Goal: Task Accomplishment & Management: Use online tool/utility

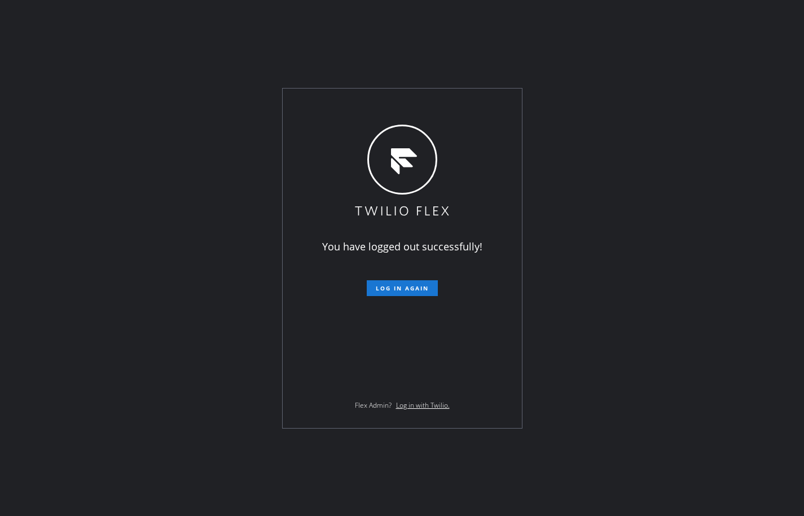
click at [69, 142] on div "You have logged out successfully! Log in again Flex Admin? Log in with Twilio." at bounding box center [402, 258] width 804 height 516
click at [417, 293] on button "Log in again" at bounding box center [402, 288] width 71 height 16
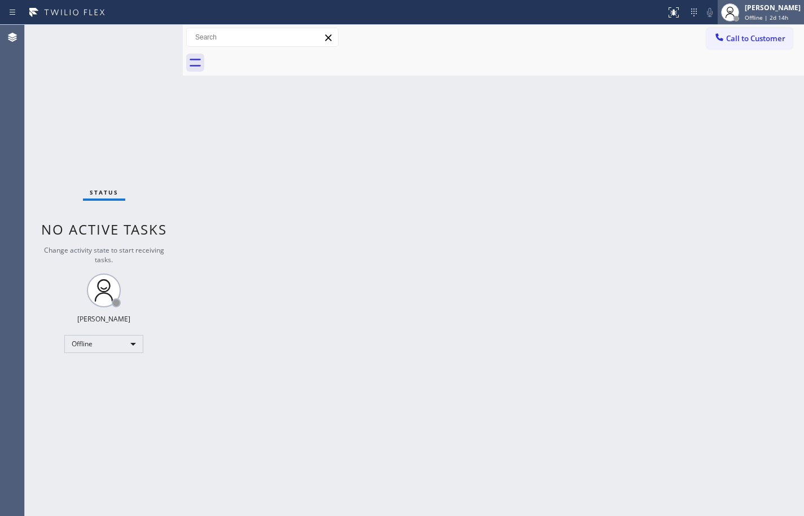
click at [775, 16] on span "Offline | 2d 14h" at bounding box center [765, 18] width 43 height 8
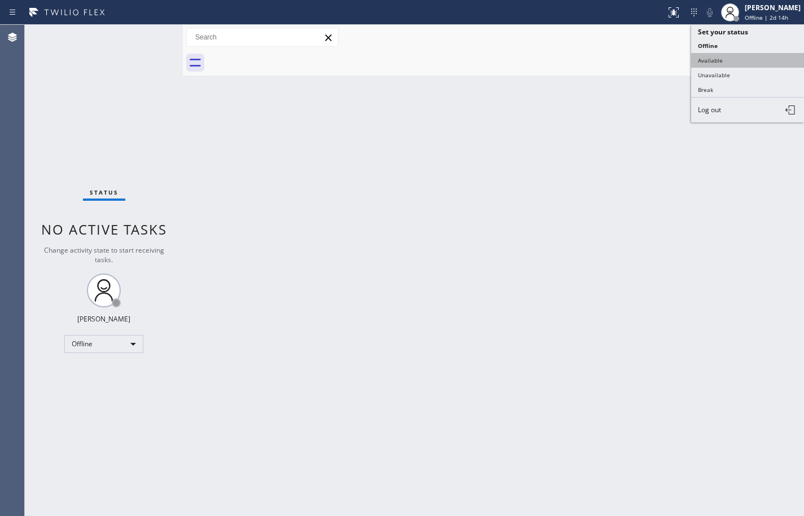
click at [763, 60] on button "Available" at bounding box center [747, 60] width 113 height 15
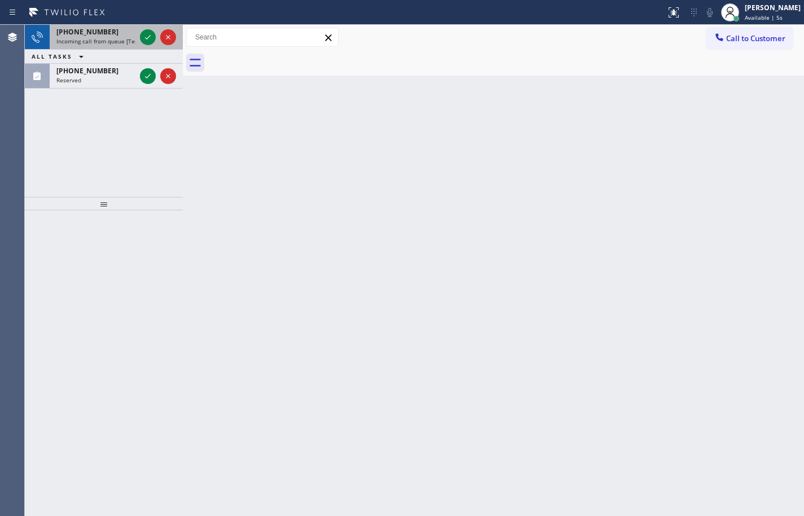
click at [100, 45] on div "+13036189083 Incoming call from queue [Test] All" at bounding box center [94, 37] width 88 height 25
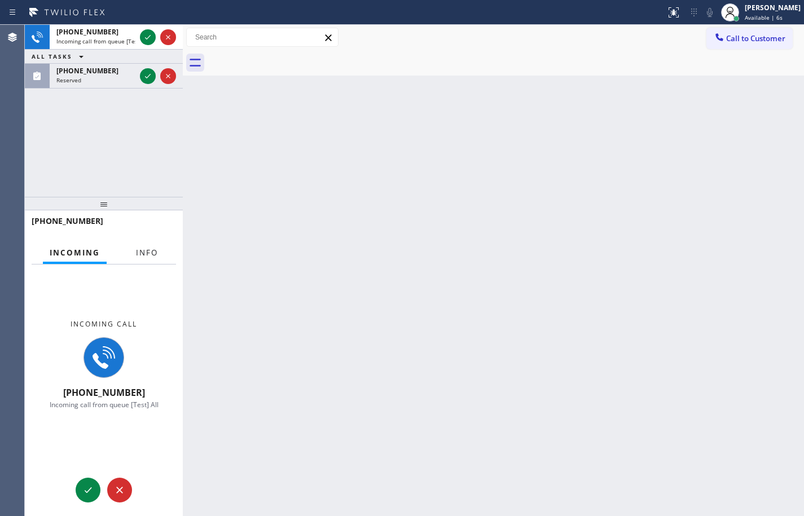
click at [142, 254] on span "Info" at bounding box center [147, 253] width 22 height 10
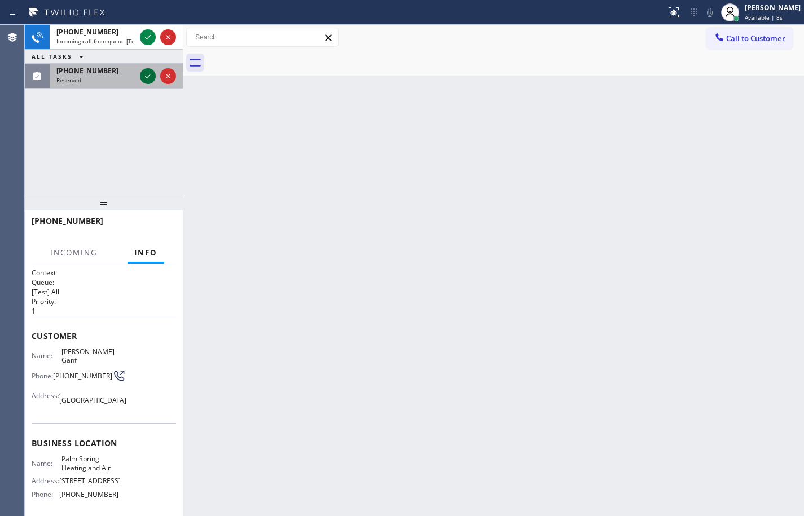
click at [147, 74] on icon at bounding box center [148, 76] width 14 height 14
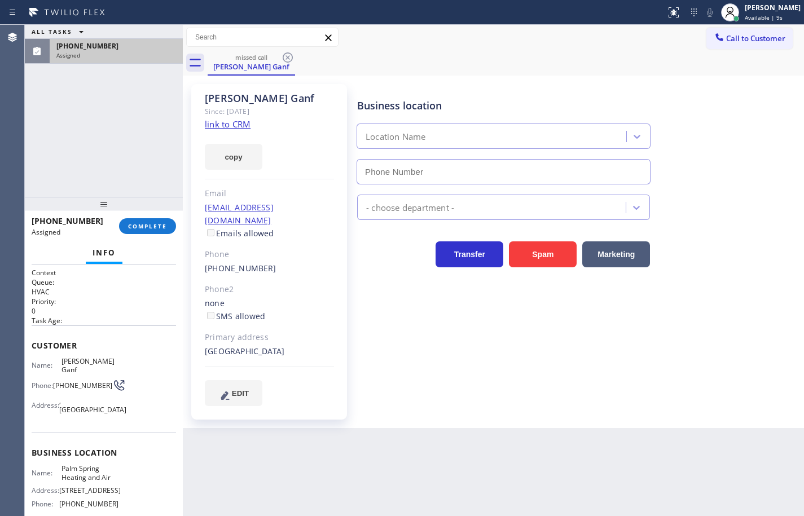
type input "(760) 249-7210"
click at [245, 131] on div "copy" at bounding box center [269, 150] width 129 height 39
click at [246, 123] on link "link to CRM" at bounding box center [228, 123] width 46 height 11
click at [239, 161] on button "copy" at bounding box center [234, 157] width 58 height 26
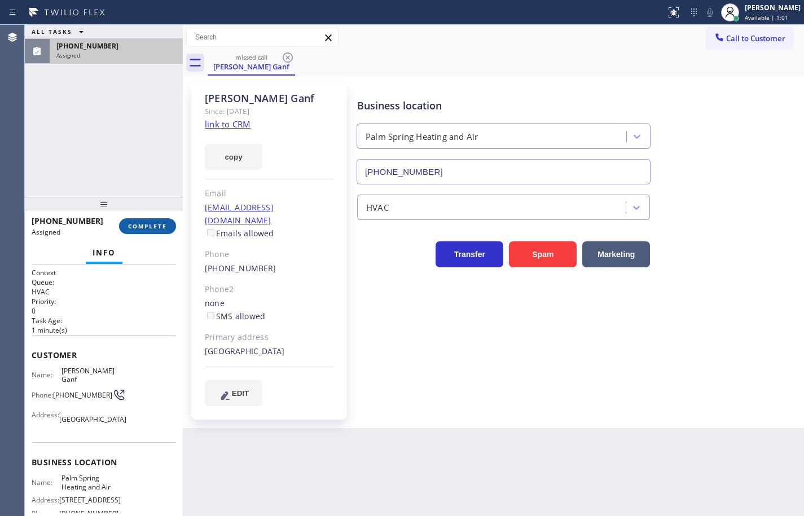
click at [155, 224] on span "COMPLETE" at bounding box center [147, 226] width 39 height 8
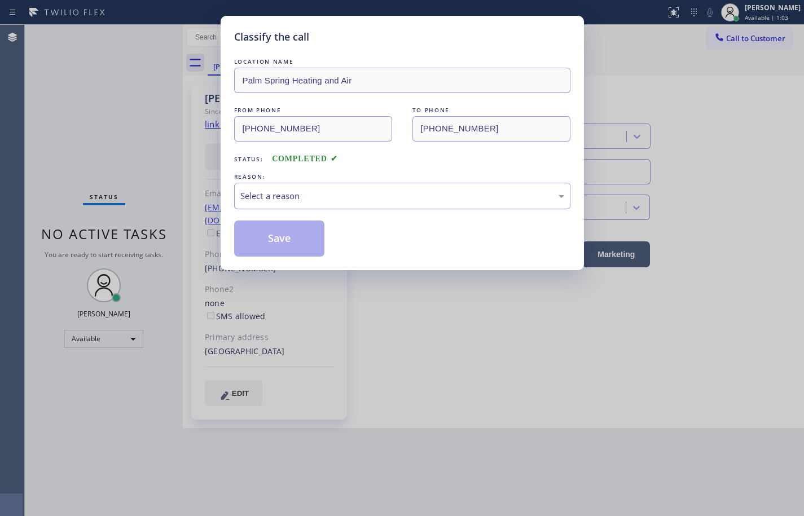
click at [274, 197] on div "Select a reason" at bounding box center [402, 195] width 324 height 13
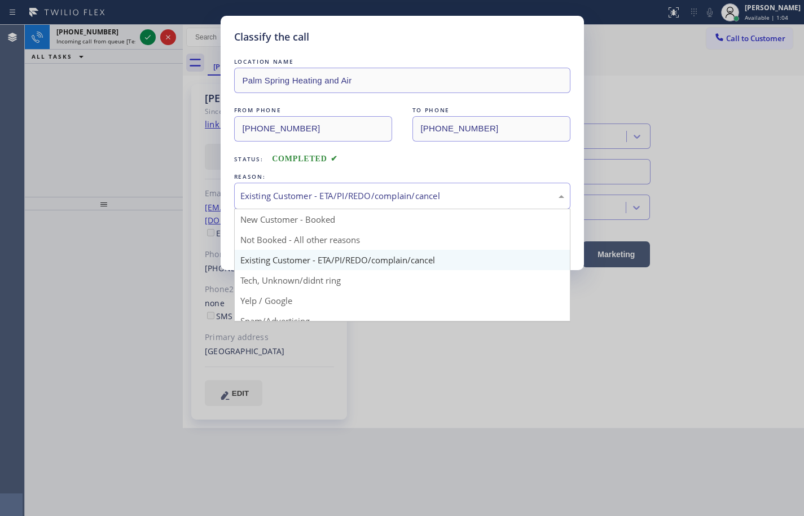
click at [293, 200] on div "Existing Customer - ETA/PI/REDO/complain/cancel" at bounding box center [402, 195] width 324 height 13
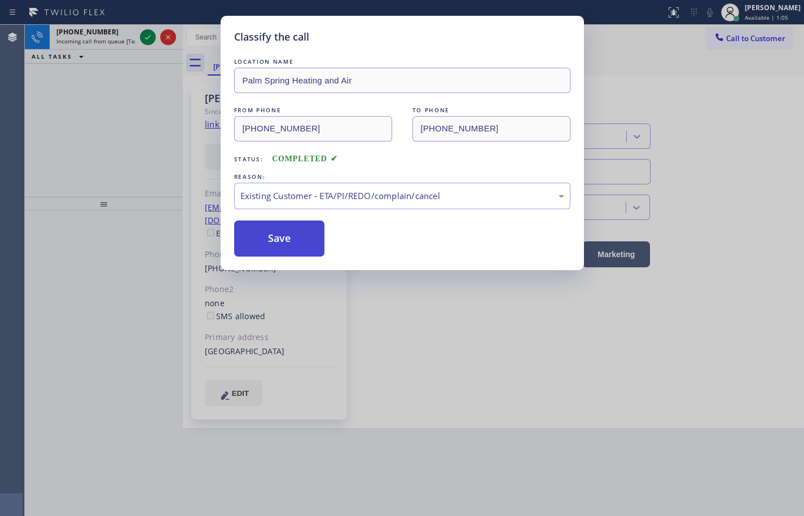
click at [289, 248] on button "Save" at bounding box center [279, 239] width 91 height 36
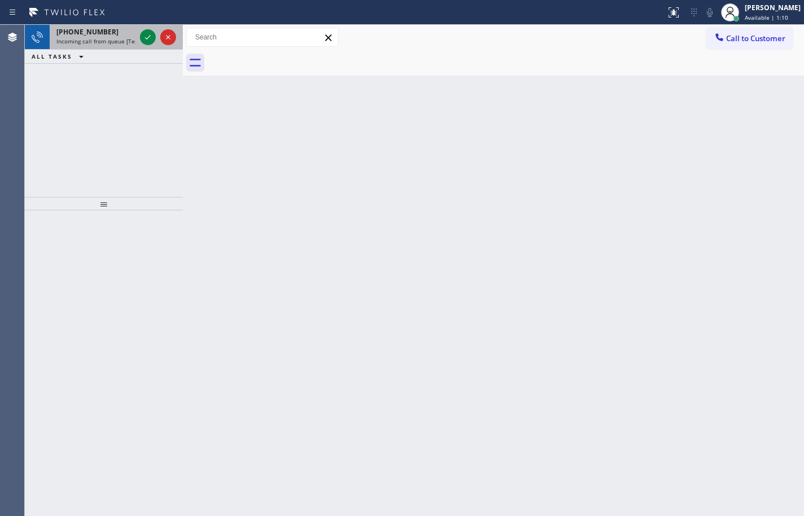
click at [95, 30] on span "+13036189083" at bounding box center [87, 32] width 62 height 10
click at [543, 120] on div "Back to Dashboard Change Sender ID Customers Technicians Select a contact Outbo…" at bounding box center [493, 270] width 621 height 491
click at [146, 37] on icon at bounding box center [148, 37] width 14 height 14
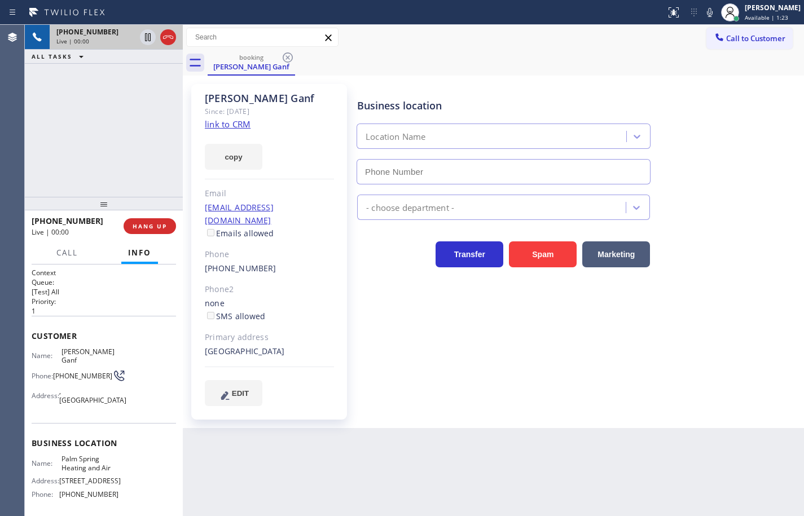
type input "(760) 249-7210"
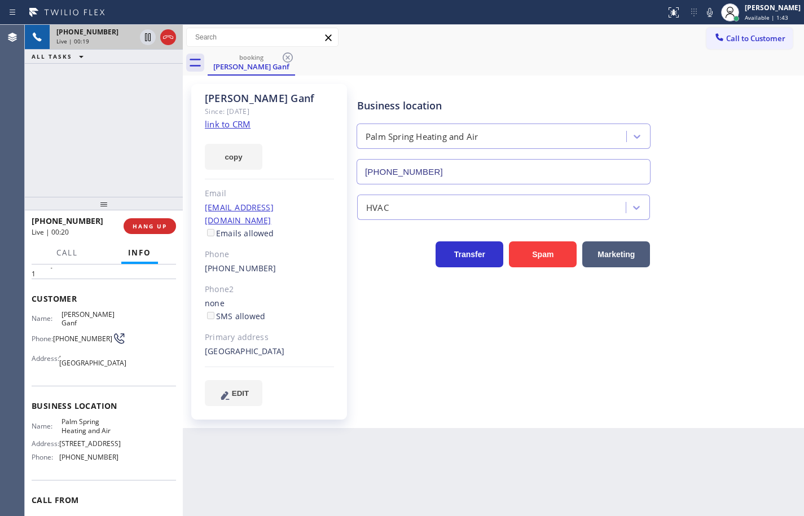
scroll to position [30, 0]
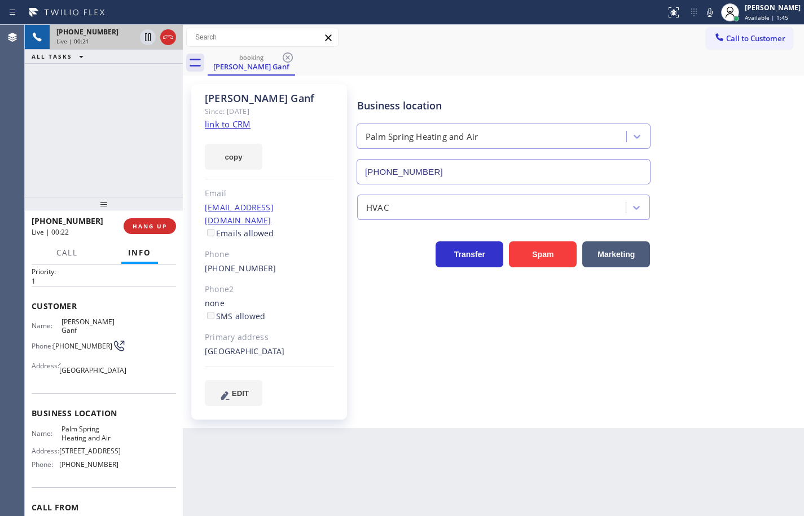
click at [247, 125] on link "link to CRM" at bounding box center [228, 123] width 46 height 11
click at [76, 428] on span "Palm Spring Heating and Air" at bounding box center [89, 433] width 56 height 17
copy span "Palm Spring Heating and Air"
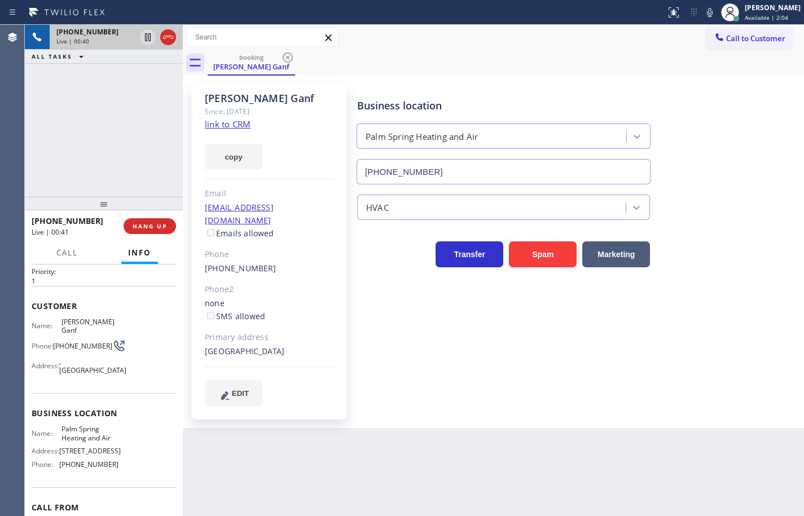
click at [95, 466] on span "(760) 249-7210" at bounding box center [88, 464] width 59 height 8
copy span "(760) 249-7210"
click at [78, 342] on span "(303) 618-9083" at bounding box center [82, 346] width 59 height 8
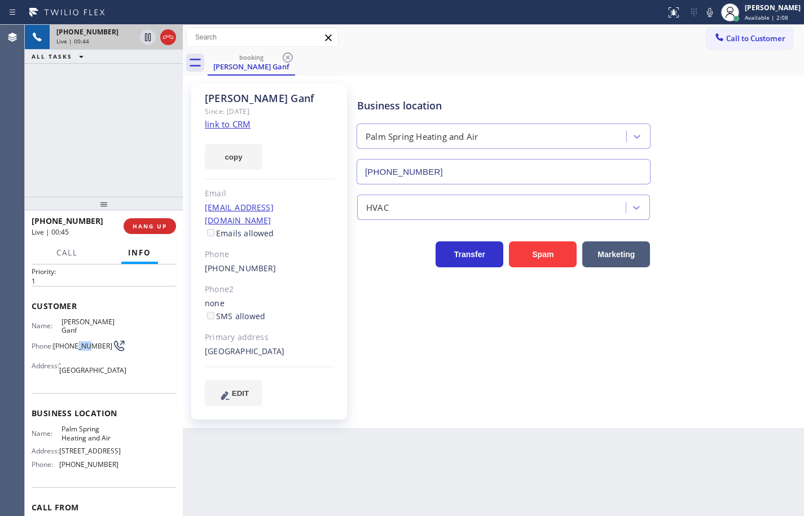
click at [78, 342] on span "(303) 618-9083" at bounding box center [82, 346] width 59 height 8
copy div "(303) 618-9083"
click at [65, 346] on span "(303) 618-9083" at bounding box center [82, 346] width 59 height 8
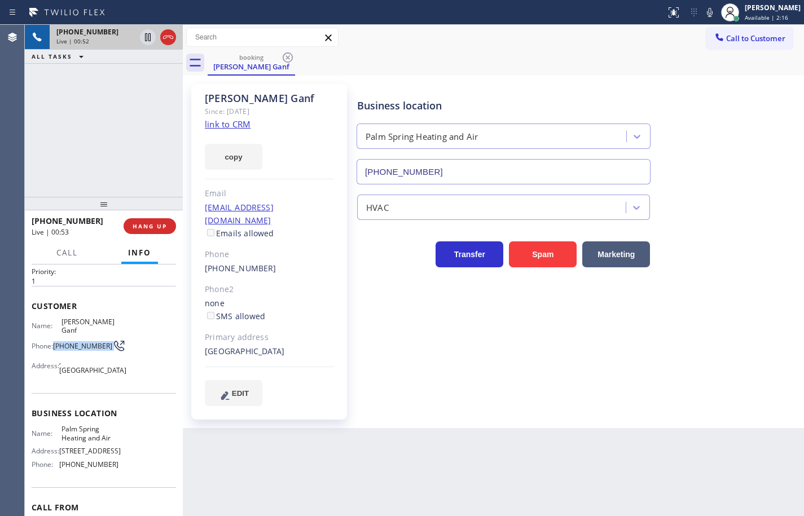
click at [65, 346] on span "(303) 618-9083" at bounding box center [82, 346] width 59 height 8
click at [57, 248] on span "Call" at bounding box center [66, 253] width 21 height 10
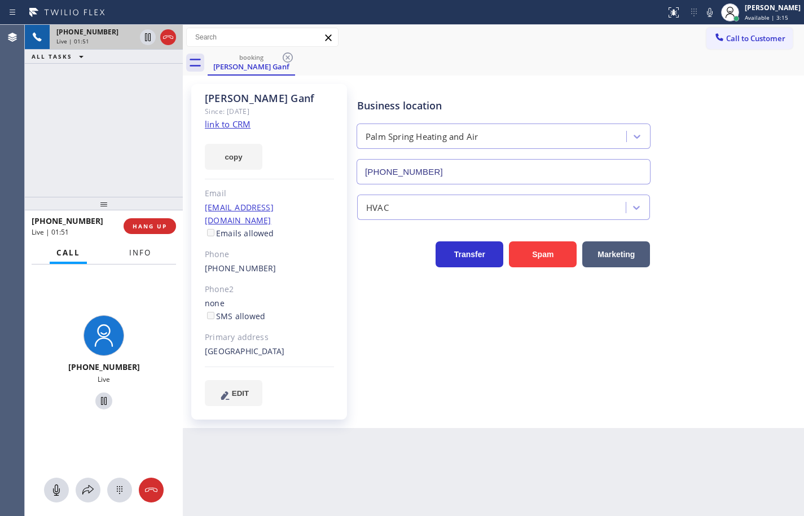
click at [127, 259] on button "Info" at bounding box center [140, 253] width 36 height 22
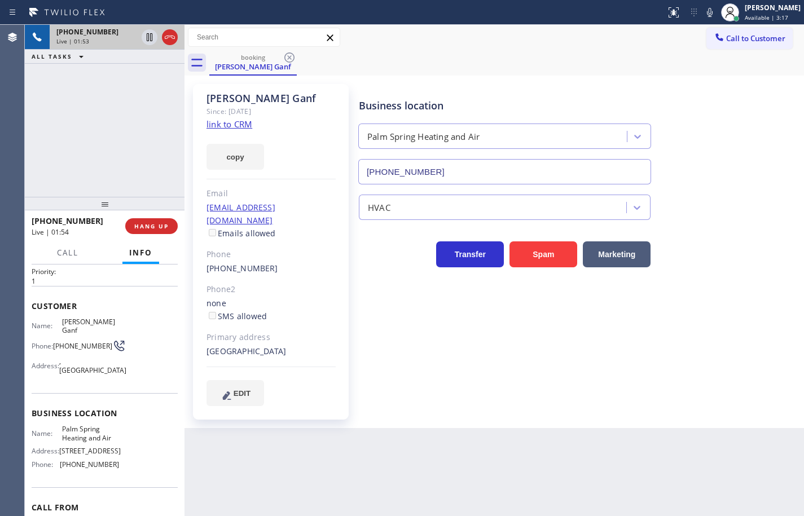
click at [184, 264] on div at bounding box center [184, 270] width 0 height 491
click at [184, 254] on div at bounding box center [184, 270] width 0 height 491
click at [707, 14] on icon at bounding box center [710, 12] width 6 height 9
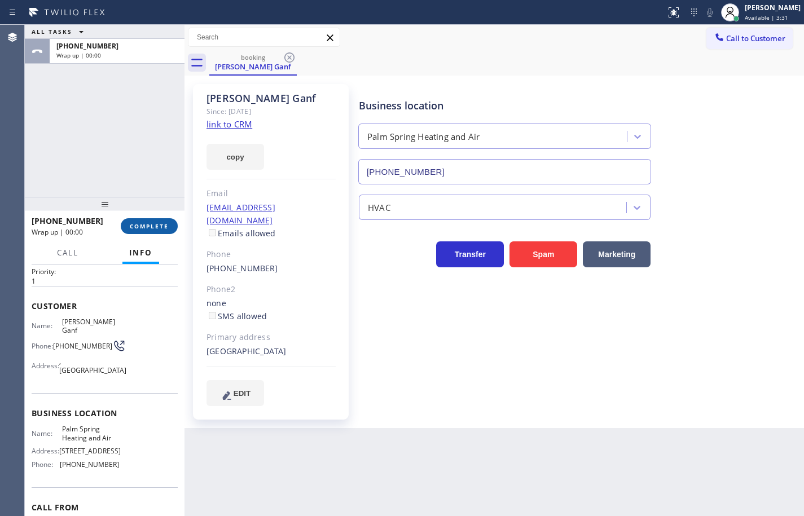
click at [160, 228] on span "COMPLETE" at bounding box center [149, 226] width 39 height 8
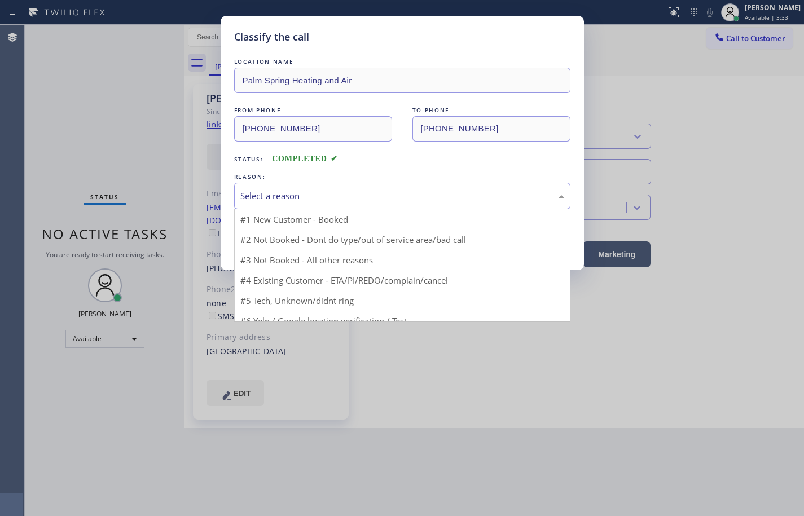
click at [310, 193] on div "Select a reason" at bounding box center [402, 195] width 324 height 13
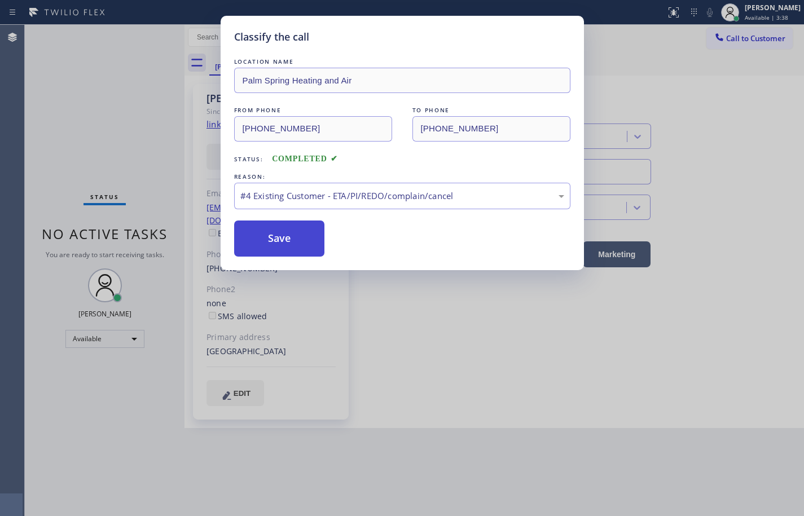
click at [324, 249] on button "Save" at bounding box center [279, 239] width 91 height 36
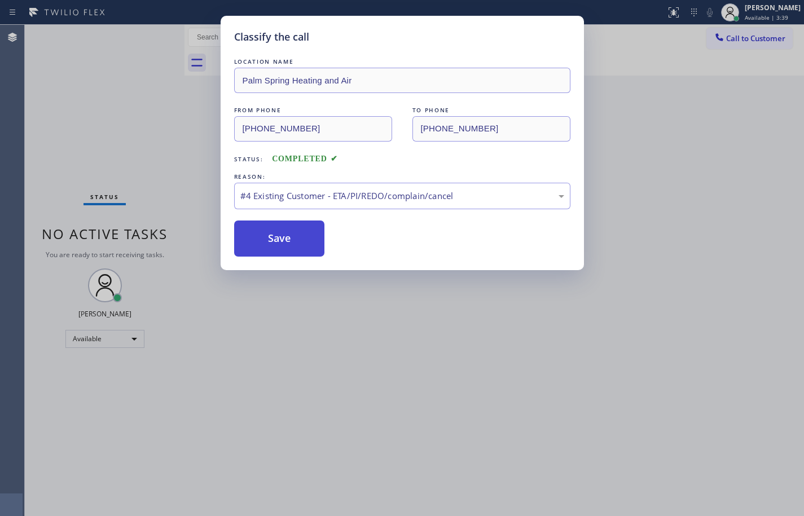
click at [311, 245] on button "Save" at bounding box center [279, 239] width 91 height 36
click at [312, 243] on button "Save" at bounding box center [279, 239] width 91 height 36
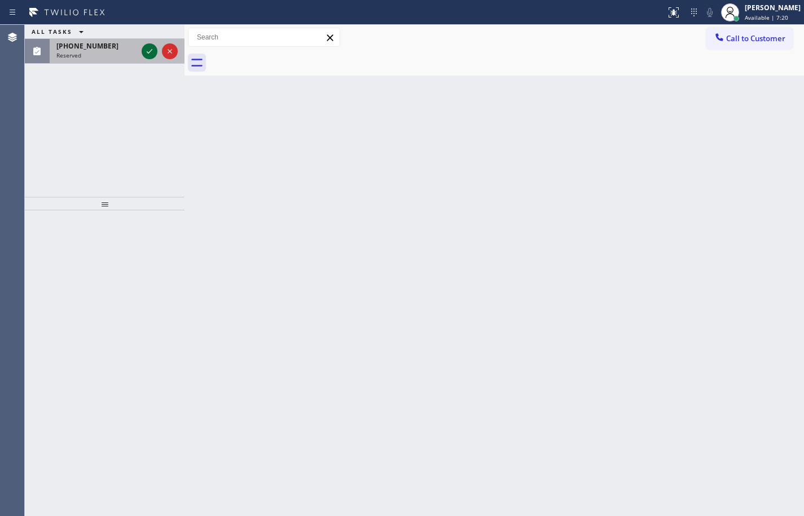
click at [153, 52] on icon at bounding box center [150, 52] width 14 height 14
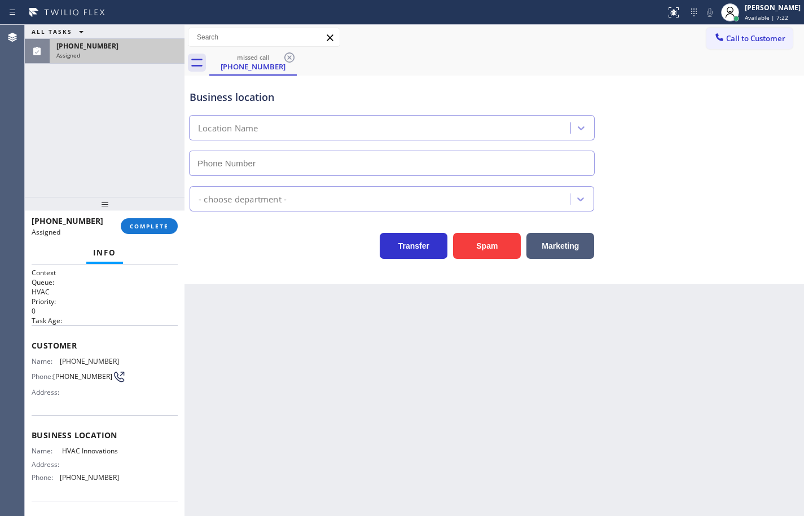
type input "(714) 909-1269"
click at [172, 224] on button "COMPLETE" at bounding box center [149, 226] width 57 height 16
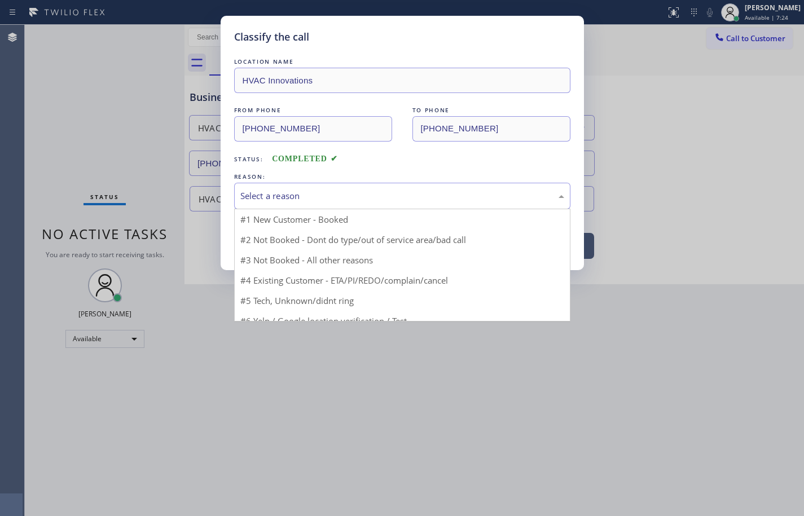
click at [318, 191] on div "Select a reason" at bounding box center [402, 195] width 324 height 13
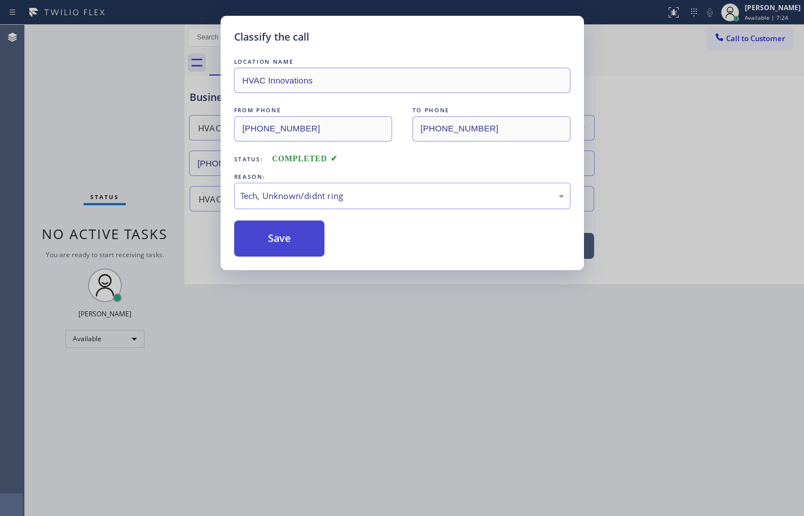
click at [299, 240] on button "Save" at bounding box center [279, 239] width 91 height 36
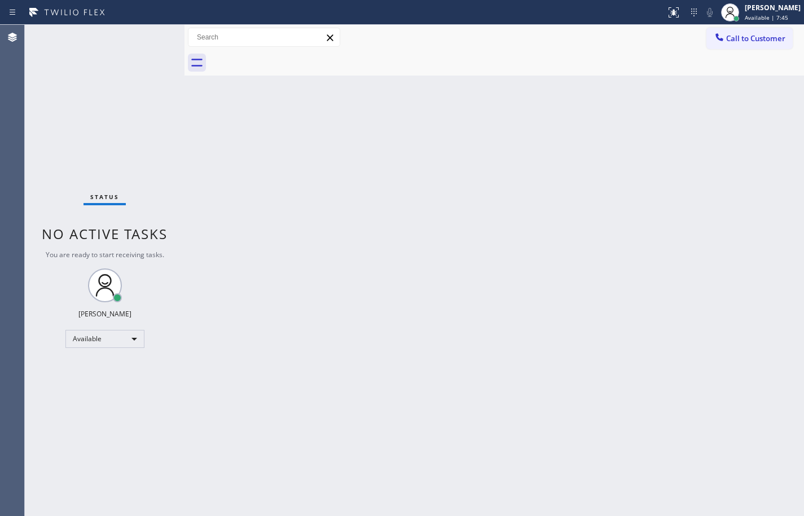
drag, startPoint x: 787, startPoint y: 91, endPoint x: 779, endPoint y: 95, distance: 8.8
click at [787, 91] on div "Back to Dashboard Change Sender ID Customers Technicians Select a contact Outbo…" at bounding box center [493, 270] width 619 height 491
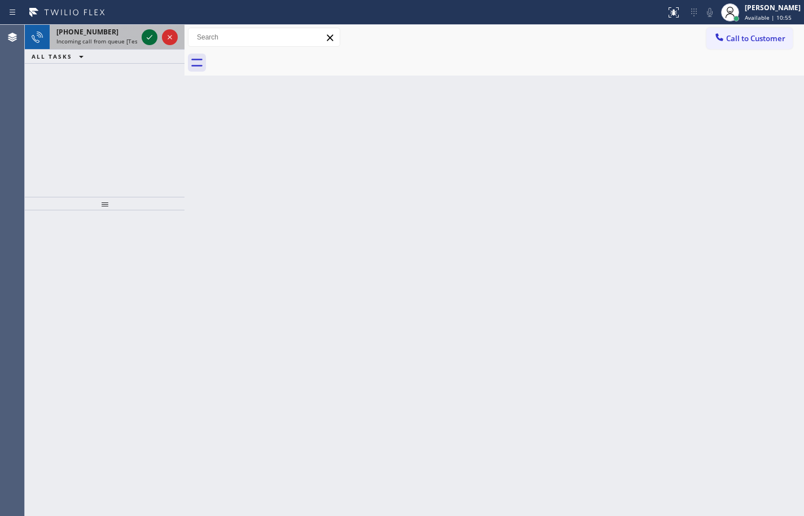
click at [150, 33] on icon at bounding box center [150, 37] width 14 height 14
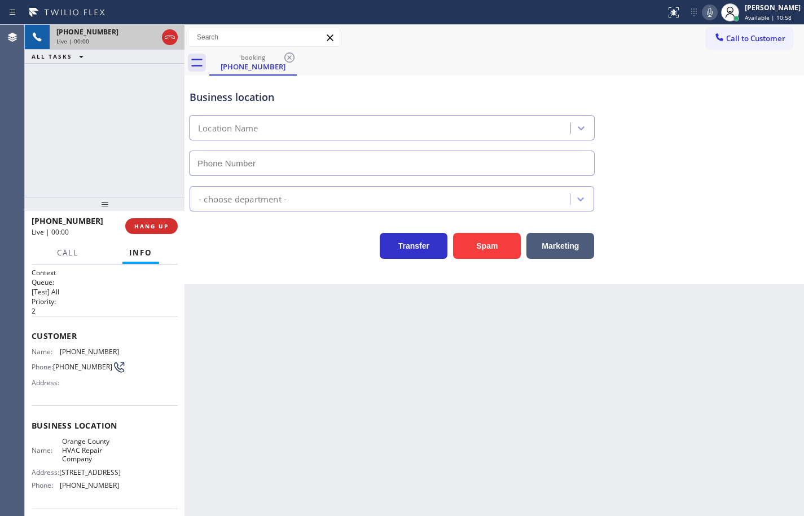
type input "(949) 287-4234"
click at [89, 453] on span "Orange County HVAC Repair Company" at bounding box center [90, 450] width 57 height 26
copy span "Orange County HVAC Repair Company"
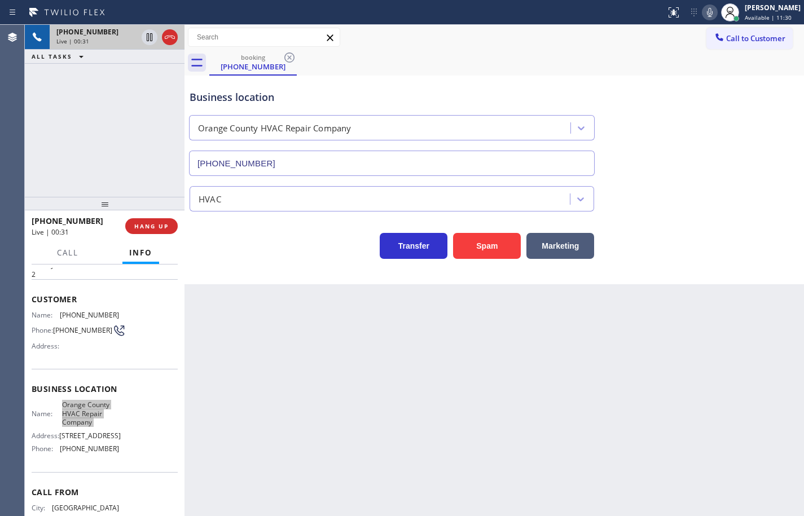
scroll to position [56, 0]
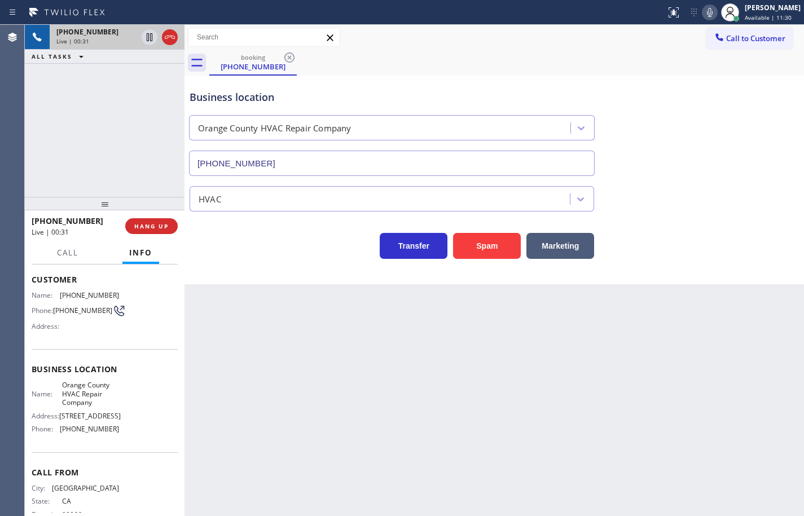
click at [97, 433] on span "(949) 287-4234" at bounding box center [89, 429] width 59 height 8
copy span "(949) 287-4234"
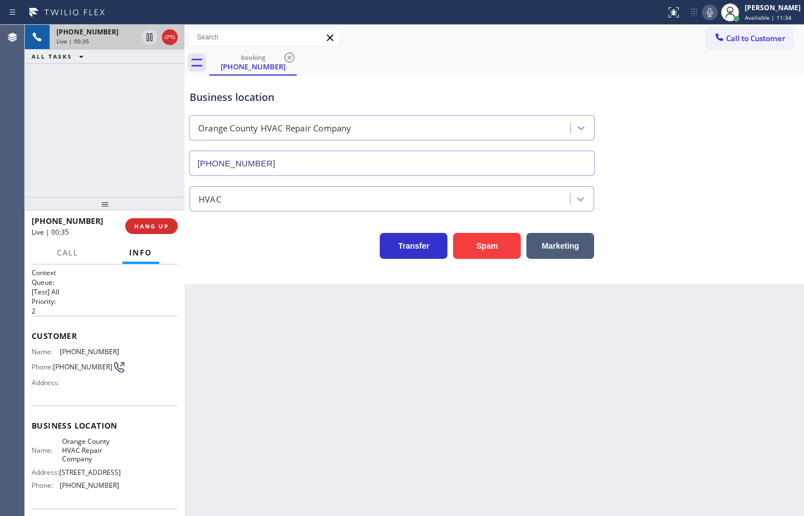
click at [87, 350] on span "(949) 769-0589" at bounding box center [89, 351] width 59 height 8
copy span "(949) 769-0589"
click at [707, 11] on icon at bounding box center [710, 12] width 6 height 9
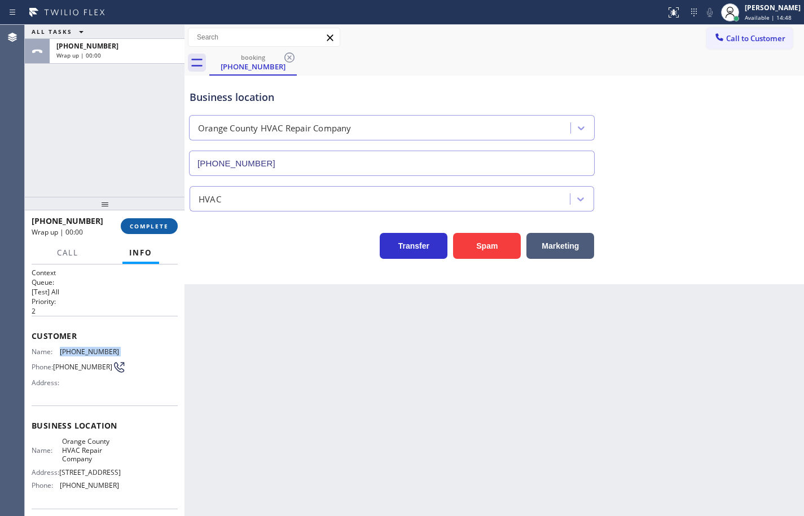
click at [161, 228] on span "COMPLETE" at bounding box center [149, 226] width 39 height 8
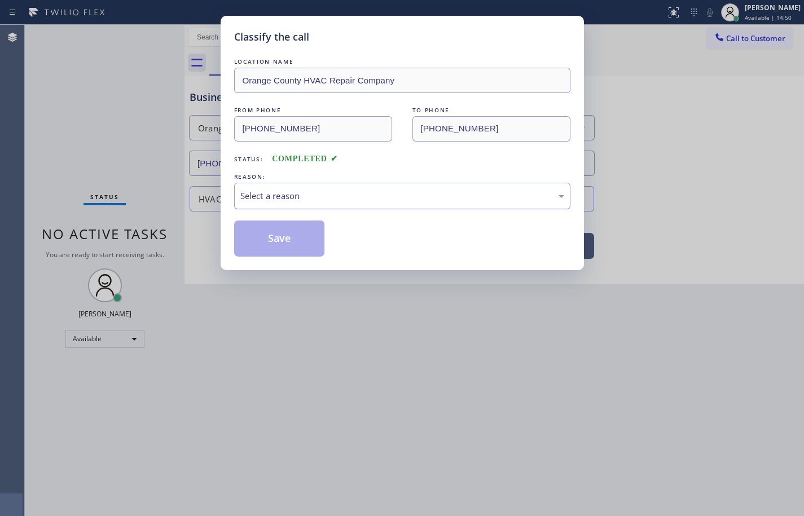
click at [314, 195] on div "Select a reason" at bounding box center [402, 195] width 324 height 13
click at [298, 239] on button "Save" at bounding box center [279, 239] width 91 height 36
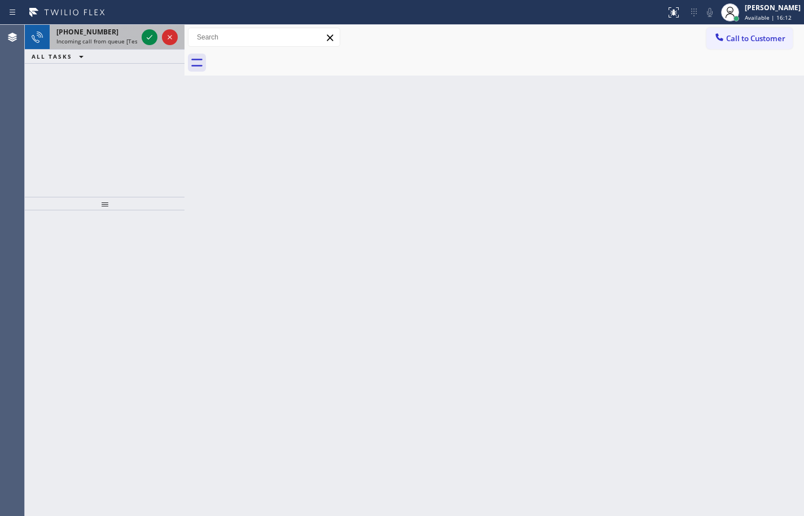
click at [118, 41] on span "Incoming call from queue [Test] All" at bounding box center [103, 41] width 94 height 8
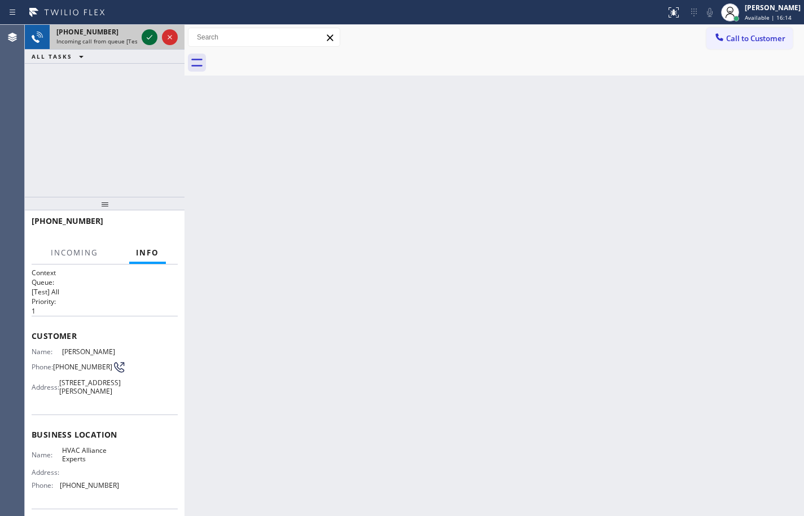
click at [144, 39] on icon at bounding box center [150, 37] width 14 height 14
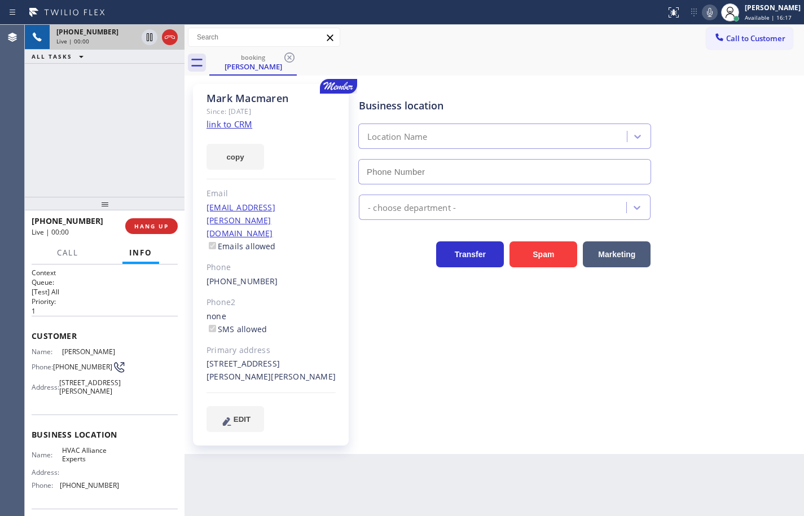
type input "(833) 558-1241"
click at [240, 128] on link "link to CRM" at bounding box center [229, 123] width 46 height 11
click at [785, 316] on div "Business location HVAC Alliance Experts (833) 558-1241 HVAC Transfer Spam Marke…" at bounding box center [578, 258] width 444 height 342
click at [76, 464] on span "HVAC Alliance Experts" at bounding box center [90, 454] width 57 height 17
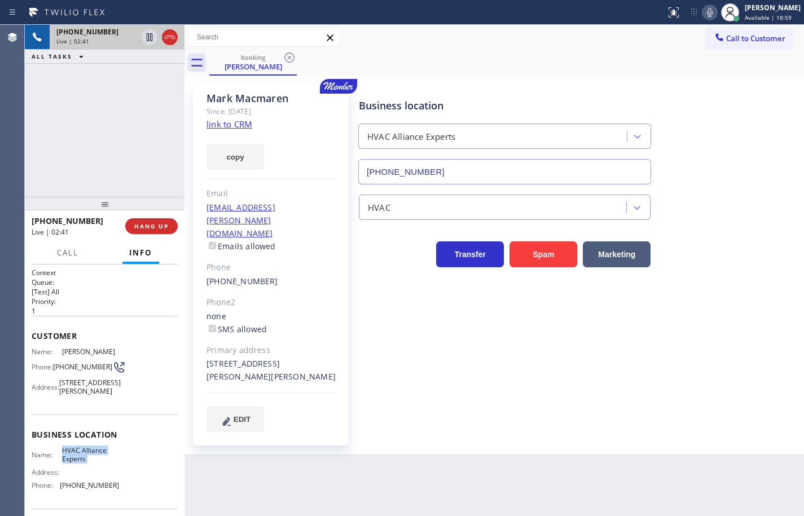
click at [76, 464] on span "HVAC Alliance Experts" at bounding box center [90, 454] width 57 height 17
copy span "HVAC Alliance Experts"
click at [97, 490] on span "(833) 558-1241" at bounding box center [89, 485] width 59 height 8
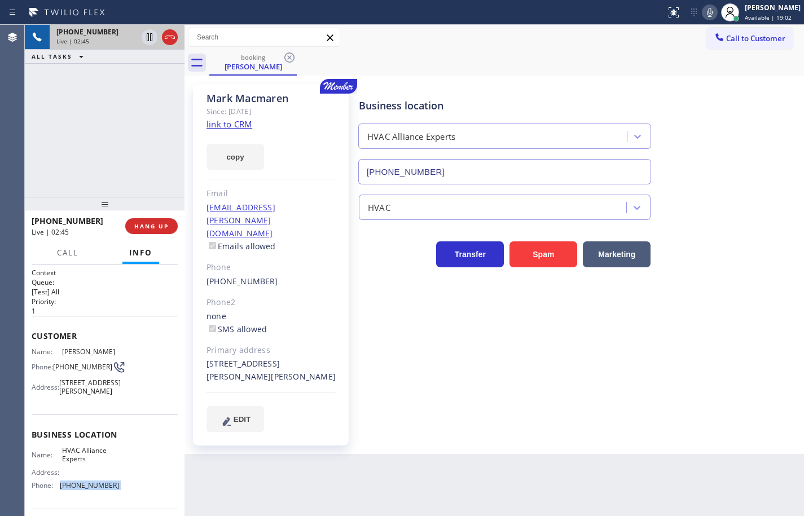
copy span "(833) 558-1241"
click at [77, 366] on span "(747) 263-5211" at bounding box center [82, 367] width 59 height 8
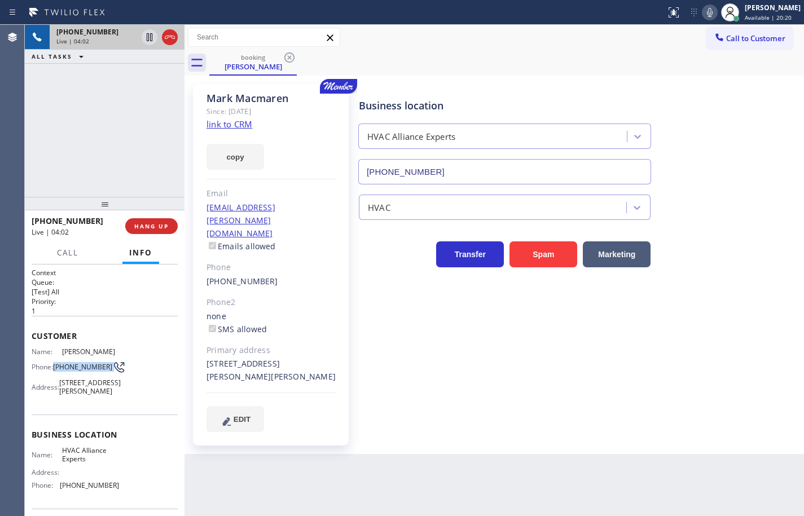
copy div "(747) 263-5211"
click at [237, 358] on div "631 W Ortega St Santa Barbara, 93101 CA" at bounding box center [270, 371] width 129 height 26
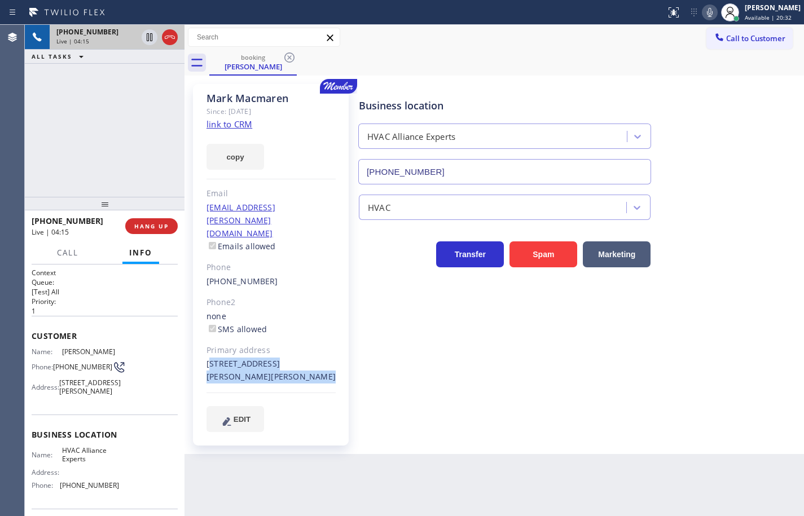
copy div "631 W Ortega St Santa Barbara, 93101 CA"
click at [152, 80] on icon at bounding box center [150, 76] width 14 height 14
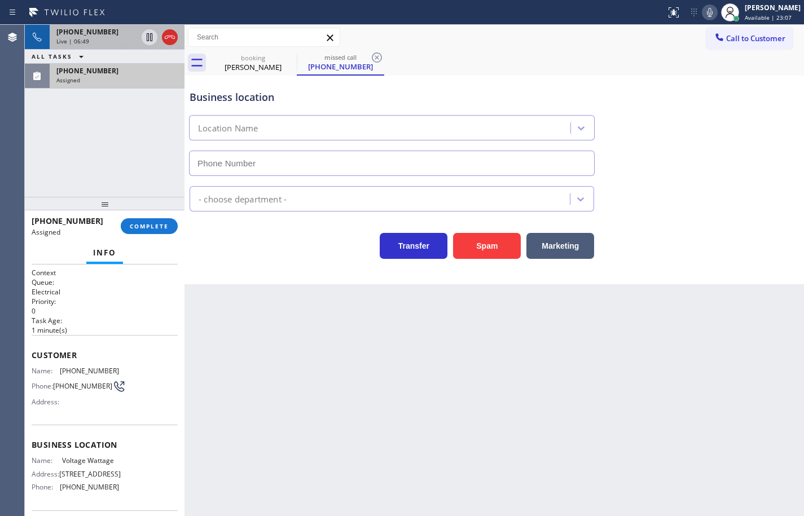
scroll to position [96, 0]
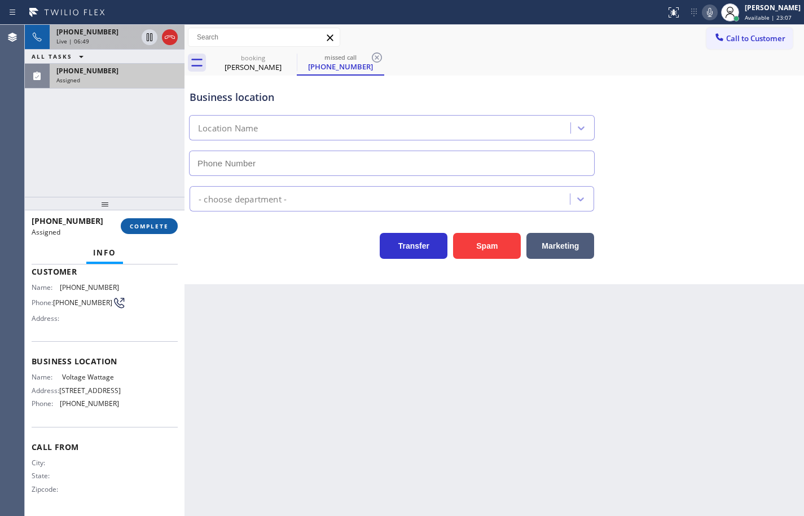
type input "(805) 323-9780"
click at [168, 226] on span "COMPLETE" at bounding box center [149, 226] width 39 height 8
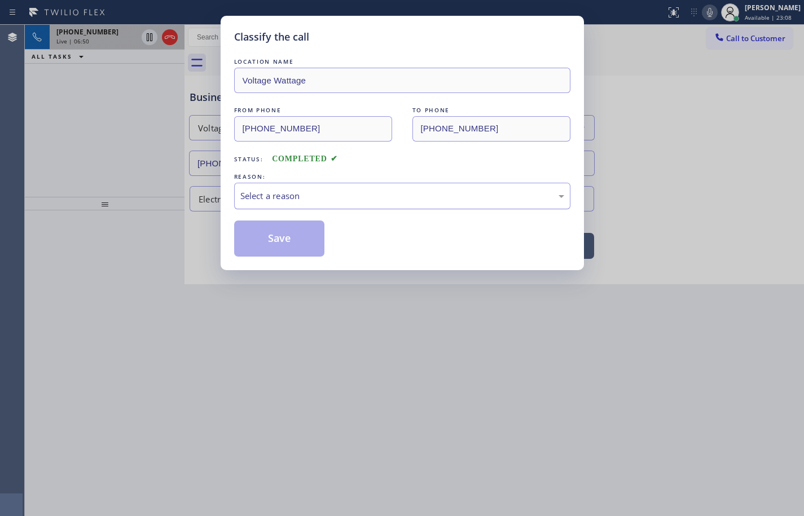
click at [316, 198] on div "Select a reason" at bounding box center [402, 195] width 324 height 13
click at [311, 235] on button "Save" at bounding box center [279, 239] width 91 height 36
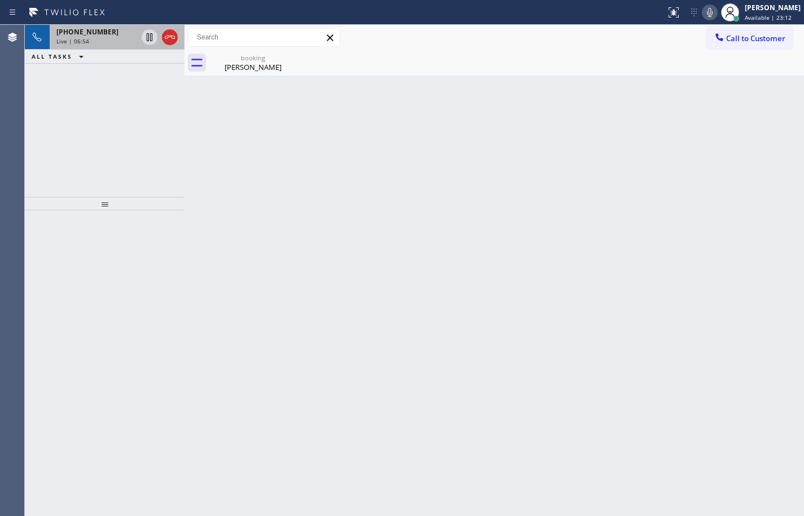
click at [94, 38] on div "Live | 06:54" at bounding box center [96, 41] width 81 height 8
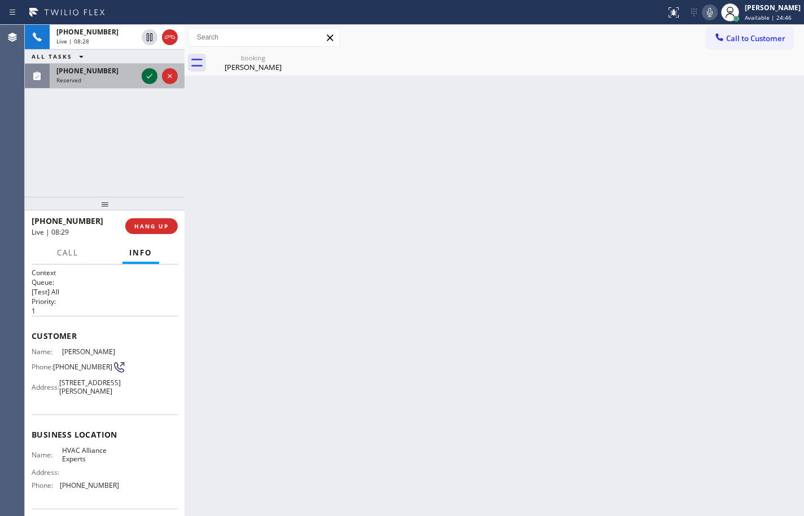
click at [146, 76] on icon at bounding box center [150, 76] width 14 height 14
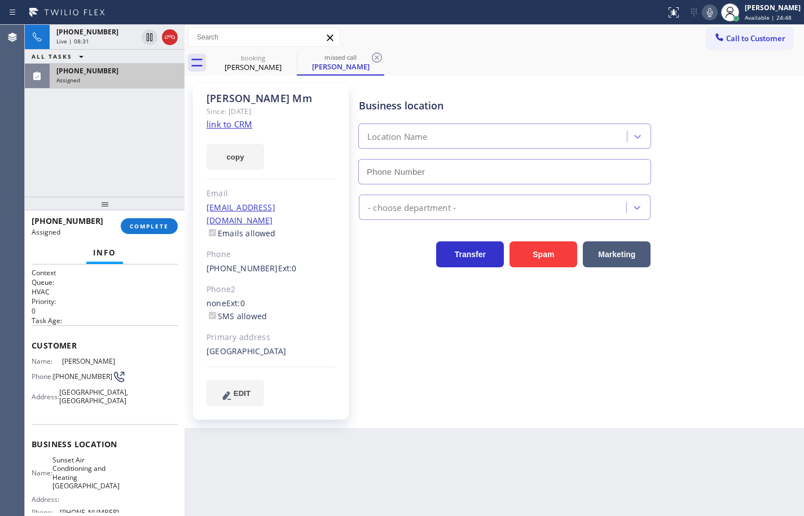
type input "(415) 329-7675"
click at [239, 123] on link "link to CRM" at bounding box center [229, 123] width 46 height 11
click at [248, 158] on button "copy" at bounding box center [235, 157] width 58 height 26
click at [158, 228] on span "COMPLETE" at bounding box center [149, 226] width 39 height 8
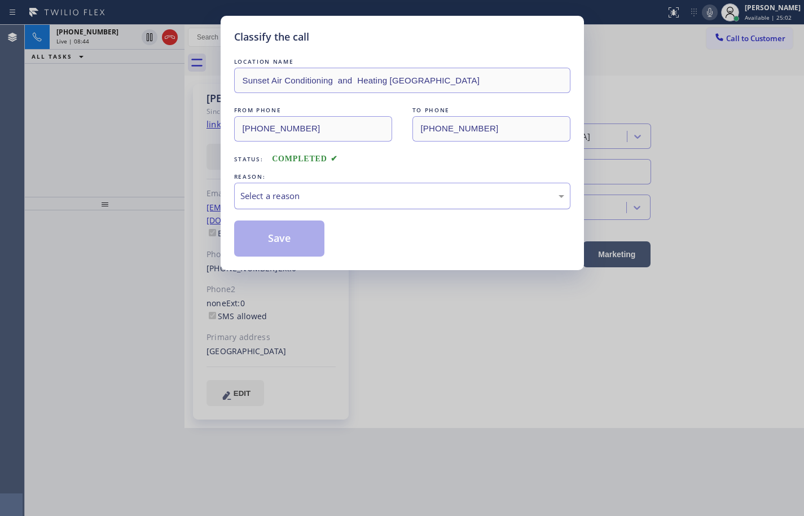
click at [346, 196] on div "Select a reason" at bounding box center [402, 195] width 324 height 13
click at [298, 237] on button "Save" at bounding box center [279, 239] width 91 height 36
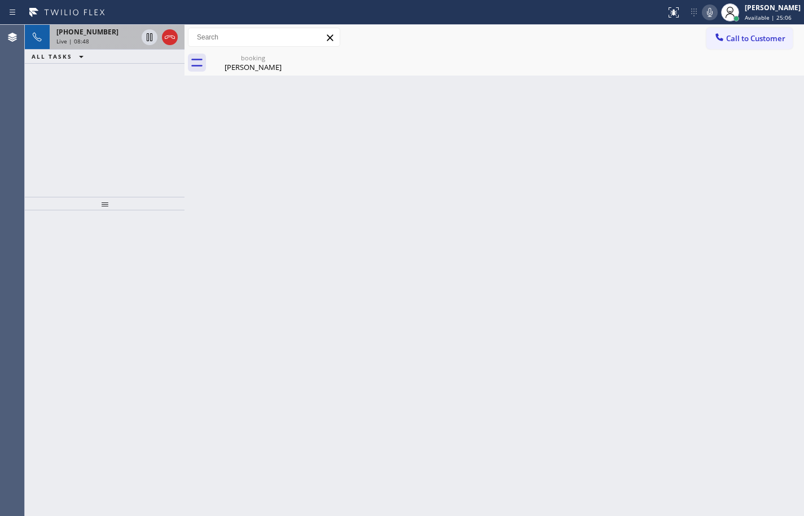
click at [103, 43] on div "Live | 08:48" at bounding box center [96, 41] width 81 height 8
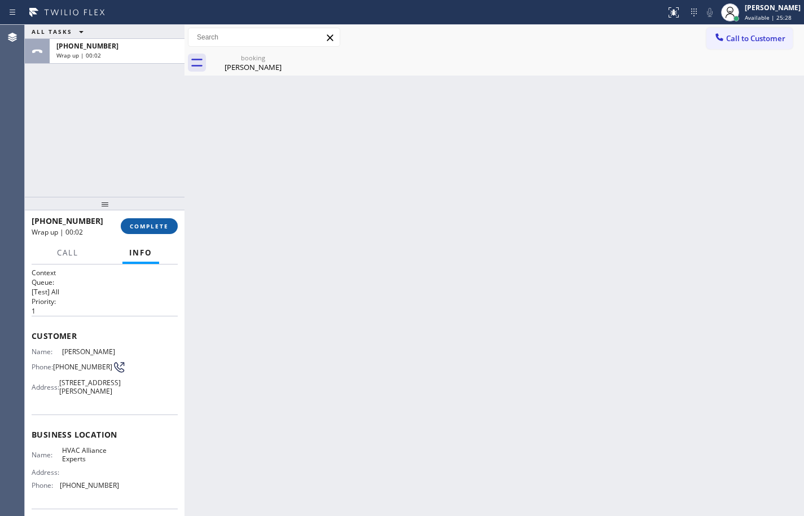
click at [155, 231] on div "+17472635211 Wrap up | 00:02 COMPLETE" at bounding box center [105, 225] width 146 height 29
click at [156, 230] on span "COMPLETE" at bounding box center [149, 226] width 39 height 8
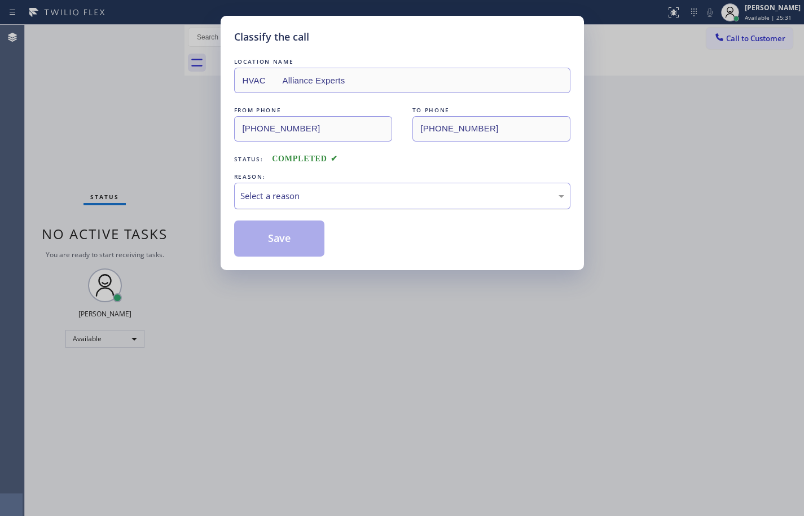
click at [373, 196] on div "Select a reason" at bounding box center [402, 195] width 324 height 13
click at [319, 199] on div "Not Booked - All other reasons" at bounding box center [402, 195] width 324 height 13
click at [310, 231] on button "Save" at bounding box center [279, 239] width 91 height 36
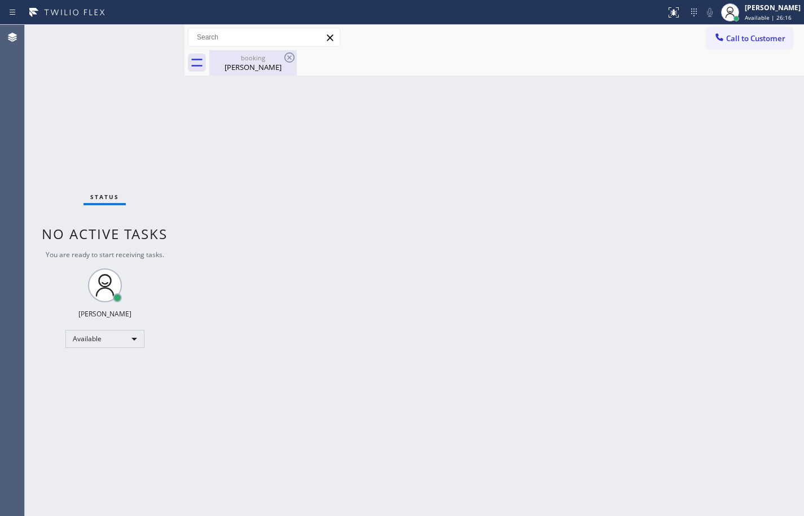
click at [265, 67] on div "Mark Macmaren" at bounding box center [252, 67] width 85 height 10
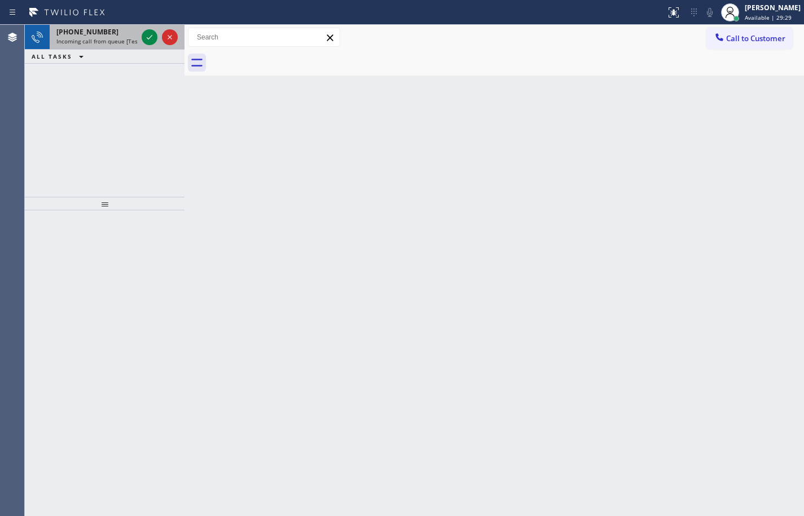
click at [96, 48] on div "+16468987188 Incoming call from queue [Test] All" at bounding box center [95, 37] width 90 height 25
click at [147, 38] on icon at bounding box center [150, 37] width 6 height 5
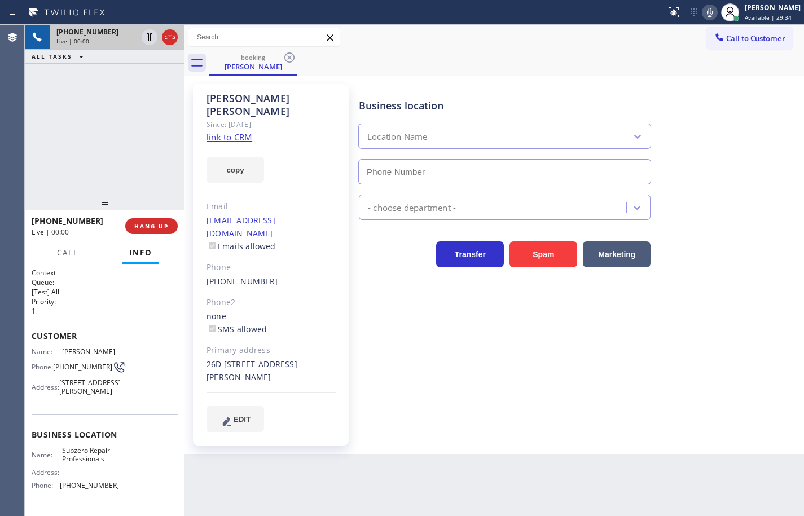
type input "(415) 914-8003"
click at [243, 131] on link "link to CRM" at bounding box center [229, 136] width 46 height 11
click at [237, 158] on button "copy" at bounding box center [235, 170] width 58 height 26
click at [158, 229] on span "HANG UP" at bounding box center [151, 226] width 34 height 8
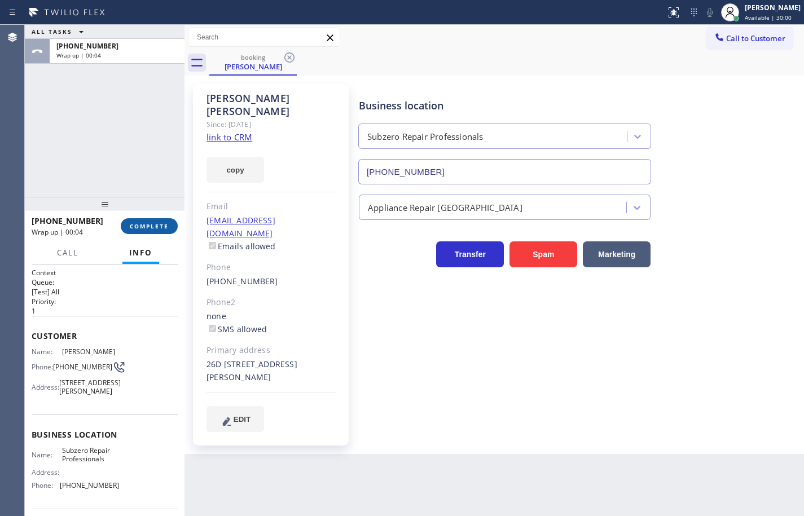
click at [144, 223] on span "COMPLETE" at bounding box center [149, 226] width 39 height 8
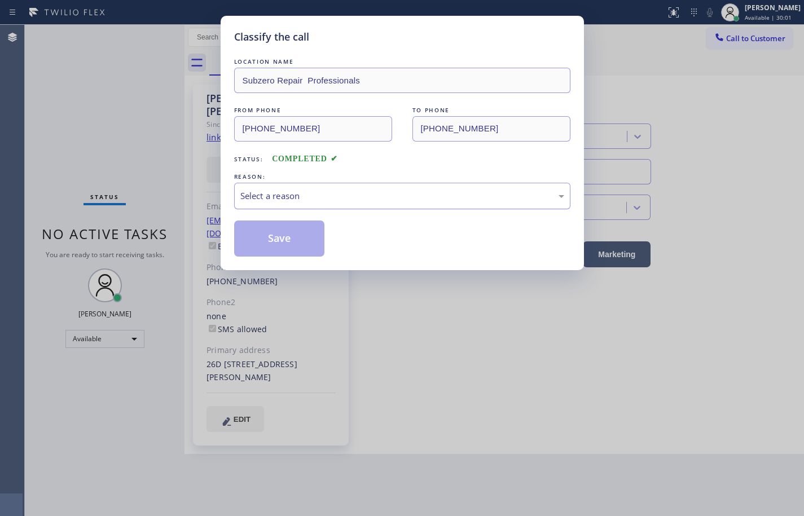
click at [309, 206] on div "Select a reason" at bounding box center [402, 196] width 336 height 27
click at [299, 232] on button "Save" at bounding box center [279, 239] width 91 height 36
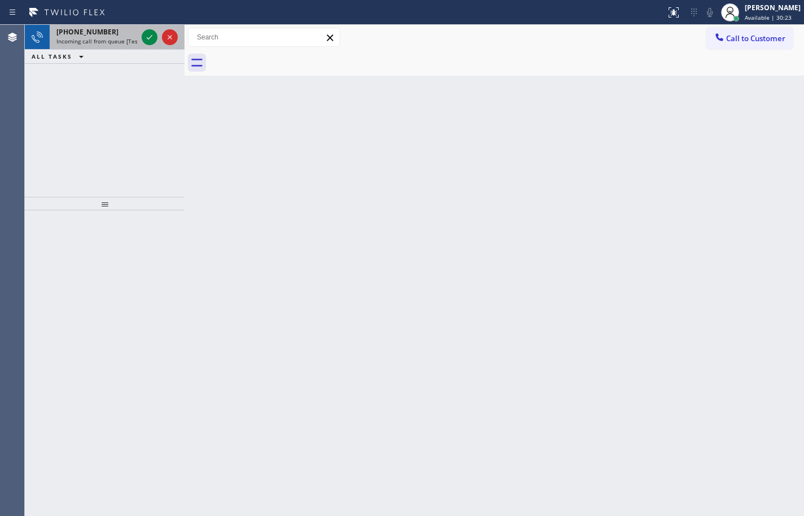
click at [96, 42] on span "Incoming call from queue [Test] All" at bounding box center [103, 41] width 94 height 8
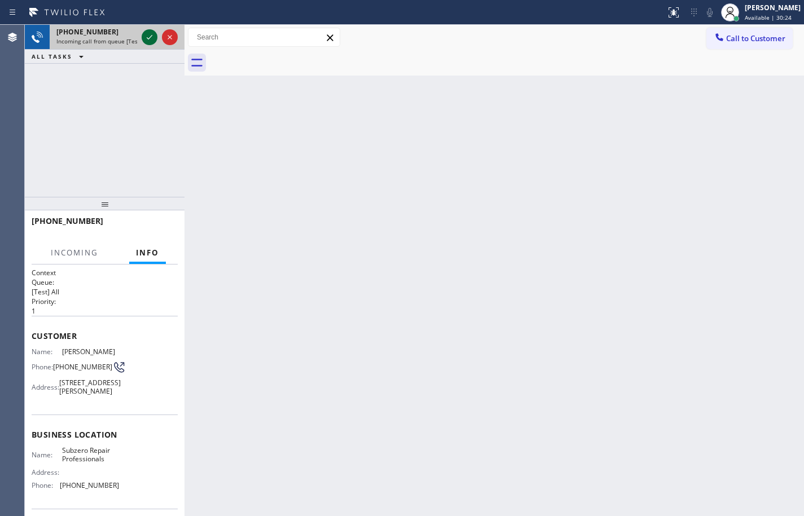
click at [146, 36] on icon at bounding box center [150, 37] width 14 height 14
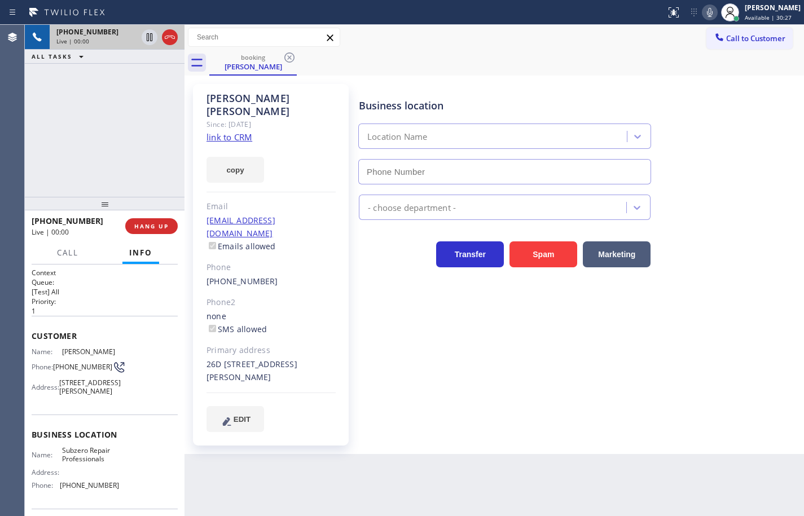
type input "(415) 914-8003"
click at [246, 131] on link "link to CRM" at bounding box center [229, 136] width 46 height 11
click at [245, 157] on button "copy" at bounding box center [235, 170] width 58 height 26
click at [707, 14] on icon at bounding box center [710, 12] width 6 height 9
click at [703, 14] on icon at bounding box center [710, 13] width 14 height 14
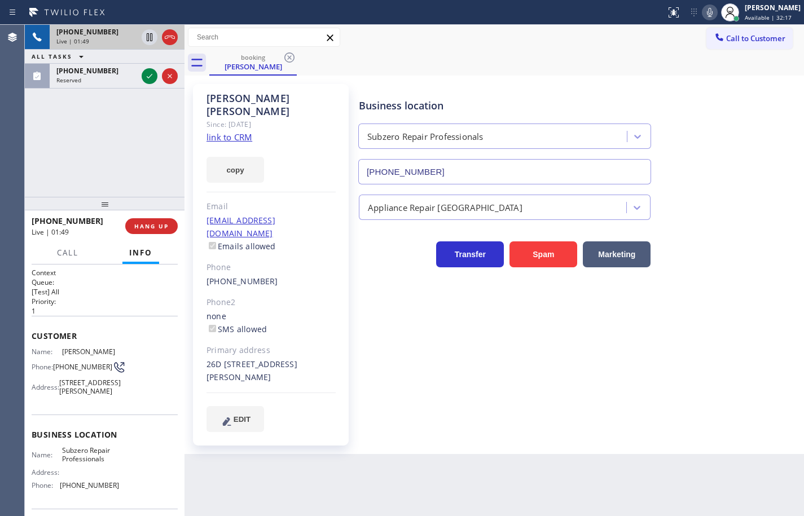
click at [703, 13] on icon at bounding box center [710, 13] width 14 height 14
click at [147, 34] on icon at bounding box center [150, 37] width 6 height 8
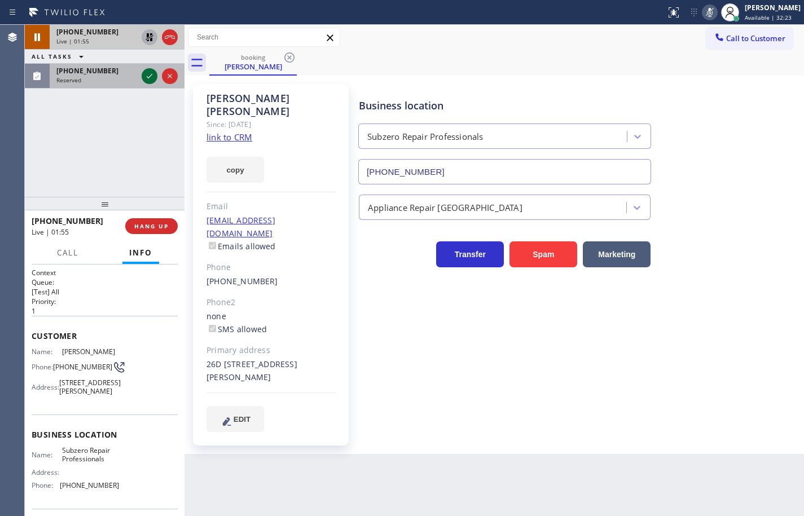
click at [149, 77] on icon at bounding box center [150, 76] width 6 height 5
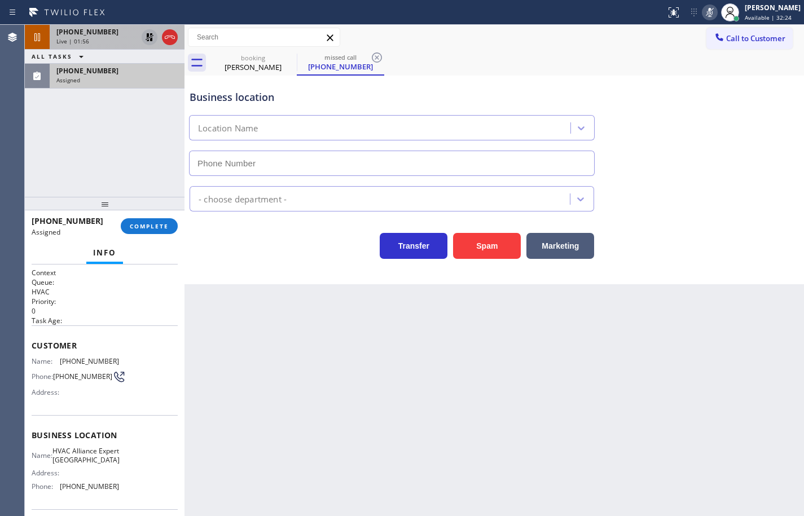
type input "(760) 330-2622"
click at [167, 230] on button "COMPLETE" at bounding box center [149, 226] width 57 height 16
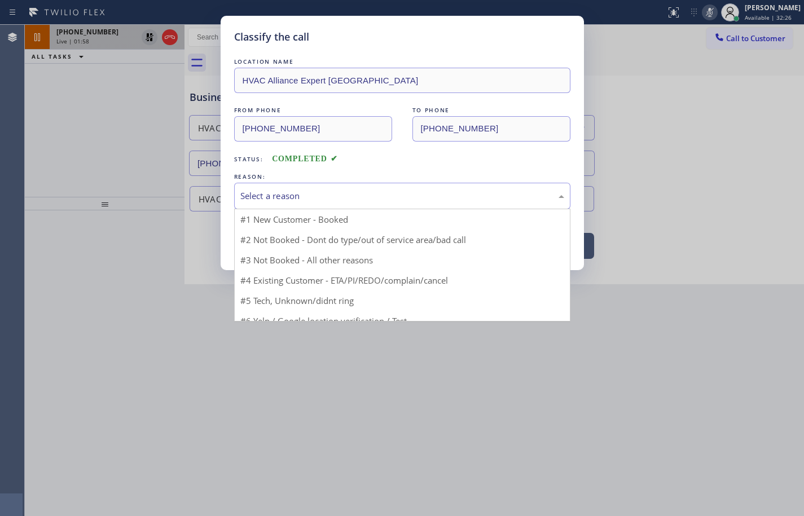
click at [316, 204] on div "Select a reason" at bounding box center [402, 196] width 336 height 27
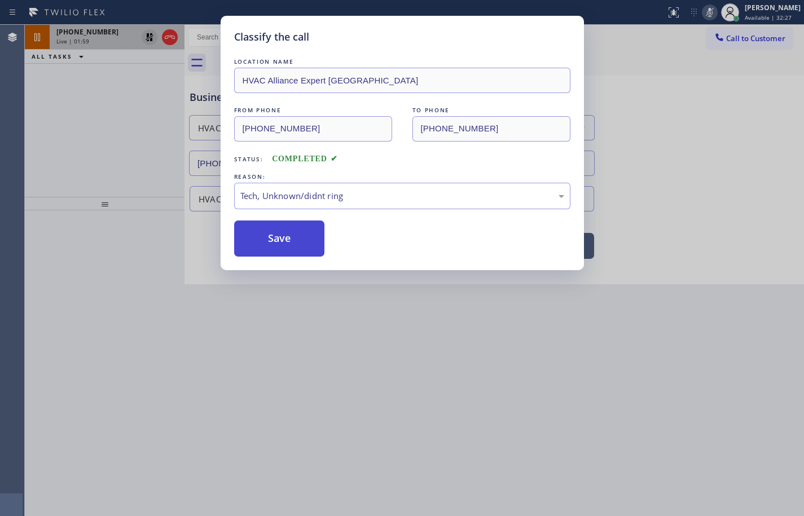
click at [303, 233] on button "Save" at bounding box center [279, 239] width 91 height 36
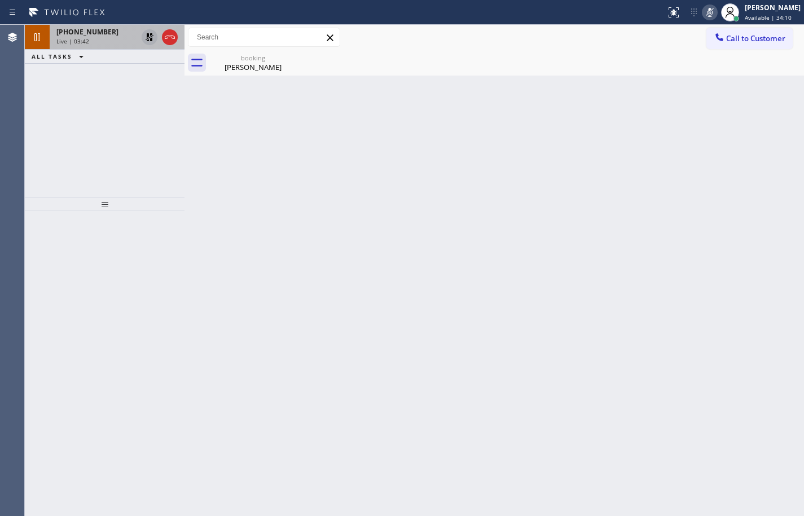
click at [94, 38] on div "Live | 03:42" at bounding box center [96, 41] width 81 height 8
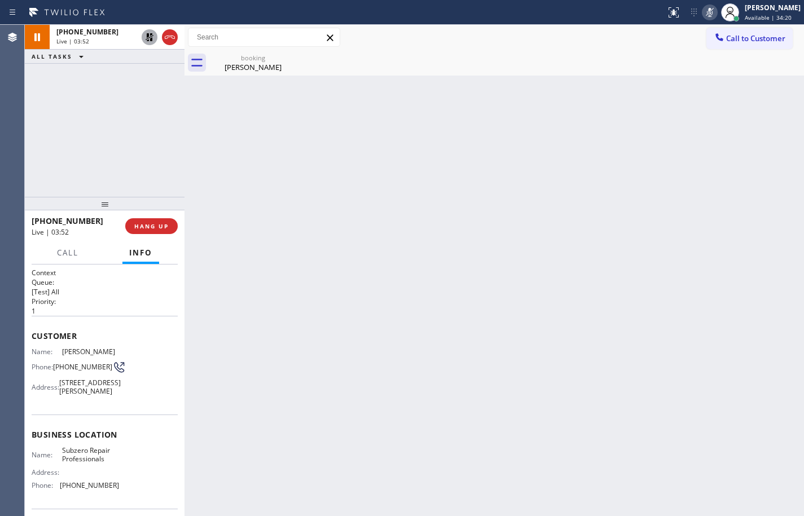
click at [147, 37] on icon at bounding box center [150, 37] width 8 height 8
click at [703, 12] on icon at bounding box center [710, 13] width 14 height 14
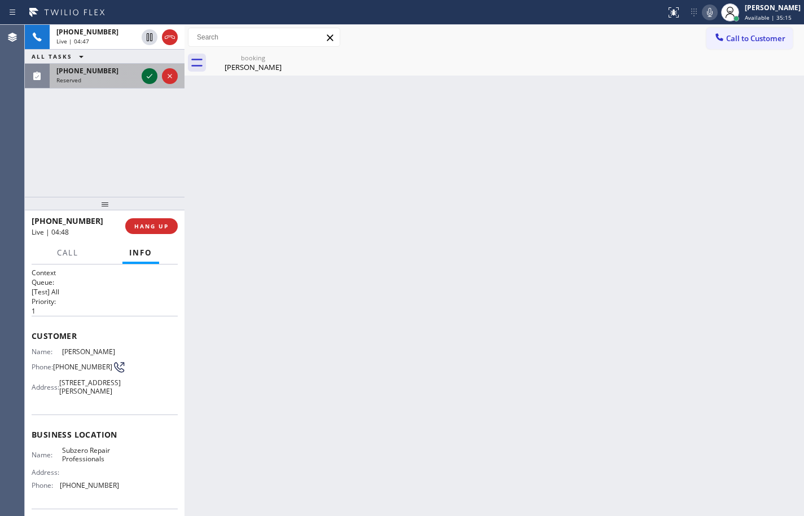
click at [148, 77] on icon at bounding box center [150, 76] width 14 height 14
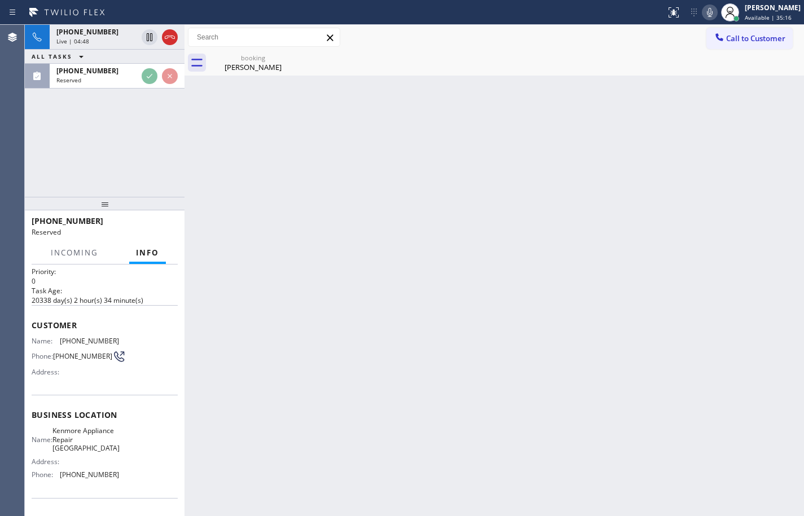
scroll to position [56, 0]
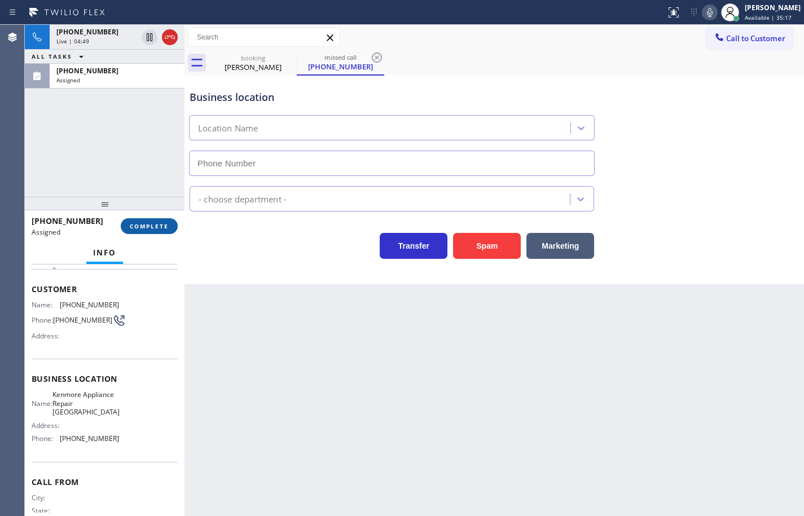
type input "(206) 737-0918"
click at [126, 447] on div "Name: Kenmore Appliance Repair Seattle Address: Phone: (206) 737-0918" at bounding box center [105, 418] width 146 height 57
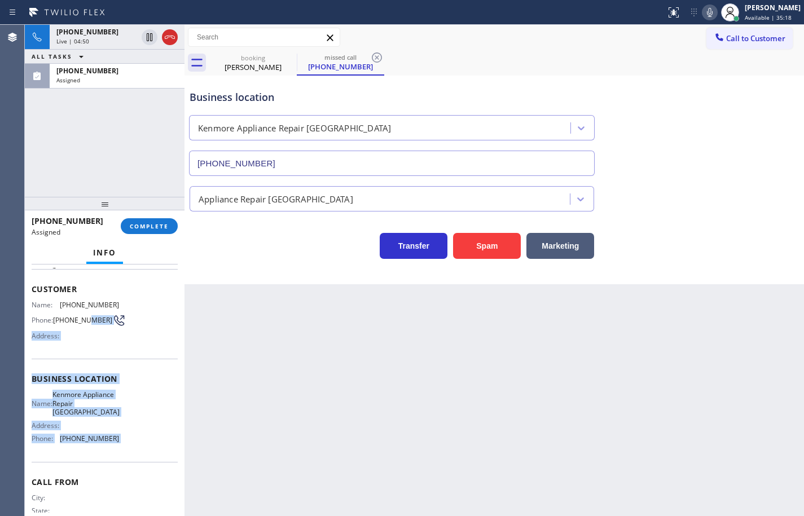
drag, startPoint x: 126, startPoint y: 451, endPoint x: 80, endPoint y: 296, distance: 161.7
click at [80, 297] on div "Context Queue: Appliance Repair High End Priority: 0 Task Age: Customer Name: (…" at bounding box center [105, 379] width 146 height 336
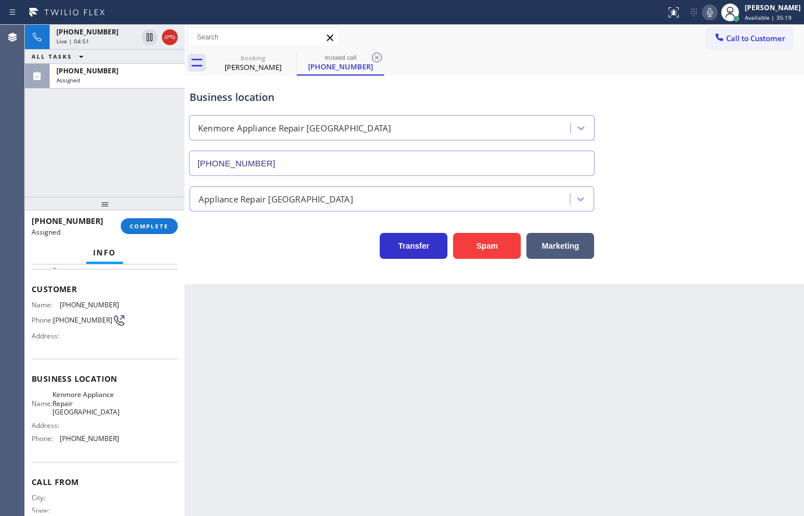
click at [55, 290] on span "Customer" at bounding box center [105, 289] width 146 height 11
click at [38, 289] on span "Customer" at bounding box center [105, 289] width 146 height 11
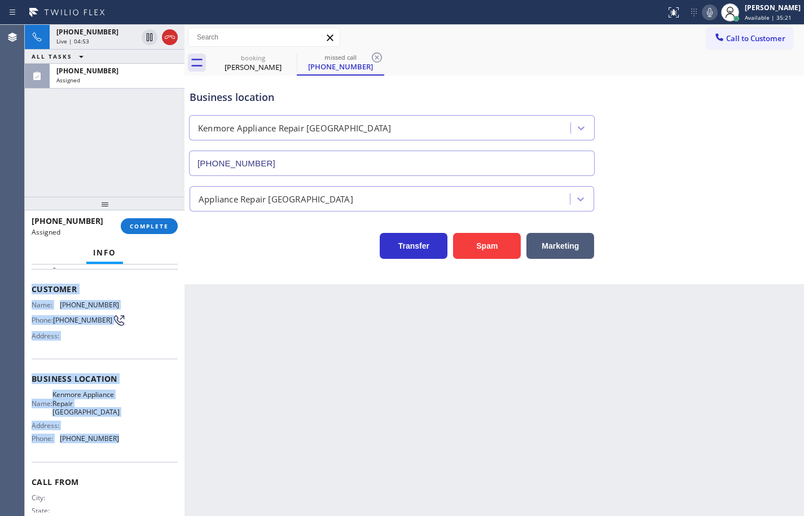
drag, startPoint x: 33, startPoint y: 287, endPoint x: 119, endPoint y: 442, distance: 177.7
click at [119, 442] on div "Context Queue: Appliance Repair High End Priority: 0 Task Age: Customer Name: (…" at bounding box center [105, 379] width 146 height 336
click at [165, 225] on span "COMPLETE" at bounding box center [149, 226] width 39 height 8
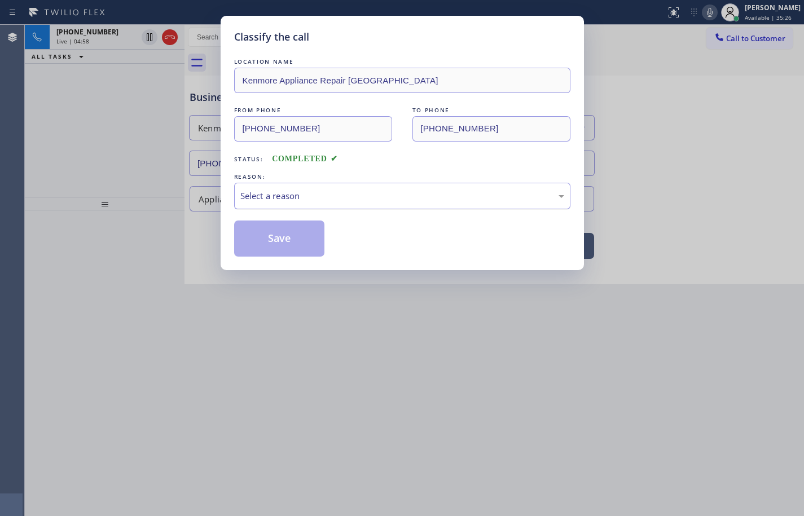
click at [300, 203] on div "Select a reason" at bounding box center [402, 196] width 336 height 27
click at [301, 241] on button "Save" at bounding box center [279, 239] width 91 height 36
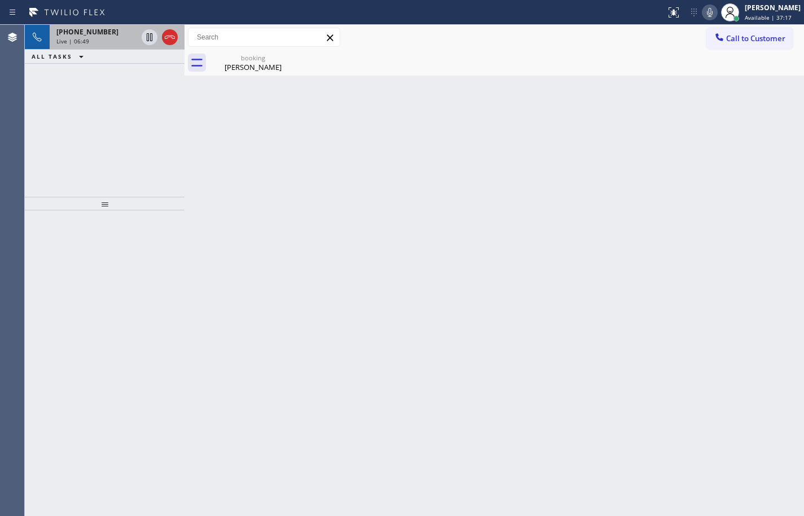
click at [109, 45] on div "Live | 06:49" at bounding box center [96, 41] width 81 height 8
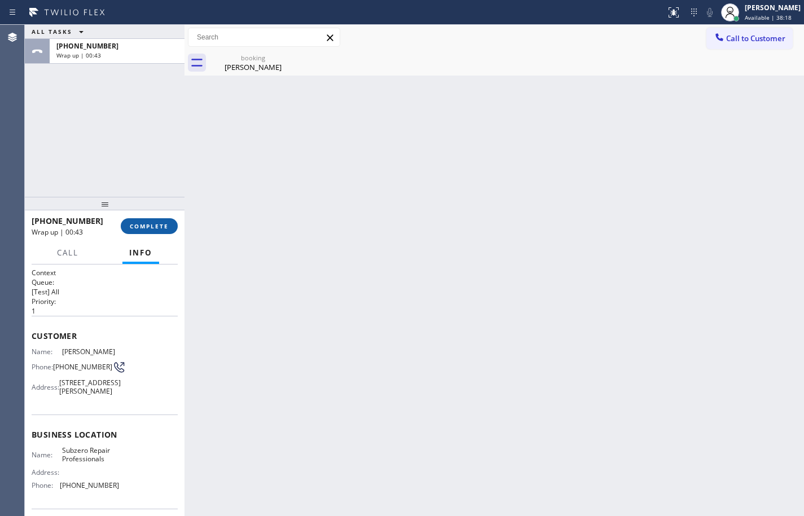
click at [167, 226] on span "COMPLETE" at bounding box center [149, 226] width 39 height 8
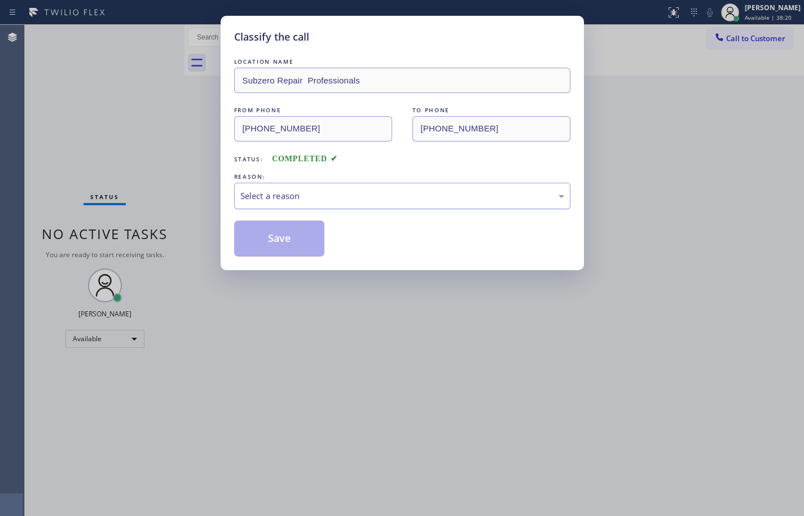
click at [316, 196] on div "Select a reason" at bounding box center [402, 195] width 324 height 13
click at [310, 240] on button "Save" at bounding box center [279, 239] width 91 height 36
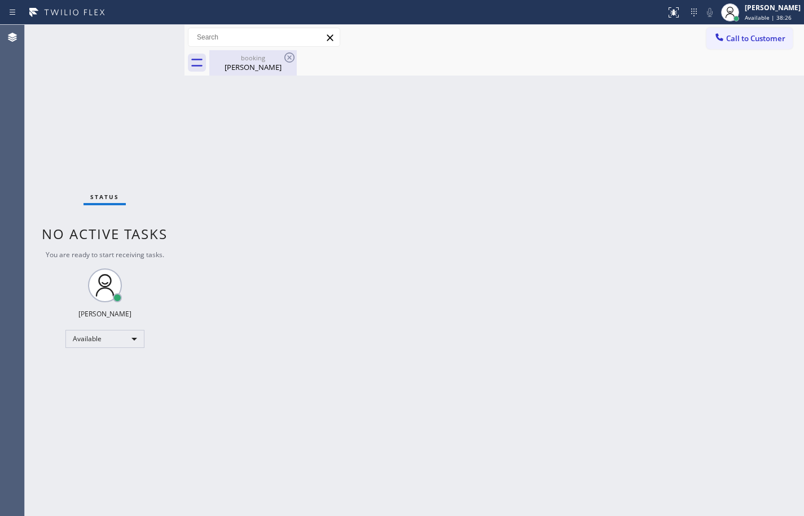
click at [230, 67] on div "Brandon Kang" at bounding box center [252, 67] width 85 height 10
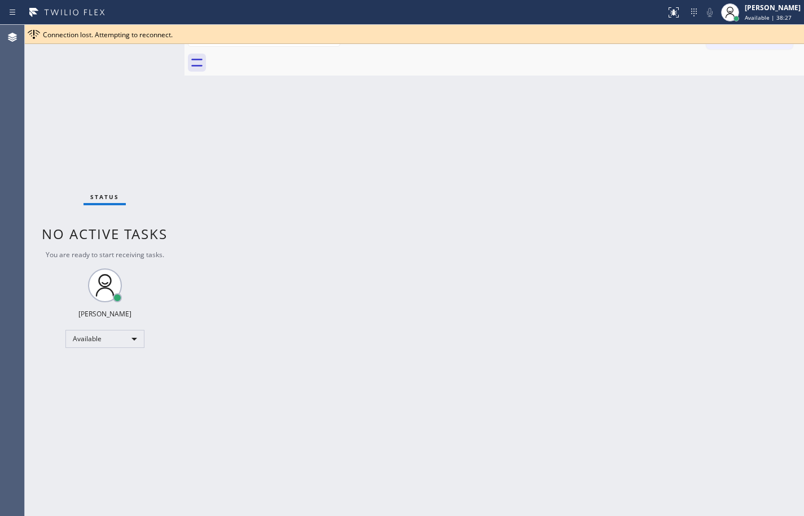
click at [548, 108] on div "Back to Dashboard Change Sender ID Customers Technicians Select a contact Outbo…" at bounding box center [493, 270] width 619 height 491
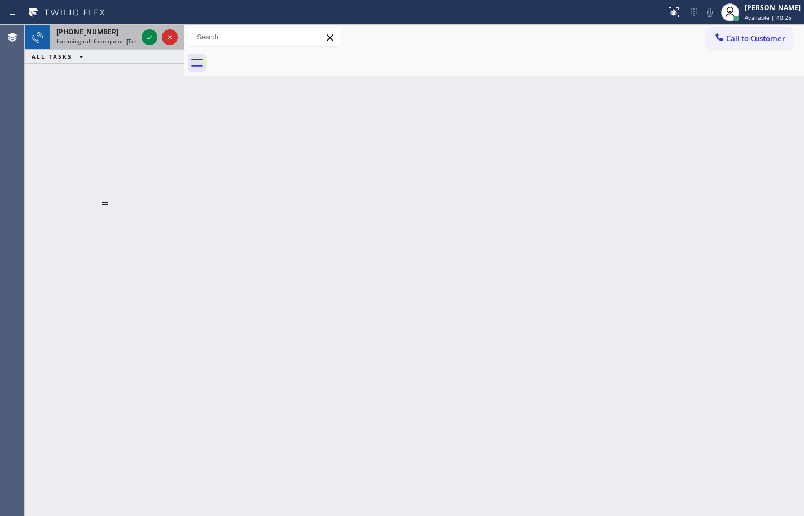
click at [122, 37] on span "Incoming call from queue [Test] All" at bounding box center [103, 41] width 94 height 8
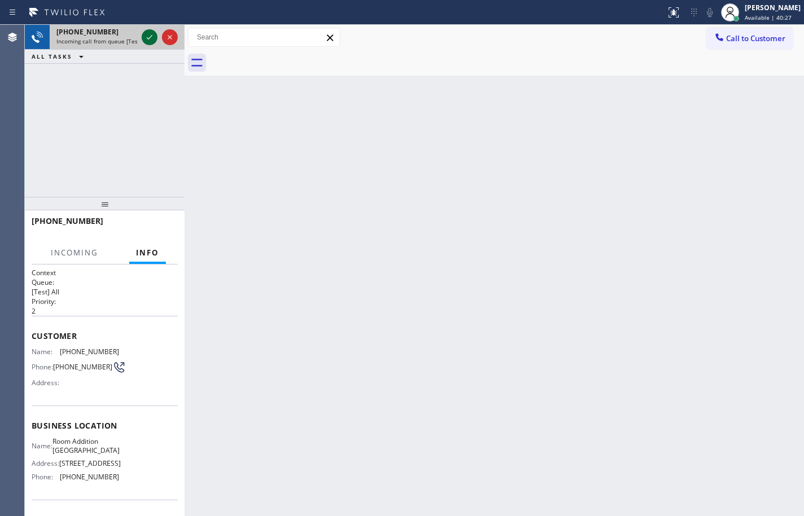
click at [153, 35] on icon at bounding box center [150, 37] width 14 height 14
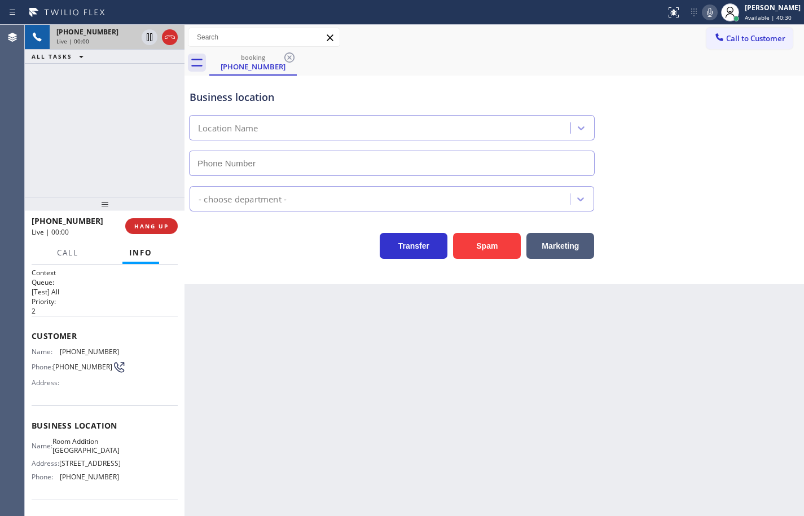
type input "(818) 847-7680"
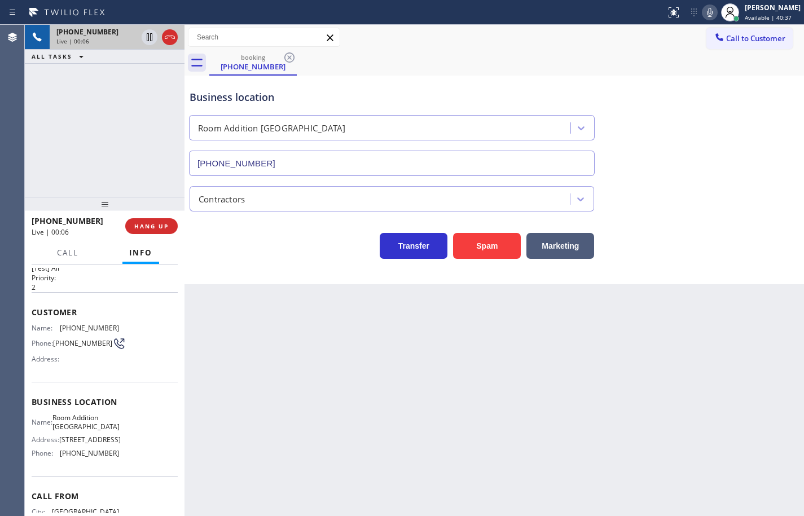
scroll to position [20, 0]
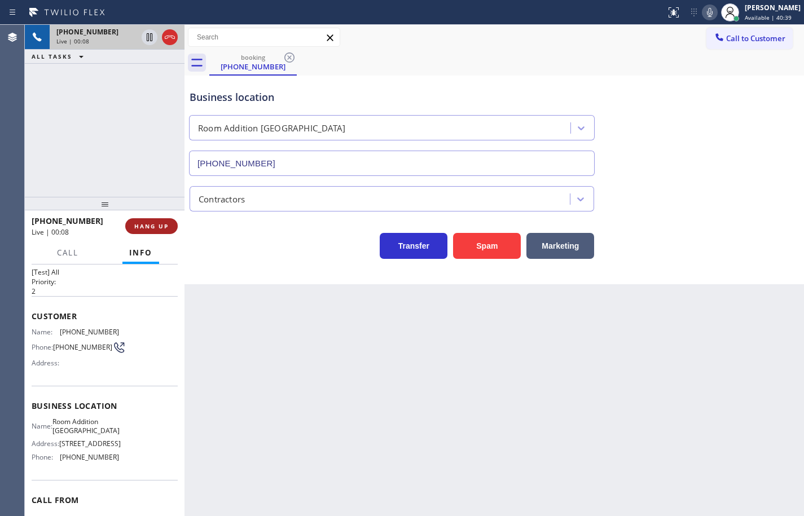
click at [163, 227] on span "HANG UP" at bounding box center [151, 226] width 34 height 8
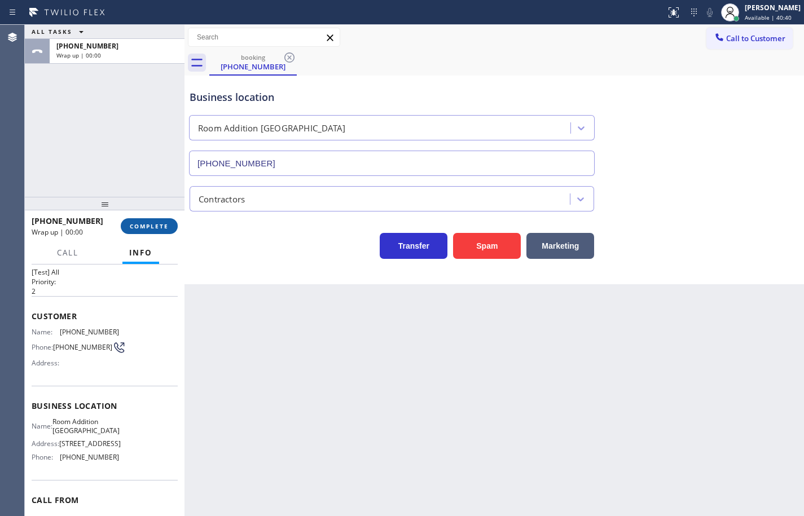
click at [163, 227] on span "COMPLETE" at bounding box center [149, 226] width 39 height 8
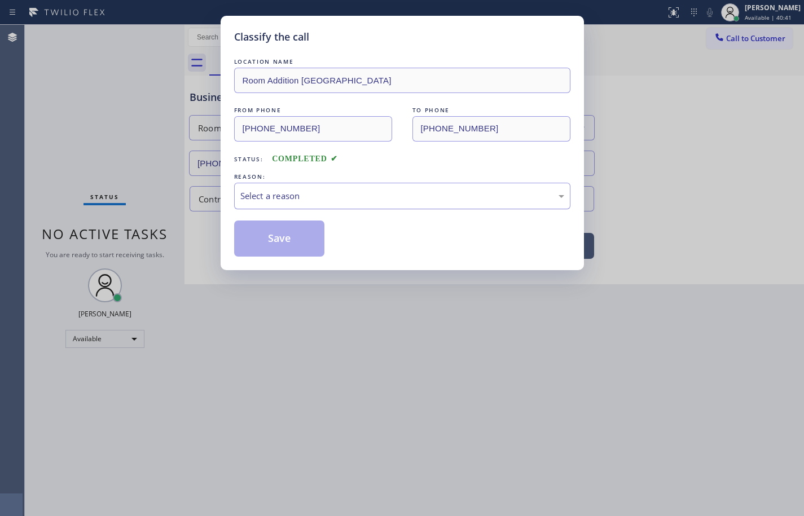
click at [285, 196] on div "Select a reason" at bounding box center [402, 195] width 324 height 13
click at [297, 240] on button "Save" at bounding box center [279, 239] width 91 height 36
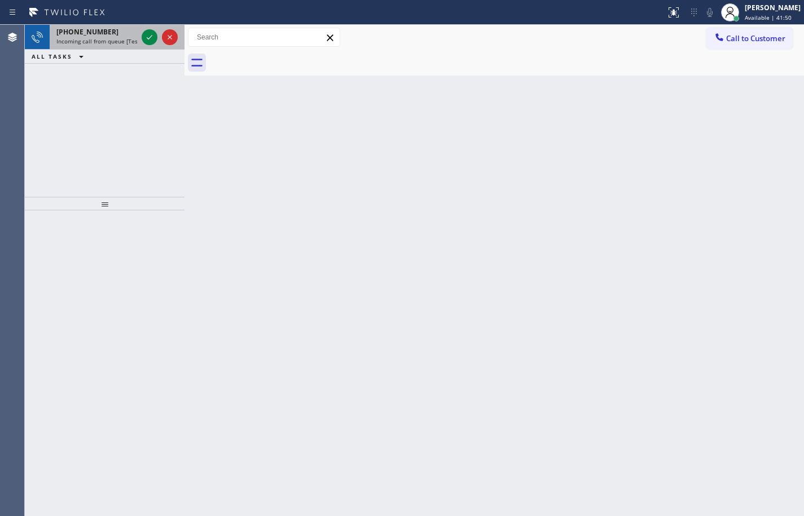
click at [105, 47] on div "+12088076556 Incoming call from queue [Test] All" at bounding box center [95, 37] width 90 height 25
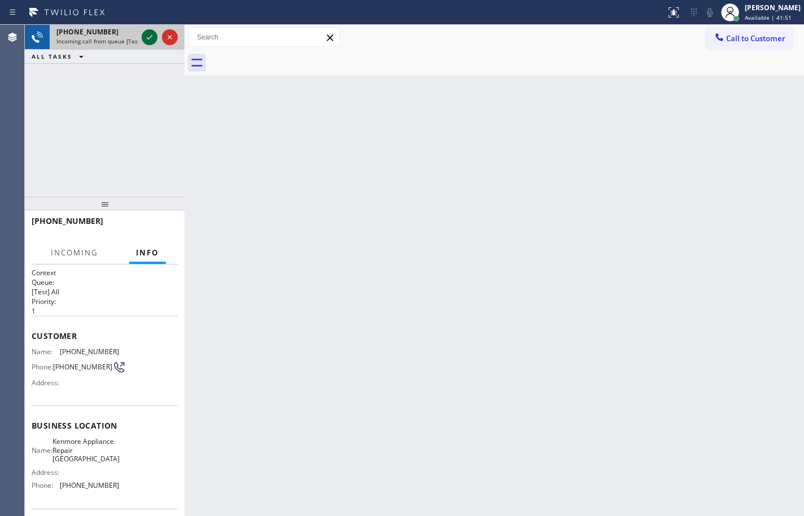
click at [155, 37] on icon at bounding box center [150, 37] width 14 height 14
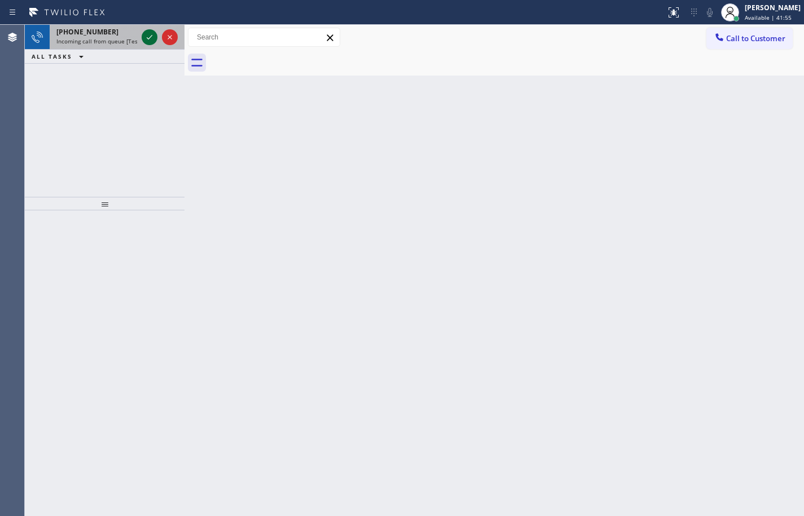
click at [151, 39] on icon at bounding box center [150, 37] width 14 height 14
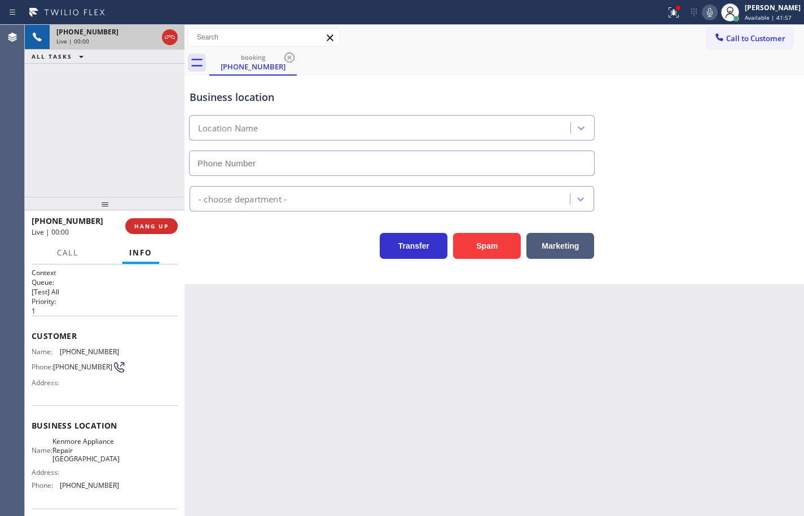
type input "(206) 737-0918"
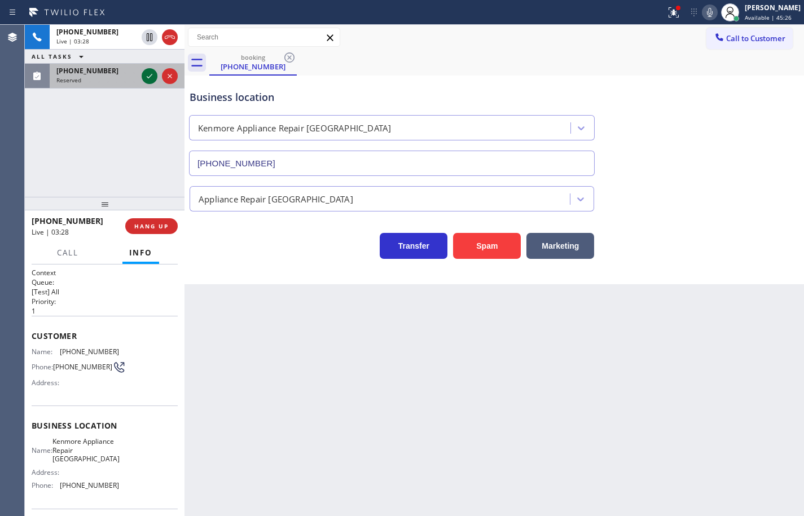
click at [152, 75] on icon at bounding box center [150, 76] width 14 height 14
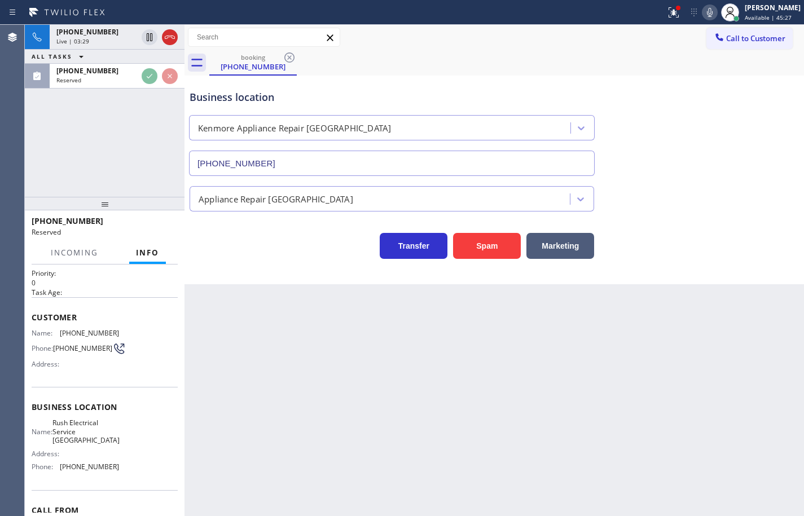
scroll to position [56, 0]
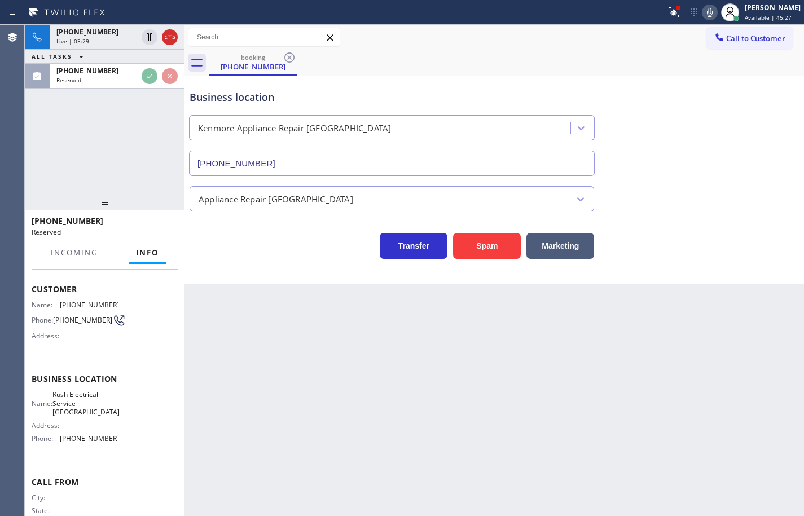
click at [124, 446] on div "Name: Rush Electrical Service Orange County Address: Phone: (562) 364-8181" at bounding box center [105, 418] width 146 height 57
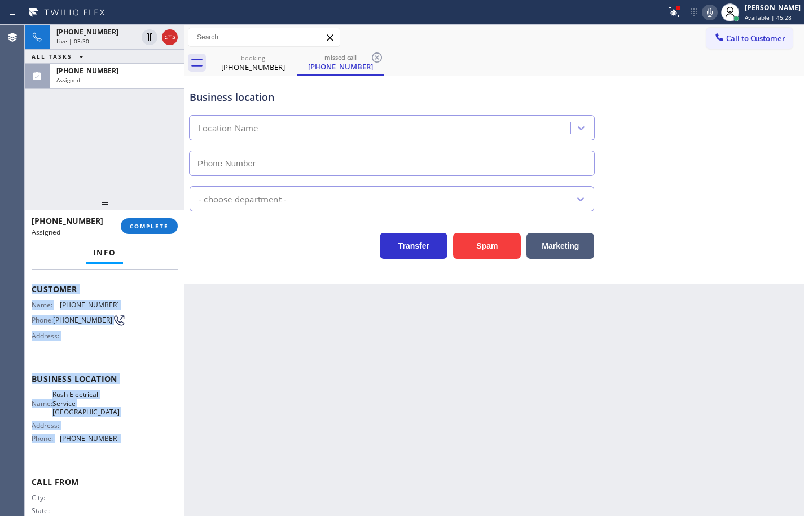
type input "(562) 364-8181"
drag, startPoint x: 124, startPoint y: 446, endPoint x: 33, endPoint y: 292, distance: 178.5
click at [33, 292] on div "Context Queue: Electrical Priority: 0 Task Age: Customer Name: (949) 981-8733 P…" at bounding box center [105, 379] width 146 height 336
click at [156, 228] on span "COMPLETE" at bounding box center [149, 226] width 39 height 8
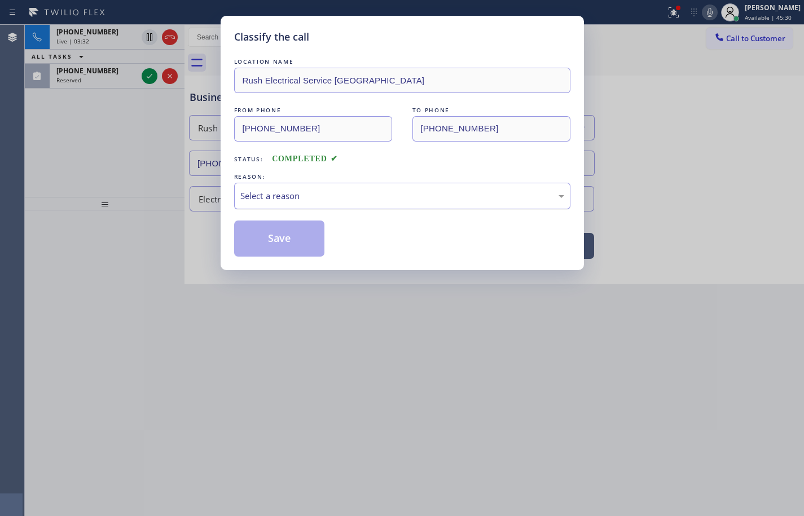
click at [321, 200] on div "Select a reason" at bounding box center [402, 195] width 324 height 13
click at [290, 249] on button "Save" at bounding box center [279, 239] width 91 height 36
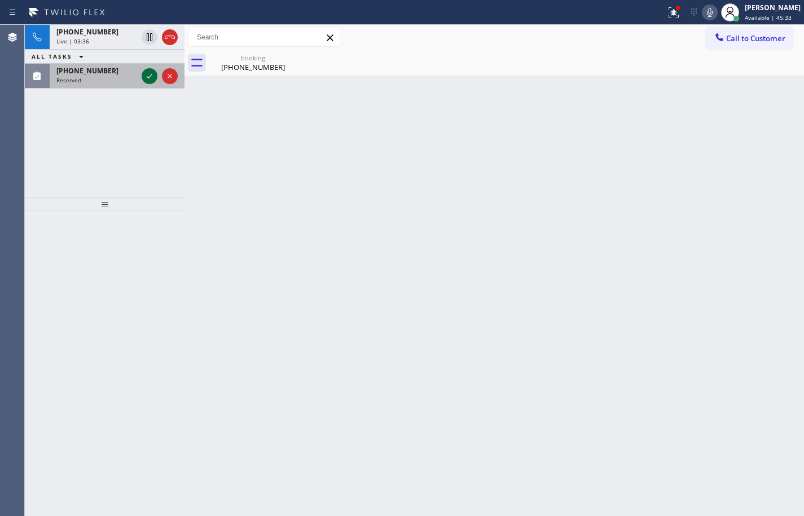
click at [151, 80] on icon at bounding box center [150, 76] width 14 height 14
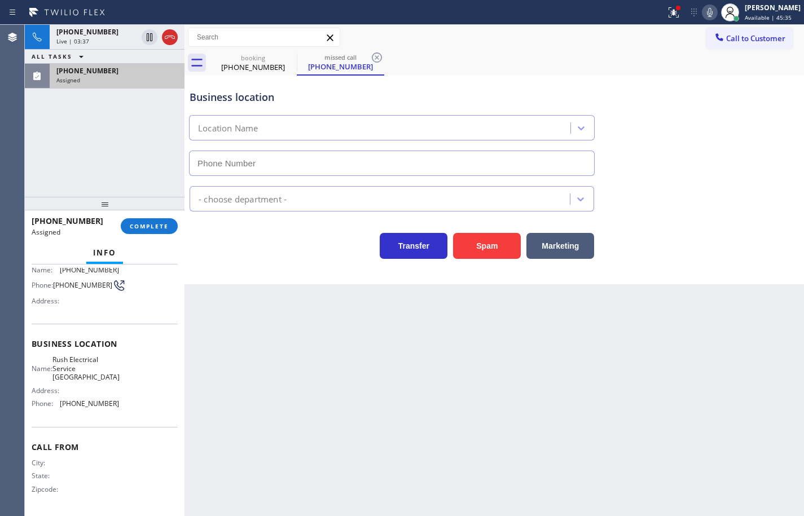
type input "(562) 364-8181"
click at [128, 408] on div "Name: Rush Electrical Service Orange County Address: Phone: (562) 364-8181" at bounding box center [105, 383] width 146 height 57
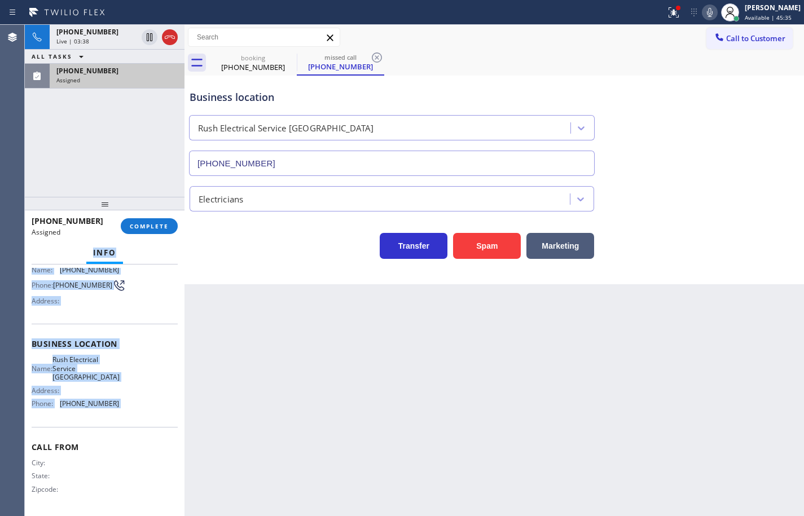
scroll to position [0, 0]
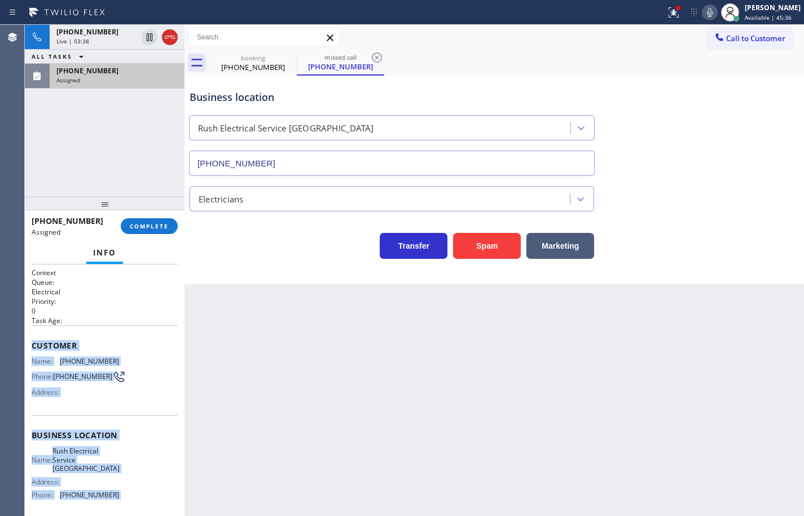
drag, startPoint x: 128, startPoint y: 408, endPoint x: 32, endPoint y: 347, distance: 113.3
click at [32, 347] on div "Context Queue: Electrical Priority: 0 Task Age: Customer Name: (949) 981-8733 P…" at bounding box center [105, 436] width 146 height 336
click at [170, 233] on button "COMPLETE" at bounding box center [149, 226] width 57 height 16
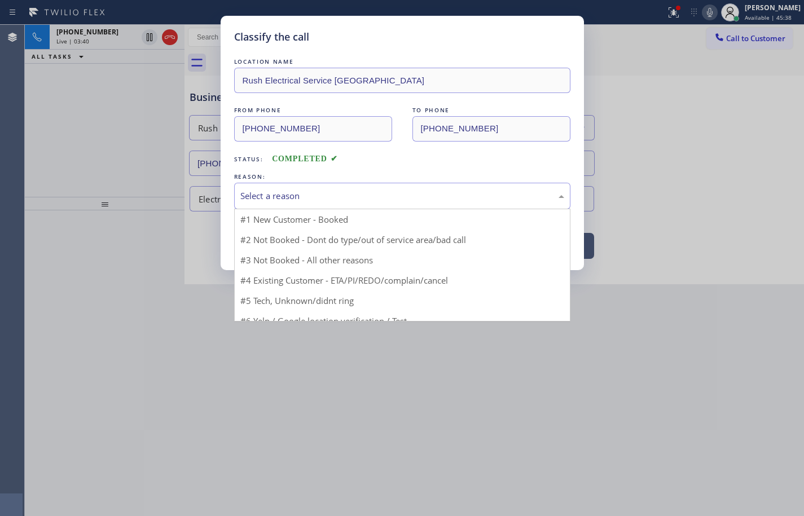
click at [337, 196] on div "Select a reason" at bounding box center [402, 195] width 324 height 13
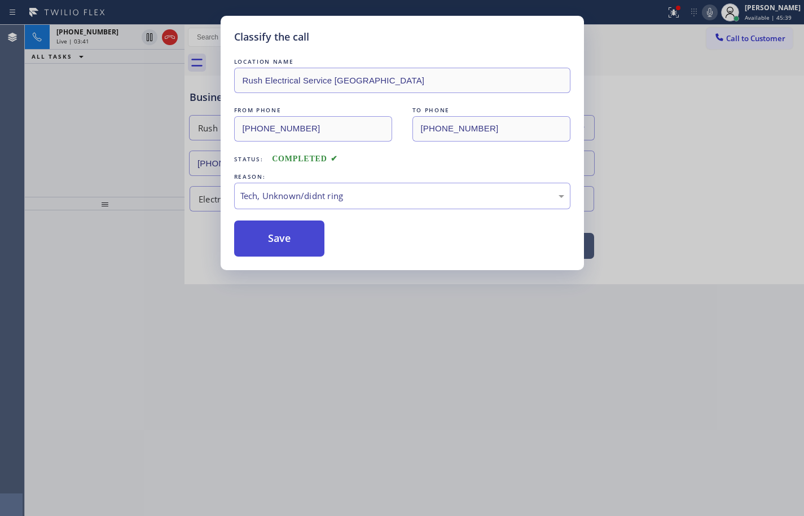
click at [300, 249] on button "Save" at bounding box center [279, 239] width 91 height 36
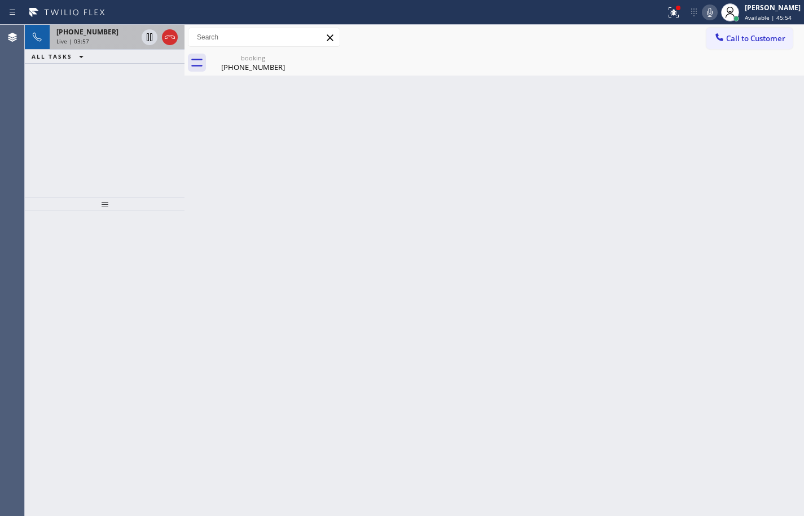
click at [82, 40] on span "Live | 03:57" at bounding box center [72, 41] width 33 height 8
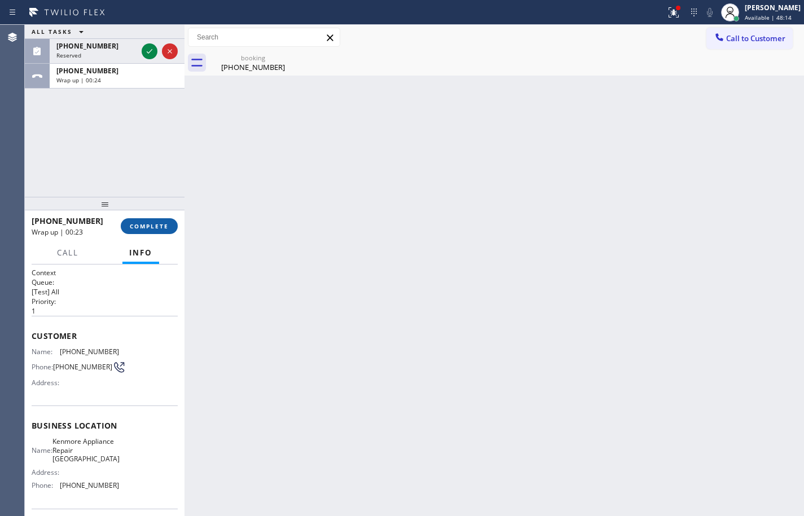
click at [146, 221] on button "COMPLETE" at bounding box center [149, 226] width 57 height 16
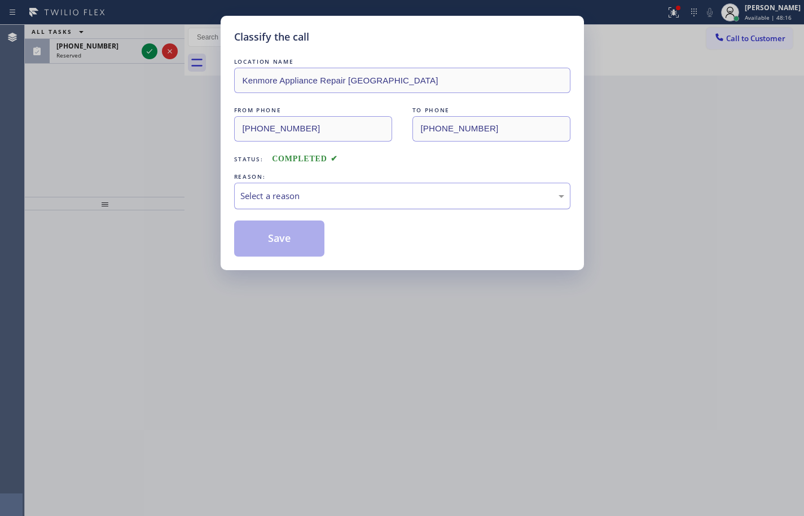
click at [330, 199] on div "Select a reason" at bounding box center [402, 195] width 324 height 13
click at [299, 241] on button "Save" at bounding box center [279, 239] width 91 height 36
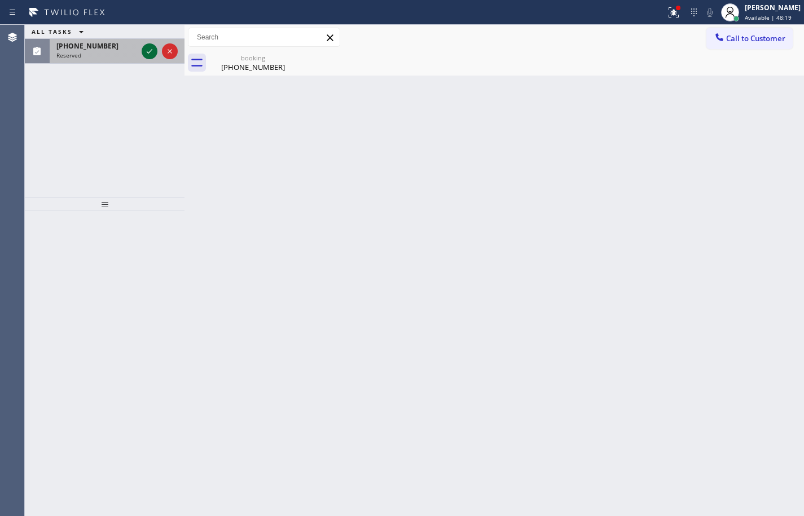
click at [149, 51] on icon at bounding box center [150, 52] width 14 height 14
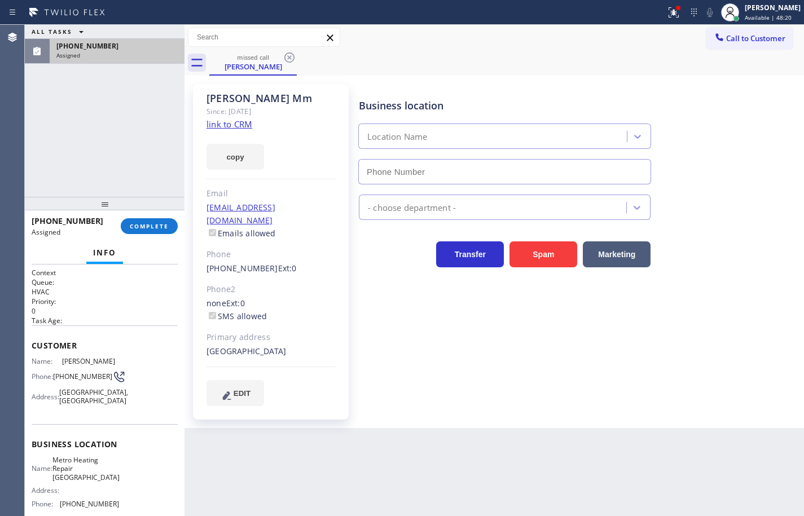
type input "(415) 329-7687"
click at [170, 226] on button "COMPLETE" at bounding box center [149, 226] width 57 height 16
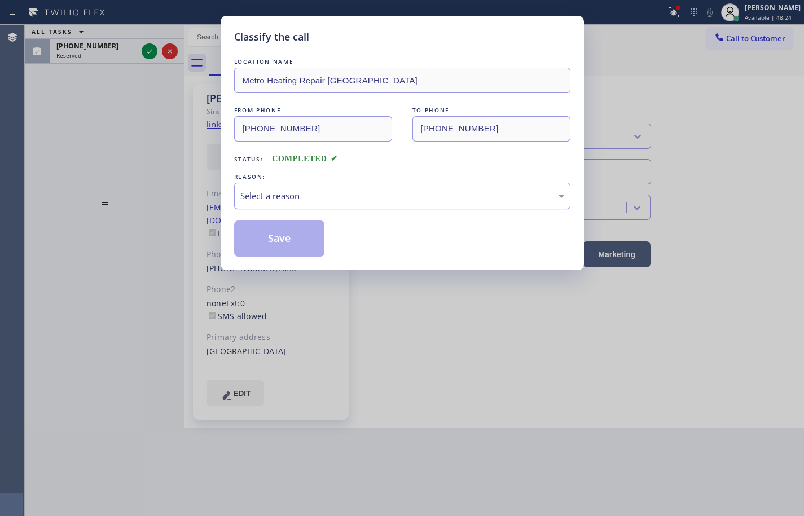
click at [314, 202] on div "Select a reason" at bounding box center [402, 196] width 336 height 27
click at [301, 246] on button "Save" at bounding box center [279, 239] width 91 height 36
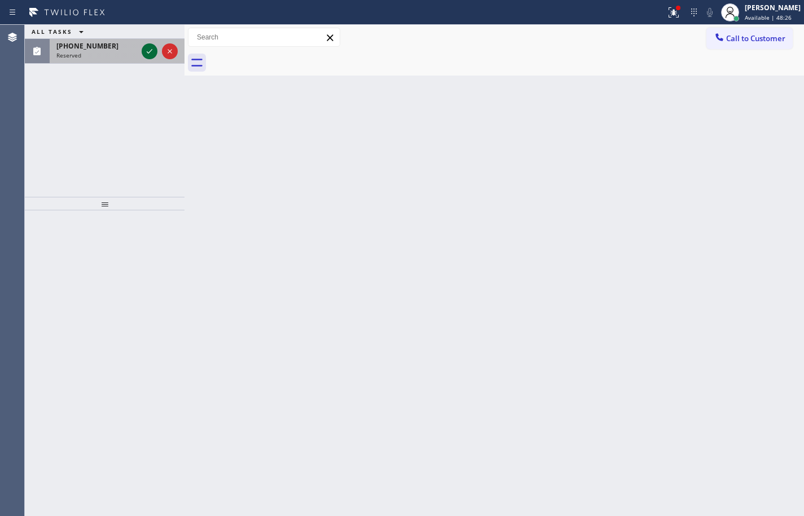
click at [146, 52] on icon at bounding box center [150, 52] width 14 height 14
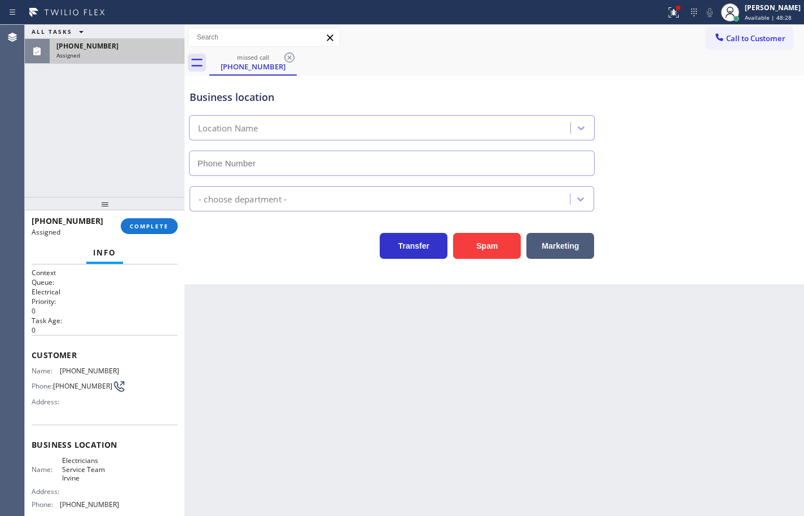
type input "(949) 569-6029"
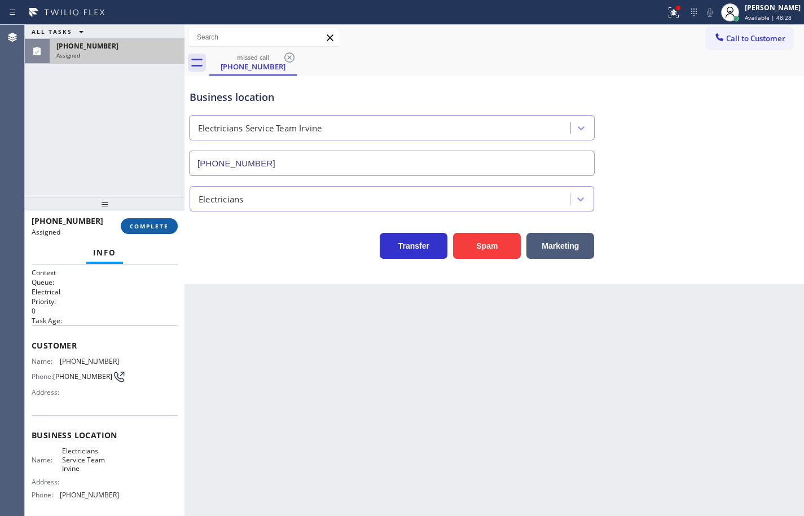
click at [168, 227] on span "COMPLETE" at bounding box center [149, 226] width 39 height 8
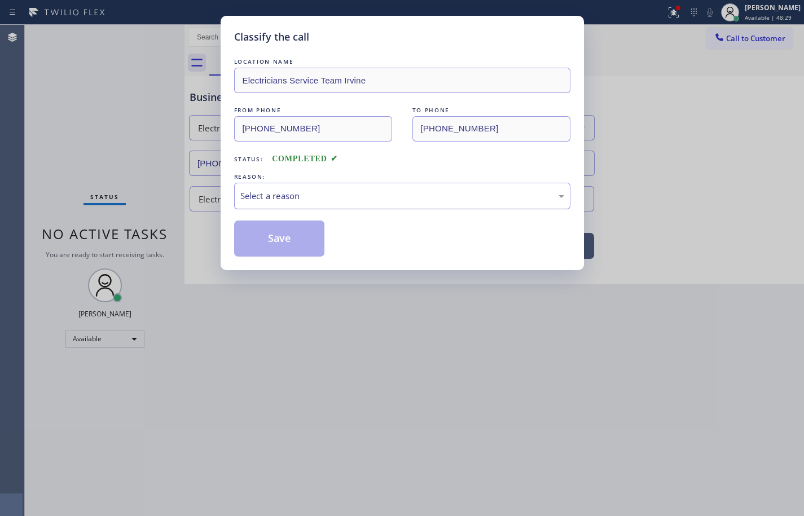
click at [260, 201] on div "Select a reason" at bounding box center [402, 195] width 324 height 13
click at [298, 236] on button "Save" at bounding box center [279, 239] width 91 height 36
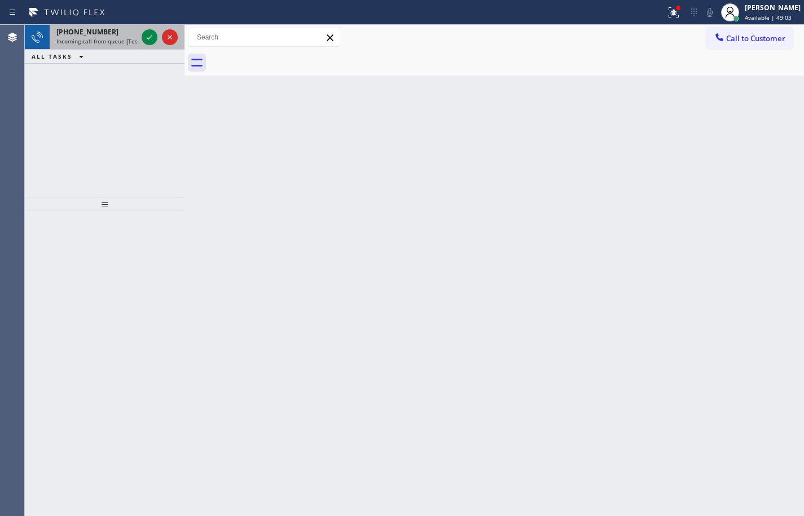
click at [93, 32] on span "+19499818733" at bounding box center [87, 32] width 62 height 10
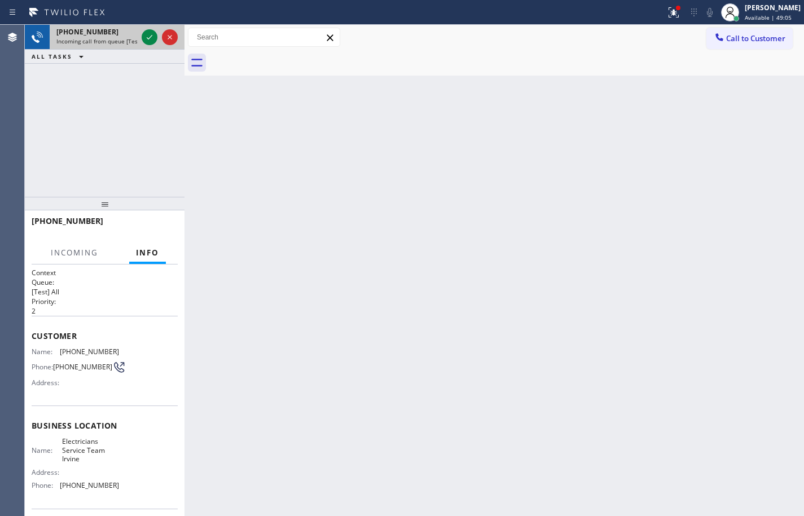
click at [161, 33] on div at bounding box center [159, 37] width 41 height 25
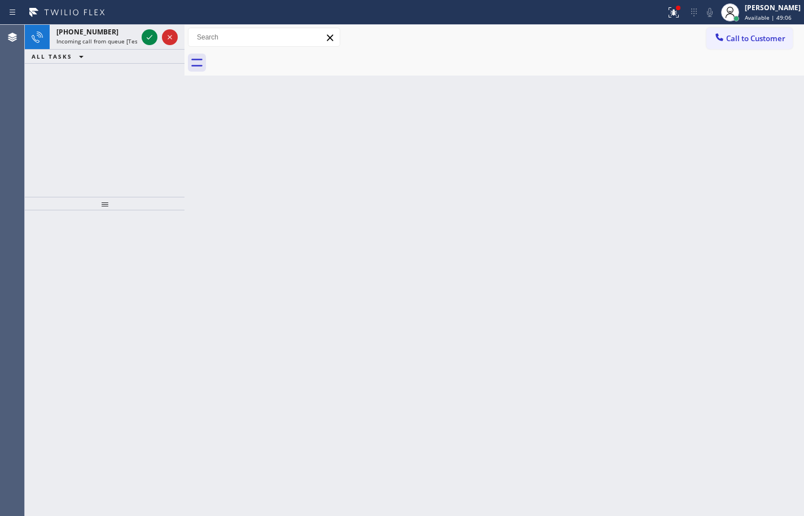
click at [151, 36] on icon at bounding box center [150, 37] width 6 height 5
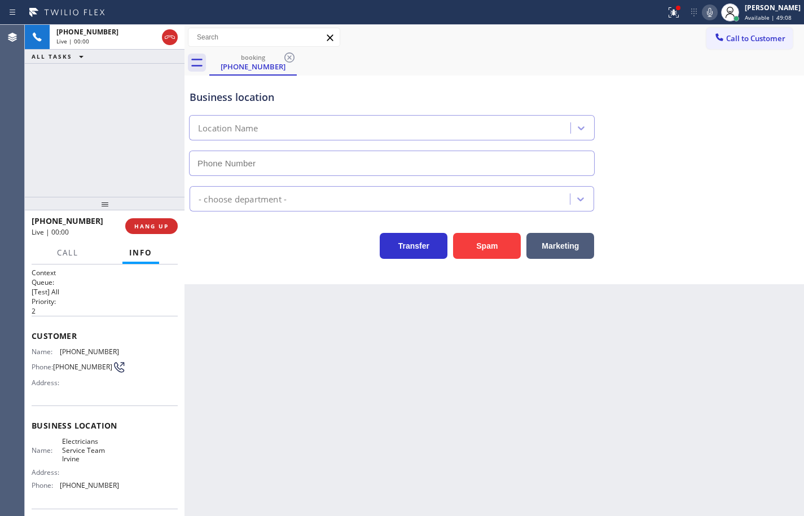
type input "(949) 569-6029"
click at [135, 488] on div "Name: Electricians Service Team Irvine Address: Phone: (949) 569-6029" at bounding box center [105, 465] width 146 height 57
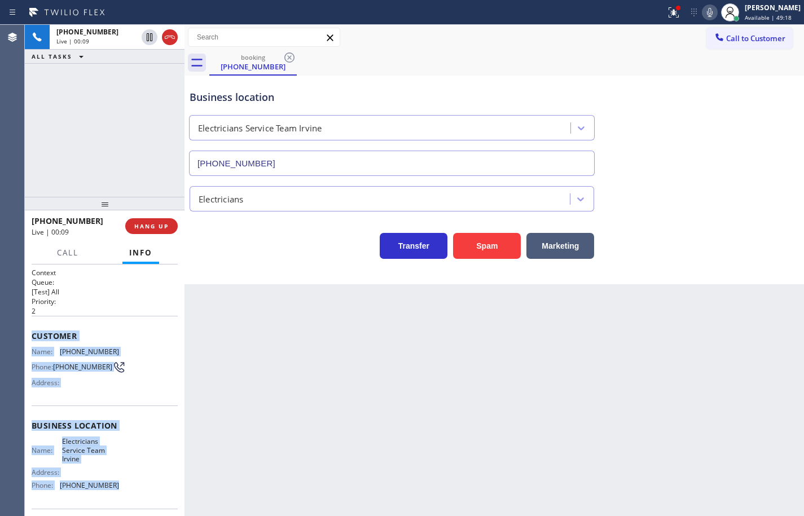
drag, startPoint x: 122, startPoint y: 492, endPoint x: 29, endPoint y: 333, distance: 184.5
click at [29, 333] on div "Context Queue: [Test] All Priority: 2 Customer Name: (949) 981-8733 Phone: (949…" at bounding box center [105, 391] width 160 height 252
click at [703, 10] on icon at bounding box center [710, 13] width 14 height 14
click at [703, 11] on icon at bounding box center [710, 13] width 14 height 14
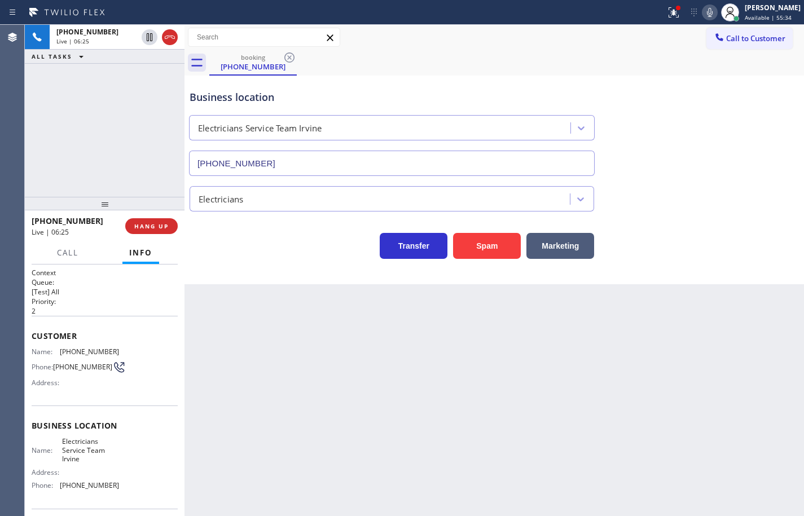
click at [283, 373] on div "Back to Dashboard Change Sender ID Customers Technicians Select a contact Outbo…" at bounding box center [493, 270] width 619 height 491
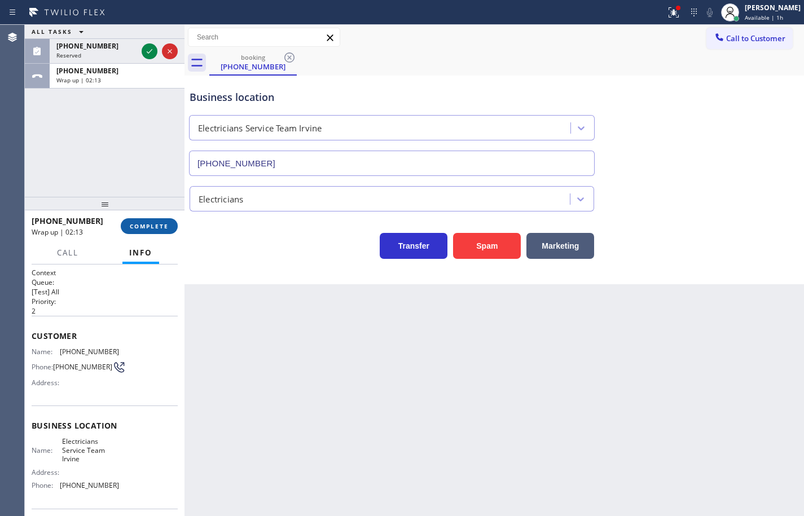
click at [161, 223] on span "COMPLETE" at bounding box center [149, 226] width 39 height 8
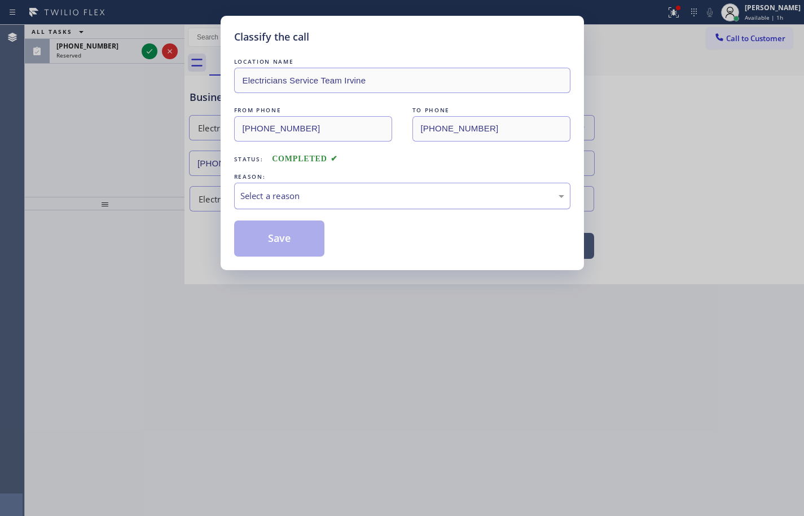
click at [268, 197] on div "Select a reason" at bounding box center [402, 195] width 324 height 13
drag, startPoint x: 296, startPoint y: 243, endPoint x: 292, endPoint y: 233, distance: 10.4
click at [296, 243] on button "Save" at bounding box center [279, 239] width 91 height 36
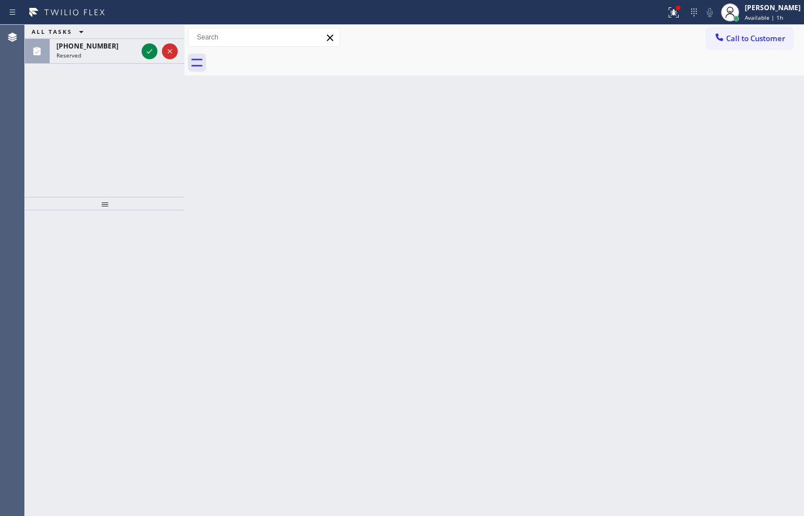
click at [145, 49] on icon at bounding box center [150, 52] width 14 height 14
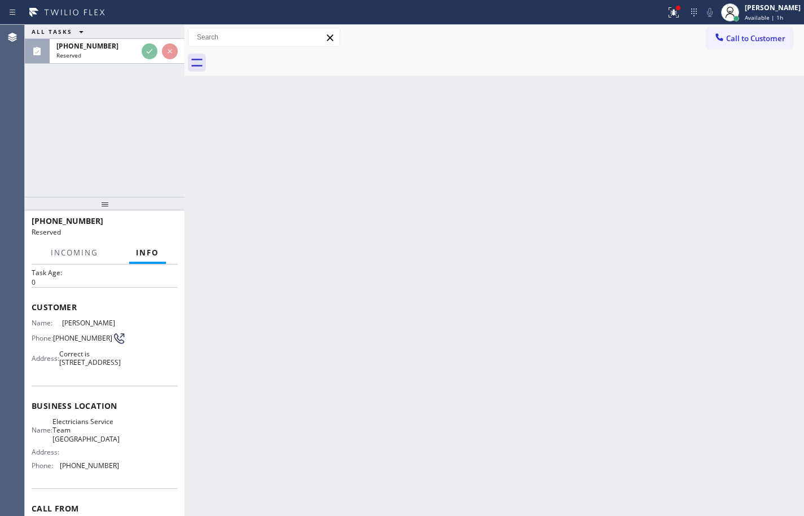
scroll to position [113, 0]
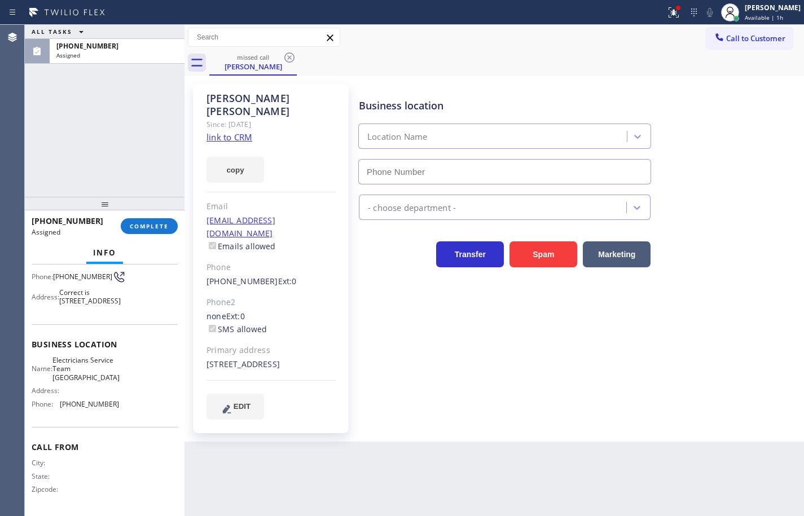
type input "(949) 894-4844"
click at [151, 224] on span "COMPLETE" at bounding box center [149, 226] width 39 height 8
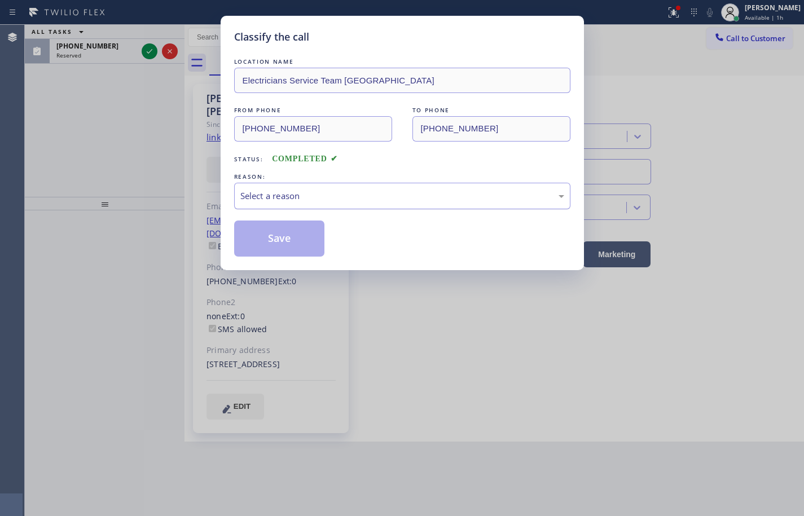
click at [268, 196] on div "Select a reason" at bounding box center [402, 195] width 324 height 13
click at [290, 246] on button "Save" at bounding box center [279, 239] width 91 height 36
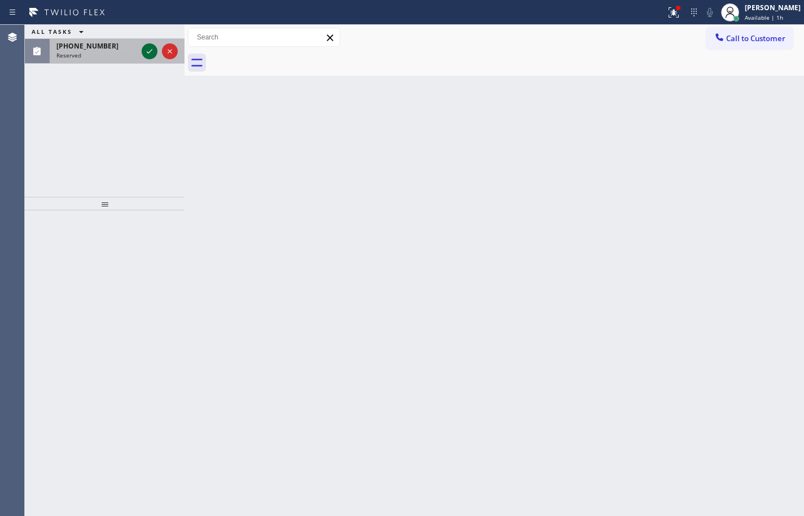
click at [147, 52] on icon at bounding box center [150, 52] width 14 height 14
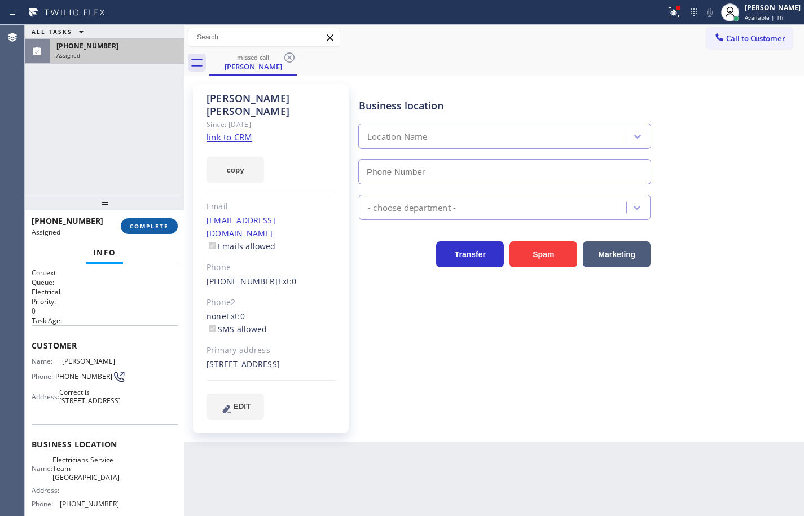
click at [161, 228] on span "COMPLETE" at bounding box center [149, 226] width 39 height 8
type input "(949) 894-4844"
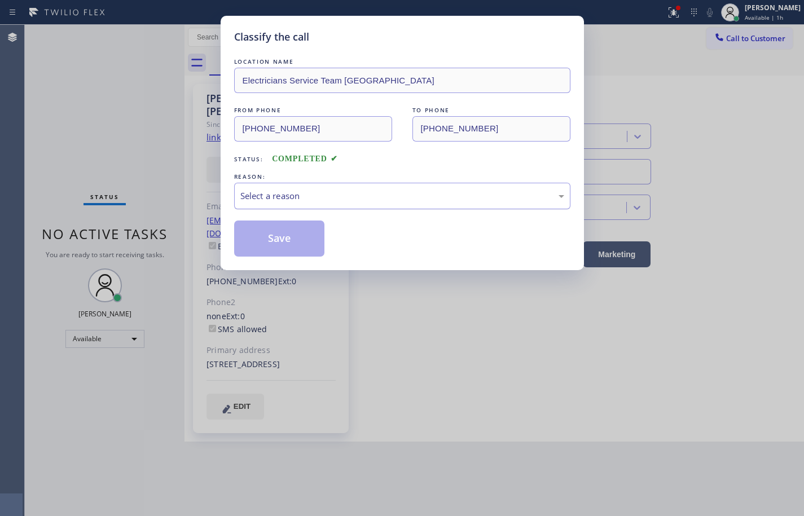
click at [292, 197] on div "Select a reason" at bounding box center [402, 195] width 324 height 13
click at [289, 228] on button "Save" at bounding box center [279, 239] width 91 height 36
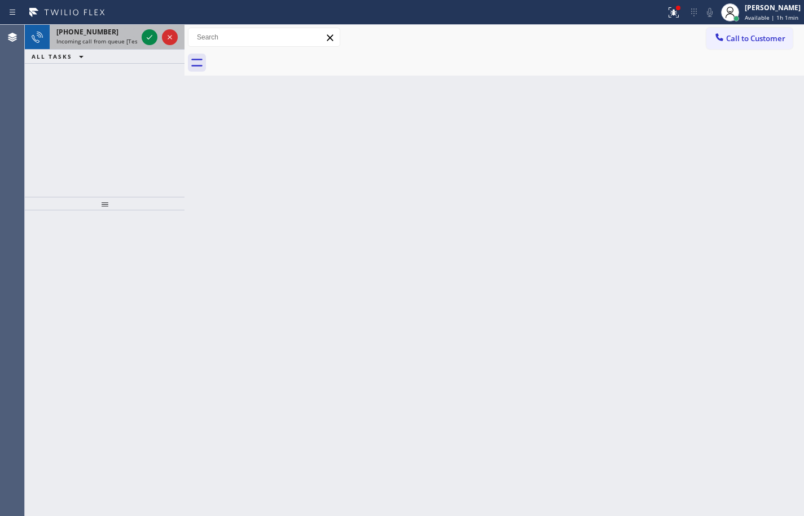
click at [95, 39] on span "Incoming call from queue [Test] All" at bounding box center [103, 41] width 94 height 8
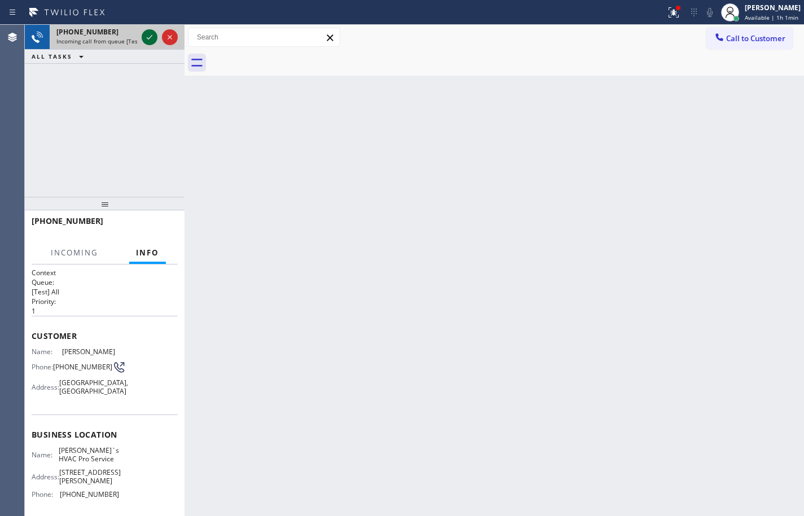
click at [144, 34] on icon at bounding box center [150, 37] width 14 height 14
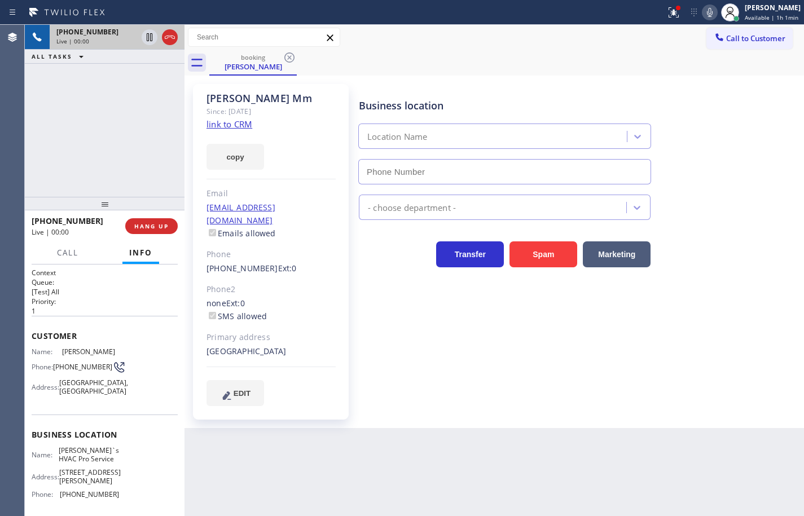
type input "(415) 527-5164"
click at [239, 124] on link "link to CRM" at bounding box center [229, 123] width 46 height 11
click at [239, 157] on button "copy" at bounding box center [235, 157] width 58 height 26
click at [703, 16] on icon at bounding box center [710, 13] width 14 height 14
click at [144, 219] on button "HANG UP" at bounding box center [151, 226] width 52 height 16
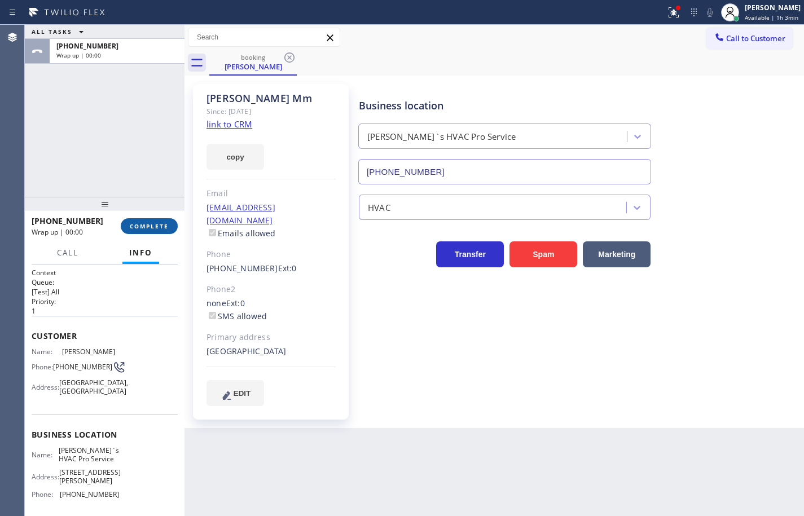
click at [144, 222] on span "COMPLETE" at bounding box center [149, 226] width 39 height 8
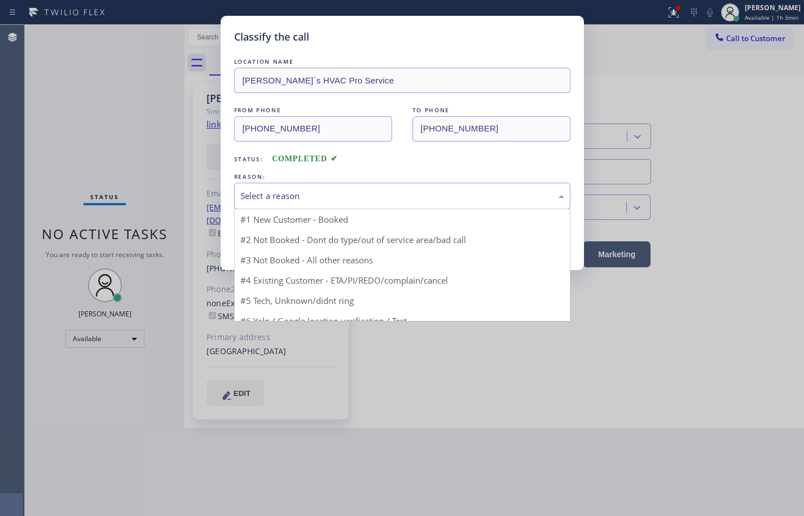
click at [269, 196] on div "Select a reason" at bounding box center [402, 195] width 324 height 13
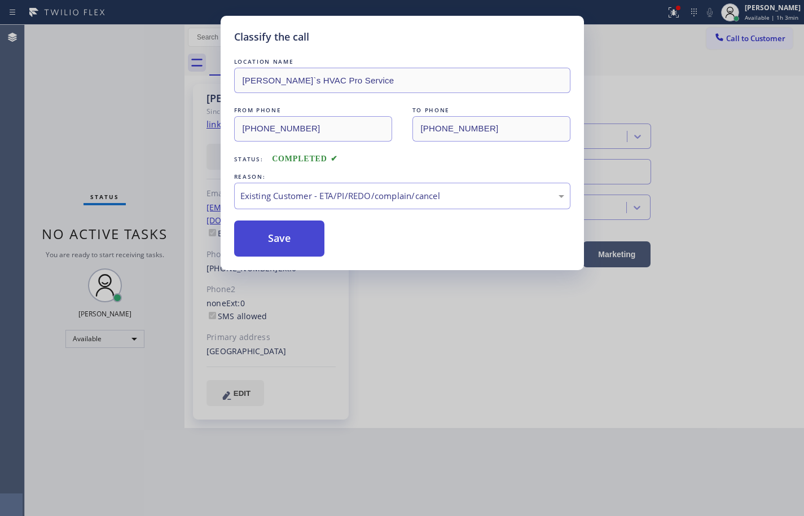
click at [299, 244] on button "Save" at bounding box center [279, 239] width 91 height 36
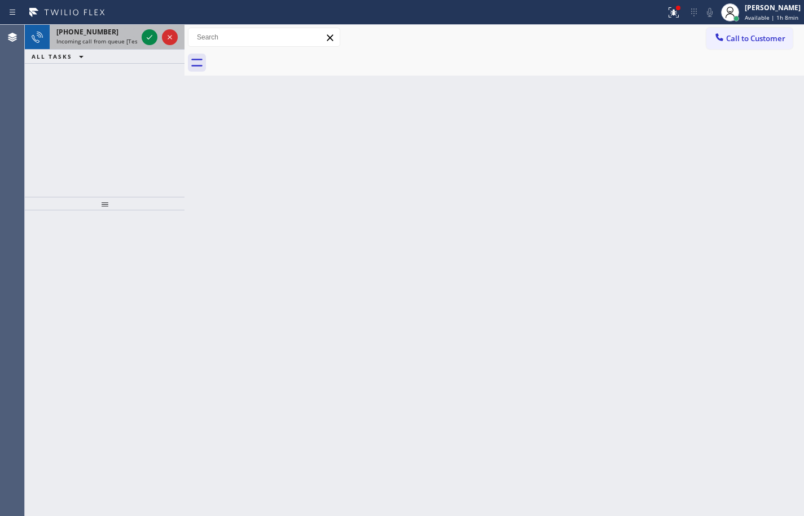
click at [68, 38] on span "Incoming call from queue [Test] All" at bounding box center [103, 41] width 94 height 8
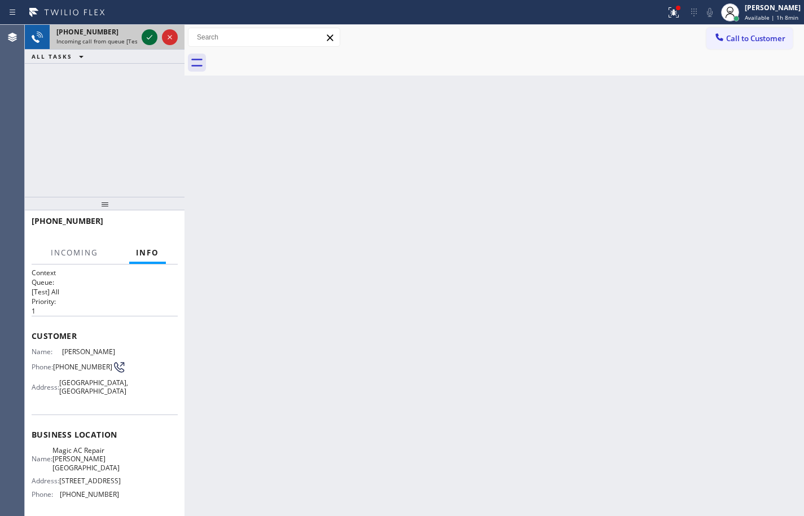
click at [150, 38] on icon at bounding box center [150, 37] width 6 height 5
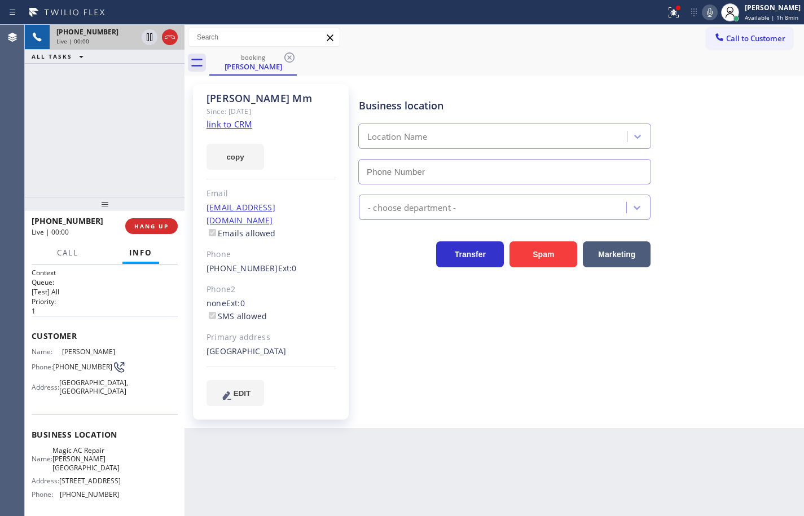
type input "(415) 582-4574"
click at [703, 15] on icon at bounding box center [710, 13] width 14 height 14
click at [279, 345] on div "San Francisco, 94108 CA" at bounding box center [270, 351] width 129 height 13
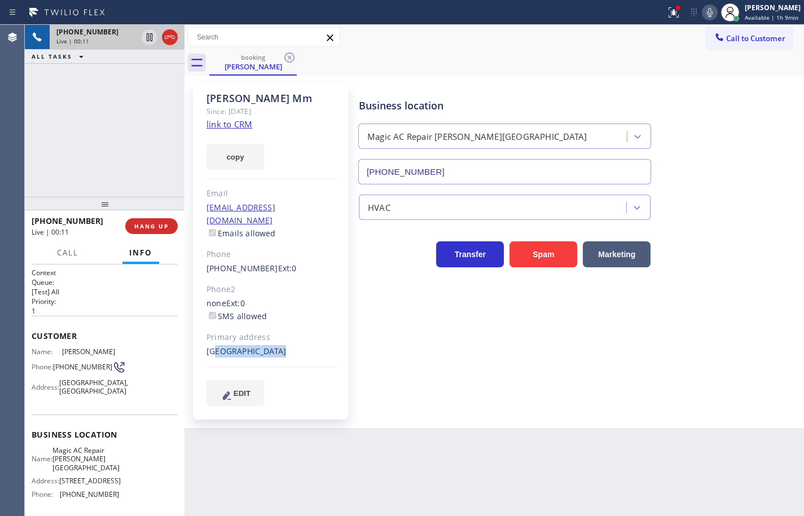
click at [279, 345] on div "San Francisco, 94108 CA" at bounding box center [270, 351] width 129 height 13
click at [287, 345] on div "San Francisco, 94108 CA" at bounding box center [270, 351] width 129 height 13
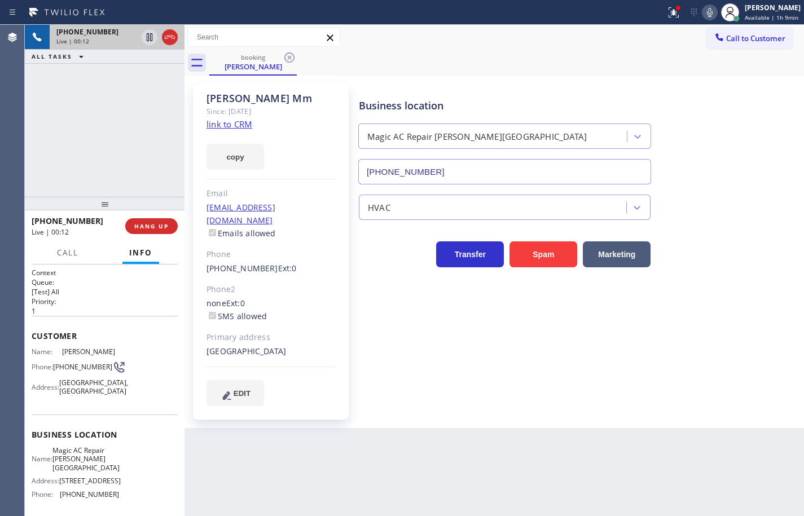
click at [287, 345] on div "San Francisco, 94108 CA" at bounding box center [270, 351] width 129 height 13
click at [279, 345] on div "San Francisco, 94108 CA" at bounding box center [270, 351] width 129 height 13
click at [243, 345] on div "San Francisco, 94108 CA" at bounding box center [270, 351] width 129 height 13
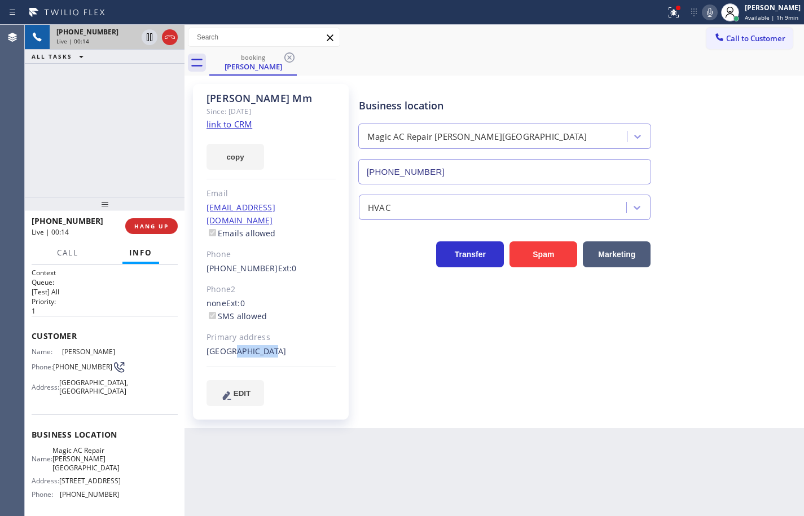
click at [243, 345] on div "San Francisco, 94108 CA" at bounding box center [270, 351] width 129 height 13
click at [244, 345] on div "San Francisco, 94108 CA" at bounding box center [270, 351] width 129 height 13
click at [217, 345] on div "San Francisco, 94108 CA" at bounding box center [270, 351] width 129 height 13
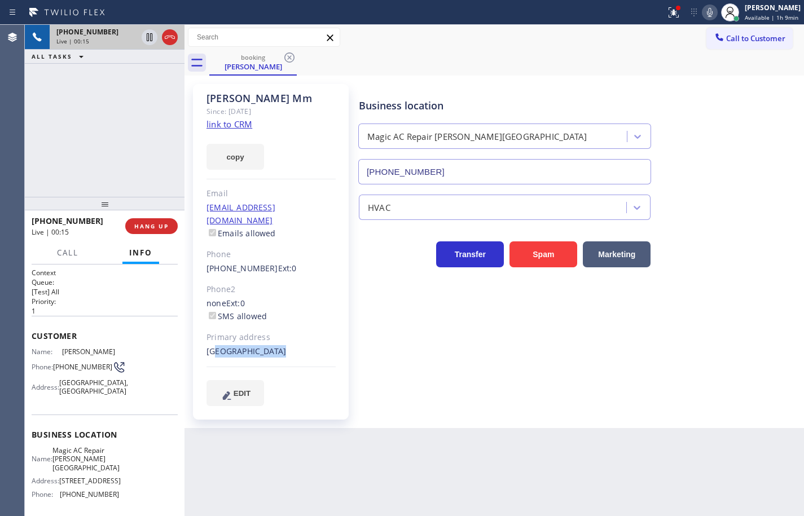
click at [250, 345] on div "San Francisco, 94108 CA" at bounding box center [270, 351] width 129 height 13
click at [267, 345] on div "San Francisco, 94108 CA" at bounding box center [270, 351] width 129 height 13
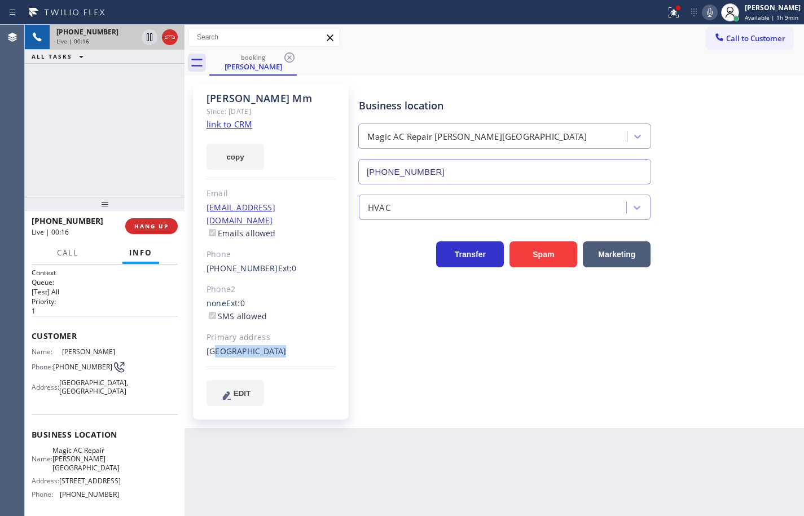
click at [267, 345] on div "San Francisco, 94108 CA" at bounding box center [270, 351] width 129 height 13
click at [703, 11] on icon at bounding box center [710, 13] width 14 height 14
click at [162, 226] on span "HANG UP" at bounding box center [151, 226] width 34 height 8
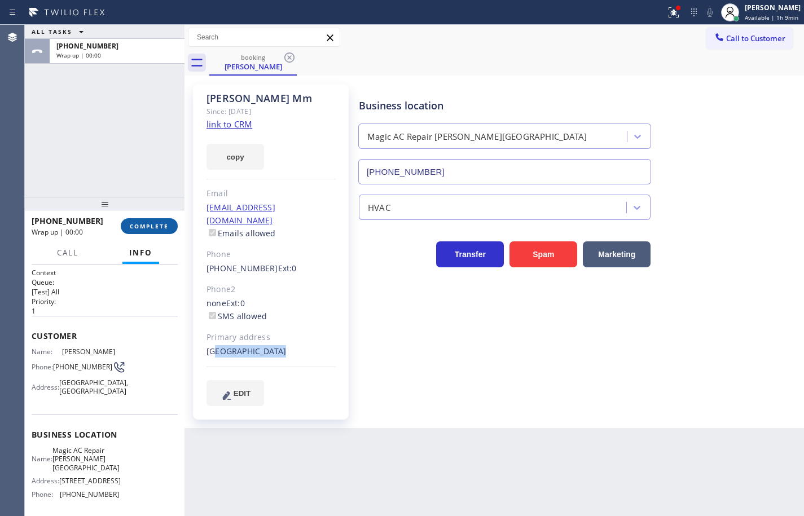
click at [162, 226] on span "COMPLETE" at bounding box center [149, 226] width 39 height 8
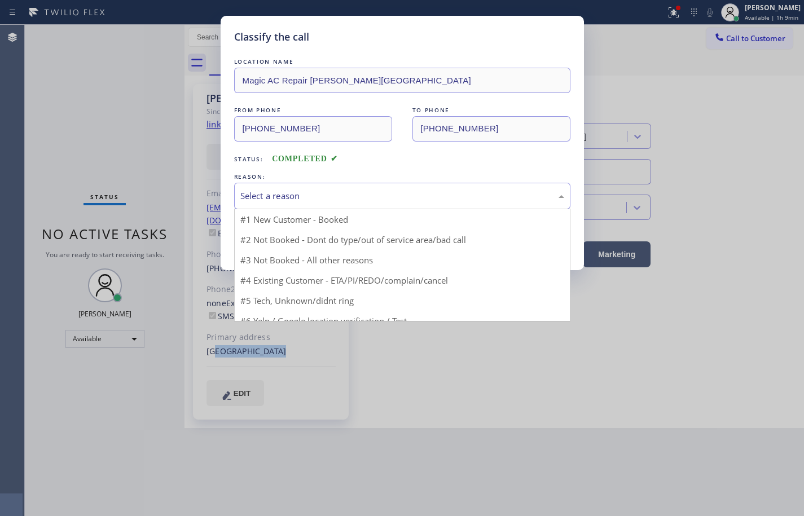
click at [303, 195] on div "Select a reason" at bounding box center [402, 195] width 324 height 13
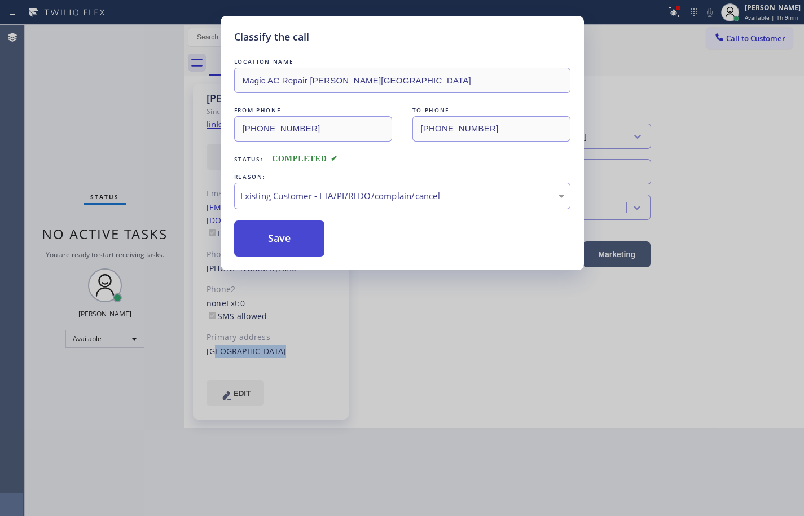
click at [312, 228] on button "Save" at bounding box center [279, 239] width 91 height 36
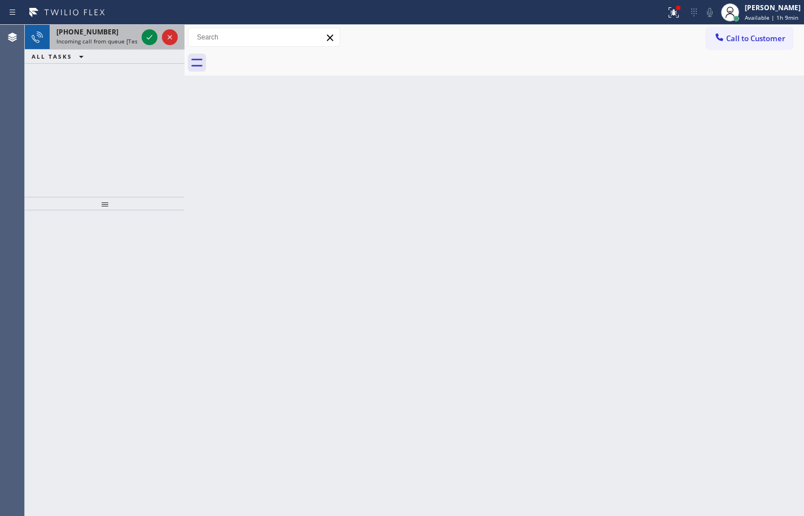
click at [96, 39] on span "Incoming call from queue [Test] All" at bounding box center [103, 41] width 94 height 8
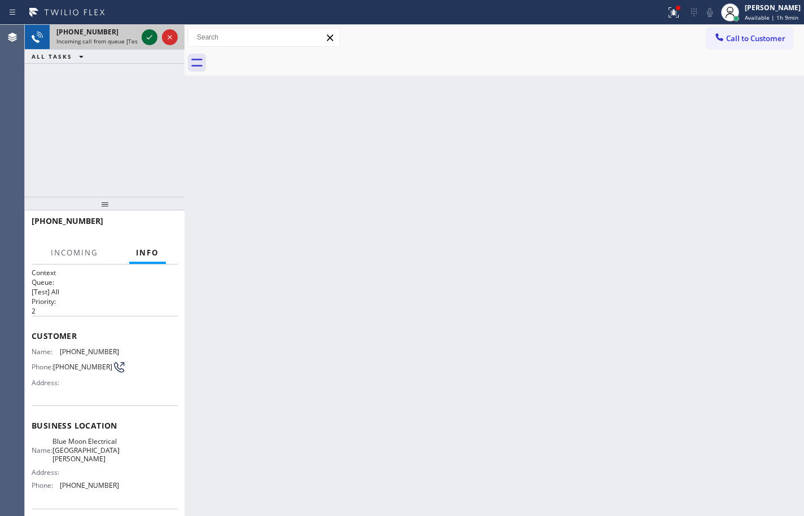
click at [154, 37] on icon at bounding box center [150, 37] width 14 height 14
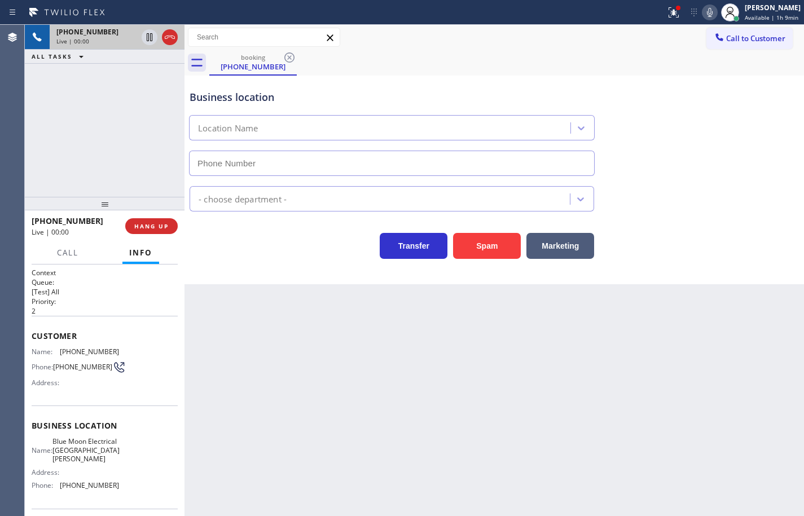
type input "(408) 638-6856"
click at [121, 468] on div "Name: Blue Moon Electrical San Jose Address: Phone: (408) 638-6856" at bounding box center [105, 465] width 146 height 57
click at [118, 491] on div "Name: Blue Moon Electrical San Jose Address: Phone: (408) 638-6856" at bounding box center [105, 465] width 146 height 57
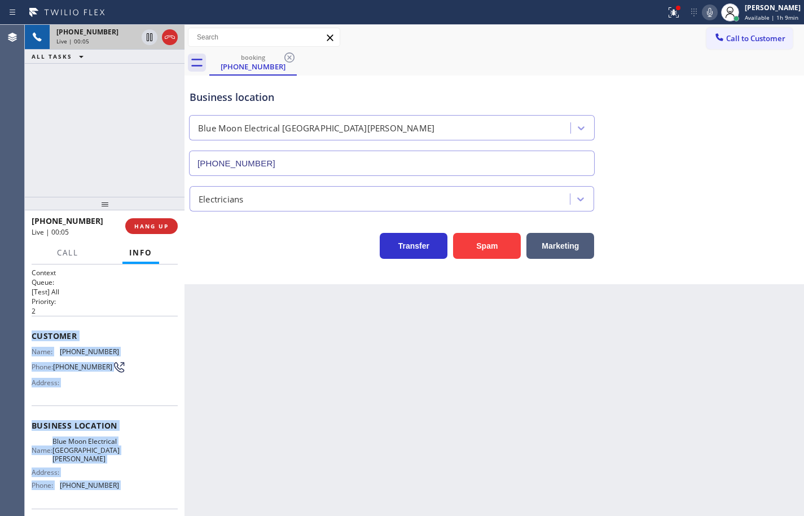
drag, startPoint x: 118, startPoint y: 491, endPoint x: 37, endPoint y: 340, distance: 171.6
click at [37, 340] on div "Context Queue: [Test] All Priority: 2 Customer Name: (669) 362-1659 Phone: (669…" at bounding box center [105, 431] width 146 height 327
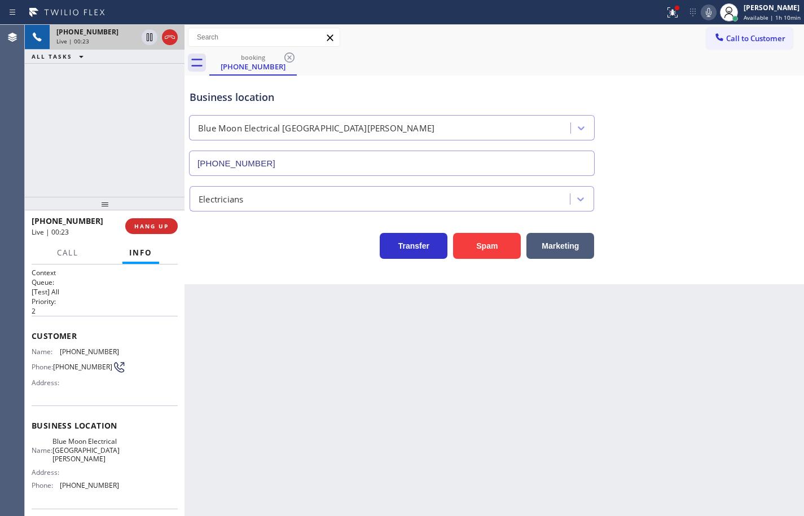
click at [169, 240] on div "+16693621659 Live | 00:23 HANG UP" at bounding box center [105, 225] width 146 height 29
click at [168, 227] on span "HANG UP" at bounding box center [151, 226] width 34 height 8
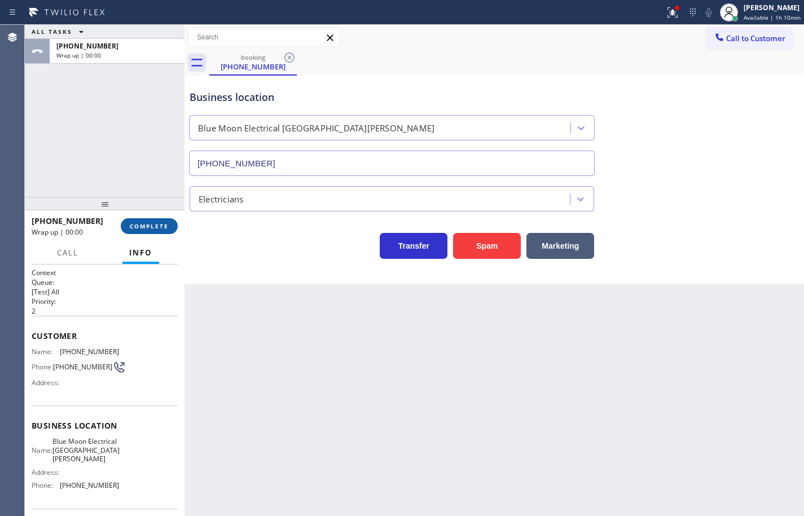
click at [168, 227] on span "COMPLETE" at bounding box center [149, 226] width 39 height 8
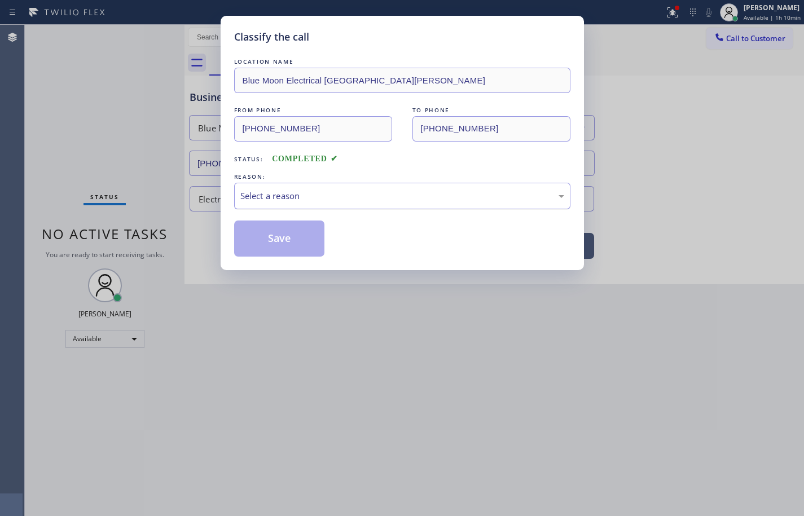
click at [255, 204] on div "Select a reason" at bounding box center [402, 196] width 336 height 27
click at [310, 248] on button "Save" at bounding box center [279, 239] width 91 height 36
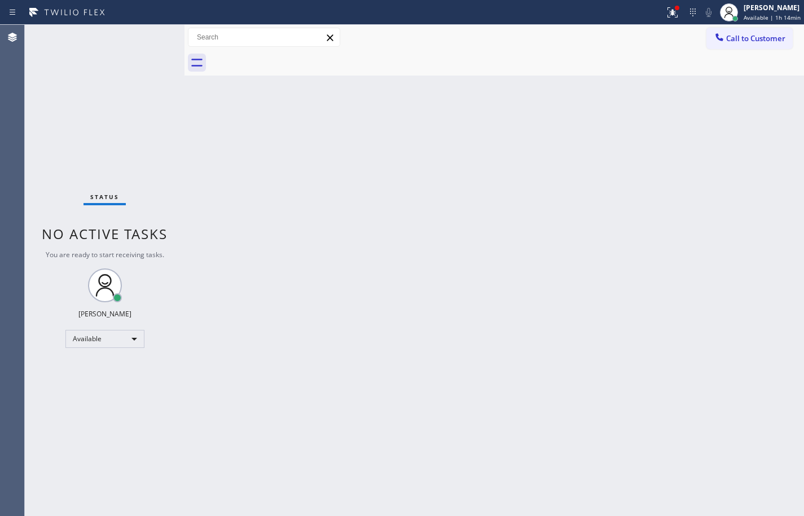
click at [101, 112] on div "Status No active tasks You are ready to start receiving tasks. Sean Louis Atano…" at bounding box center [105, 270] width 160 height 491
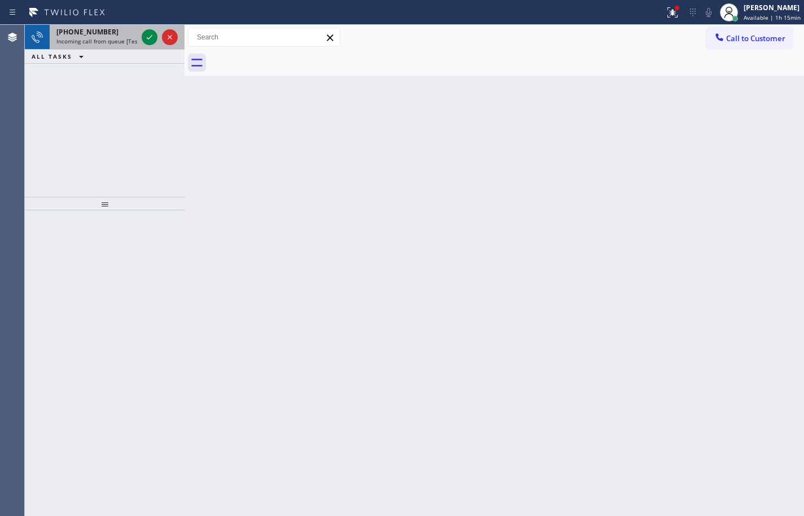
click at [120, 34] on div "+16693621659" at bounding box center [96, 32] width 81 height 10
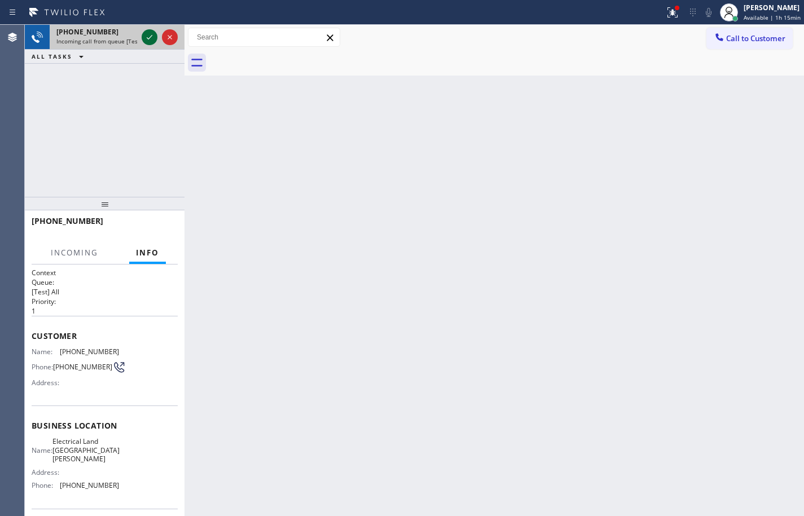
click at [155, 37] on icon at bounding box center [150, 37] width 14 height 14
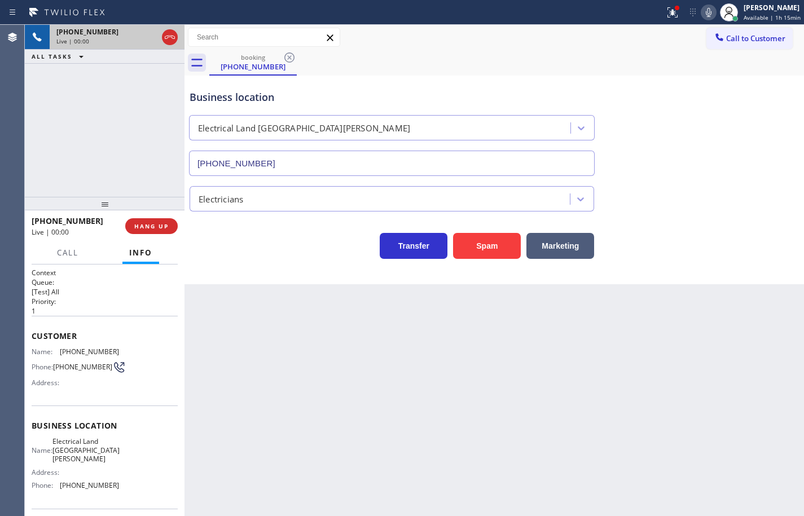
type input "(510) 880-1070"
click at [163, 226] on span "HANG UP" at bounding box center [151, 226] width 34 height 8
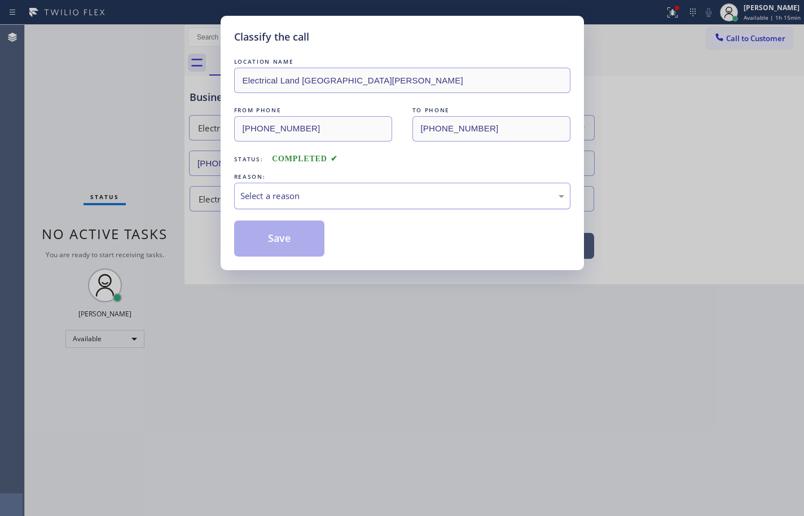
click at [259, 199] on div "Select a reason" at bounding box center [402, 196] width 336 height 27
click at [285, 245] on button "Save" at bounding box center [279, 239] width 91 height 36
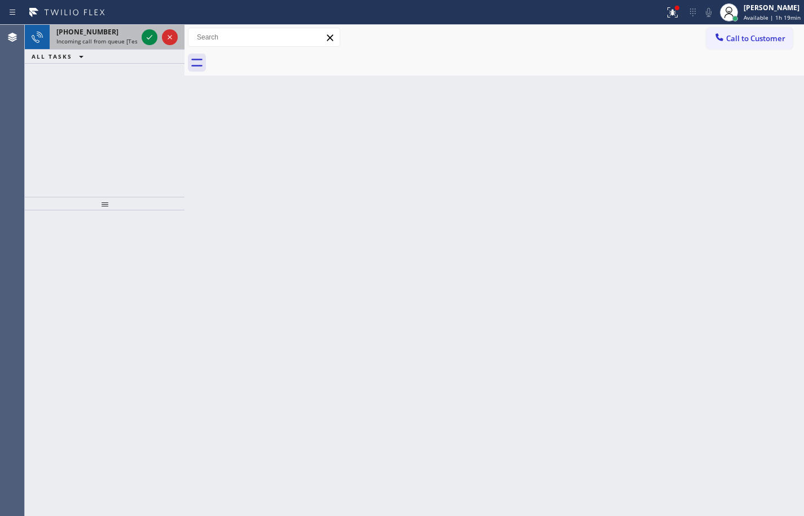
click at [96, 39] on span "Incoming call from queue [Test] All" at bounding box center [103, 41] width 94 height 8
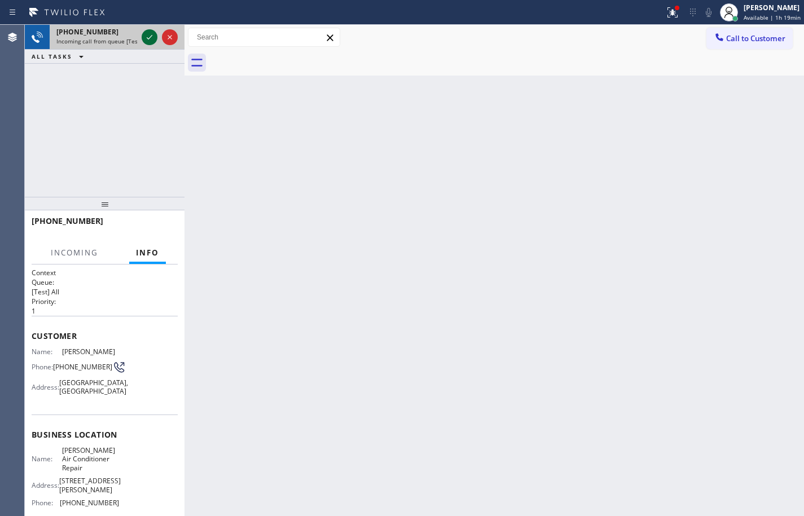
click at [150, 39] on icon at bounding box center [150, 37] width 14 height 14
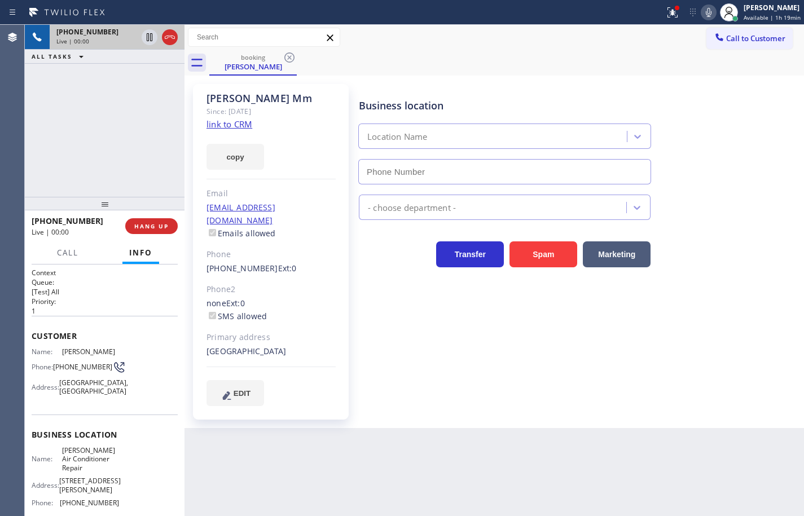
type input "(415) 582-6736"
click at [706, 11] on icon at bounding box center [709, 12] width 6 height 9
click at [704, 12] on rect at bounding box center [708, 11] width 8 height 8
click at [702, 10] on icon at bounding box center [709, 13] width 14 height 14
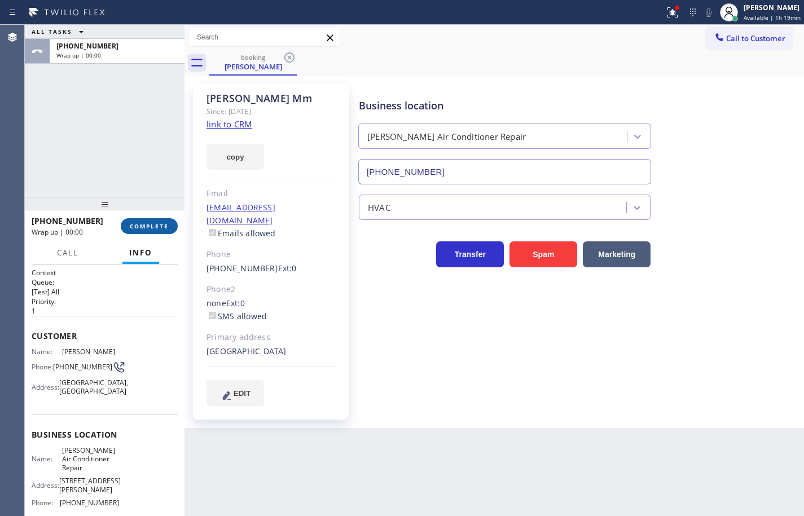
click at [157, 227] on span "COMPLETE" at bounding box center [149, 226] width 39 height 8
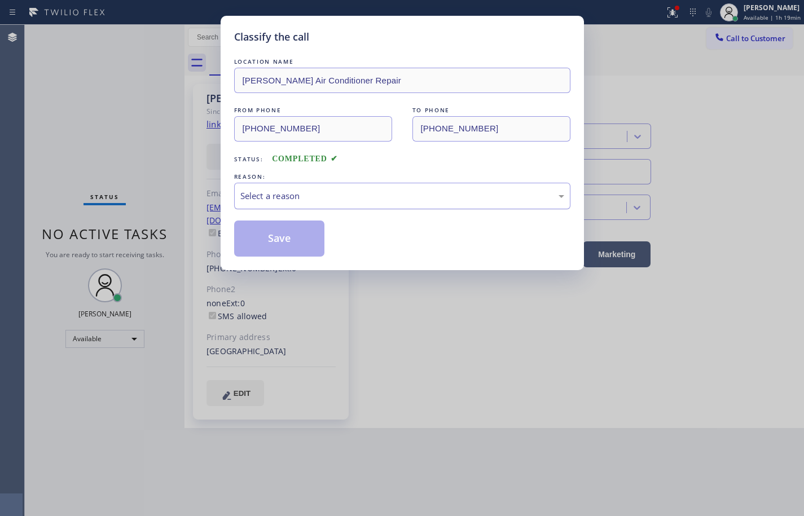
click at [318, 196] on div "Select a reason" at bounding box center [402, 195] width 324 height 13
click at [309, 246] on button "Save" at bounding box center [279, 239] width 91 height 36
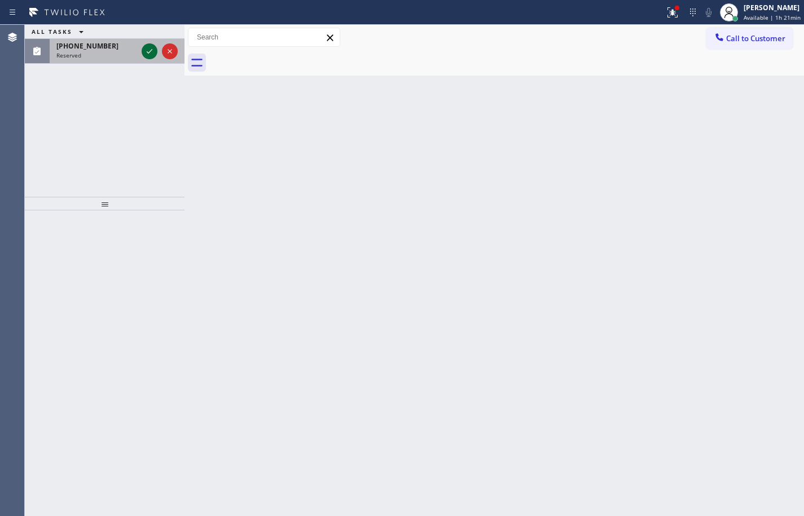
drag, startPoint x: 148, startPoint y: 47, endPoint x: 146, endPoint y: 53, distance: 6.3
click at [148, 47] on icon at bounding box center [150, 52] width 14 height 14
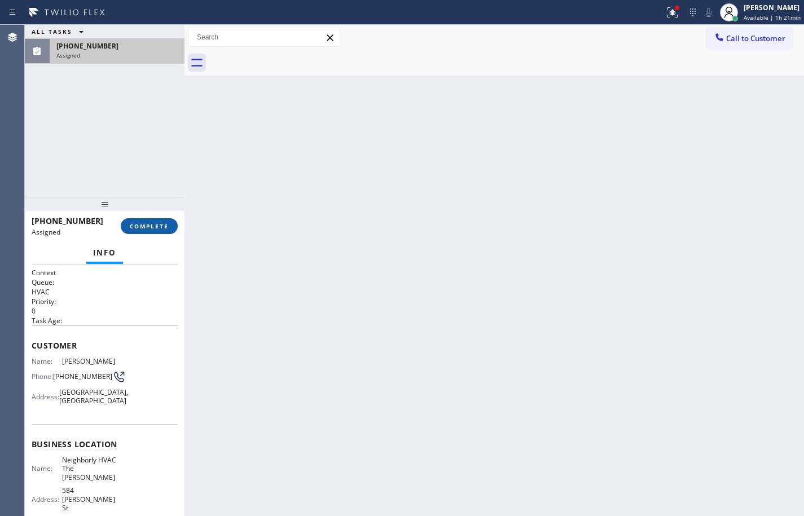
click at [164, 221] on button "COMPLETE" at bounding box center [149, 226] width 57 height 16
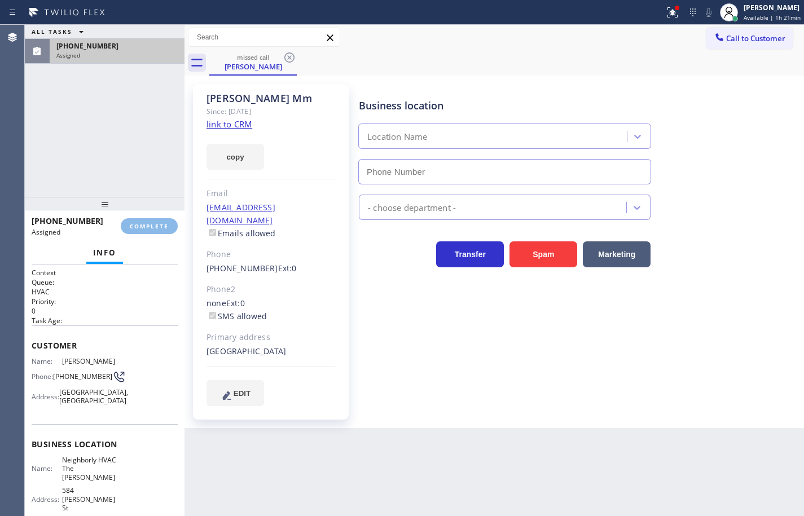
type input "(415) 527-3249"
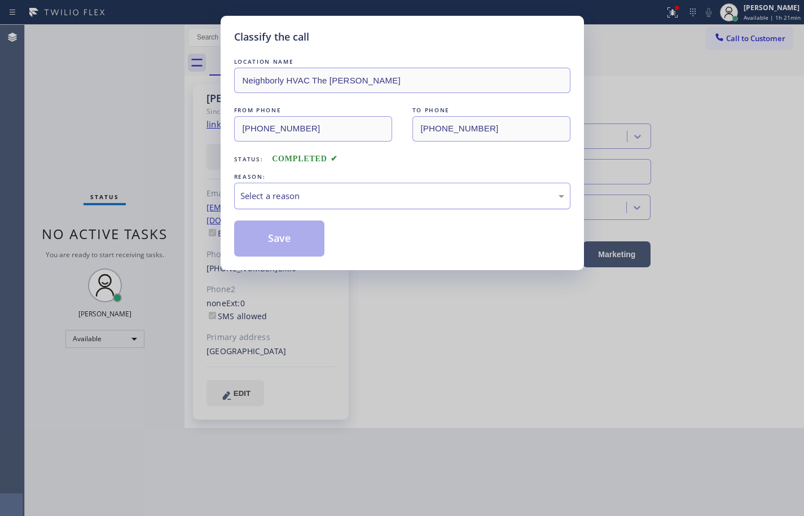
click at [309, 204] on div "Select a reason" at bounding box center [402, 196] width 336 height 27
click at [305, 243] on button "Save" at bounding box center [279, 239] width 91 height 36
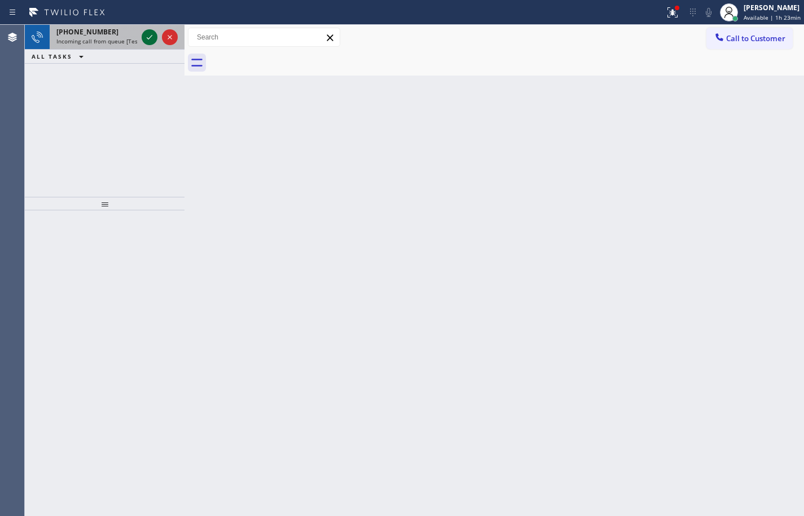
click at [146, 39] on icon at bounding box center [150, 37] width 14 height 14
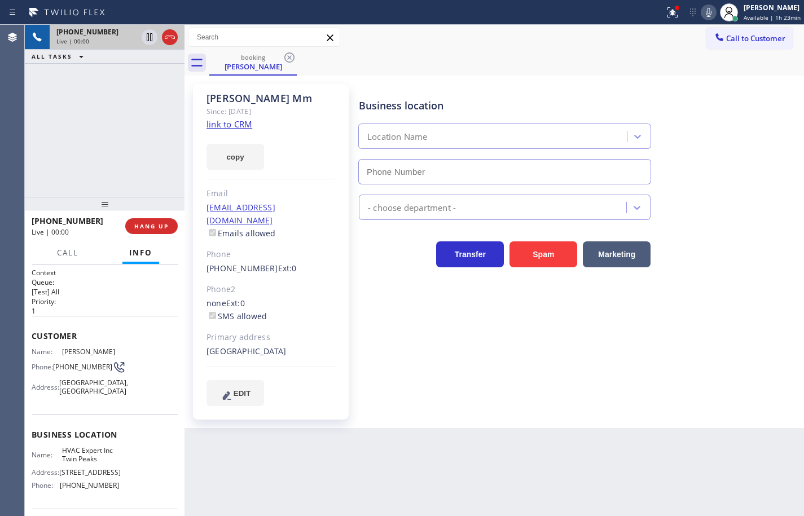
type input "(415) 570-6422"
click at [706, 6] on icon at bounding box center [709, 13] width 14 height 14
click at [702, 12] on icon at bounding box center [709, 13] width 14 height 14
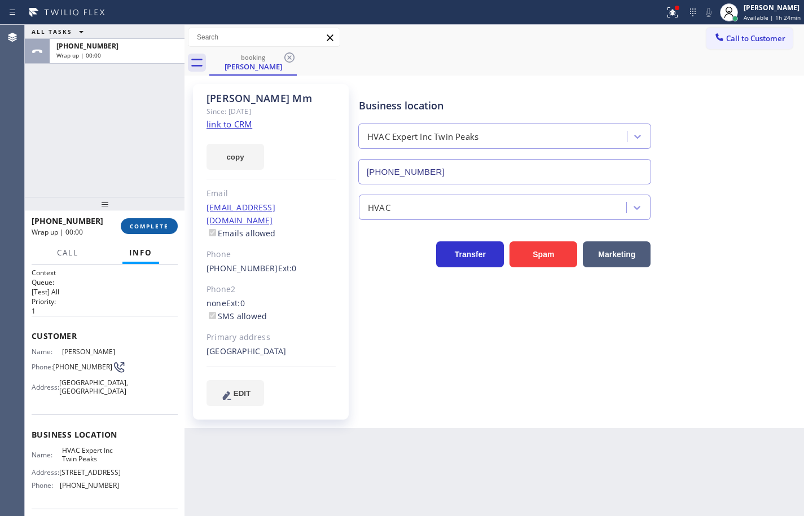
click at [166, 224] on span "COMPLETE" at bounding box center [149, 226] width 39 height 8
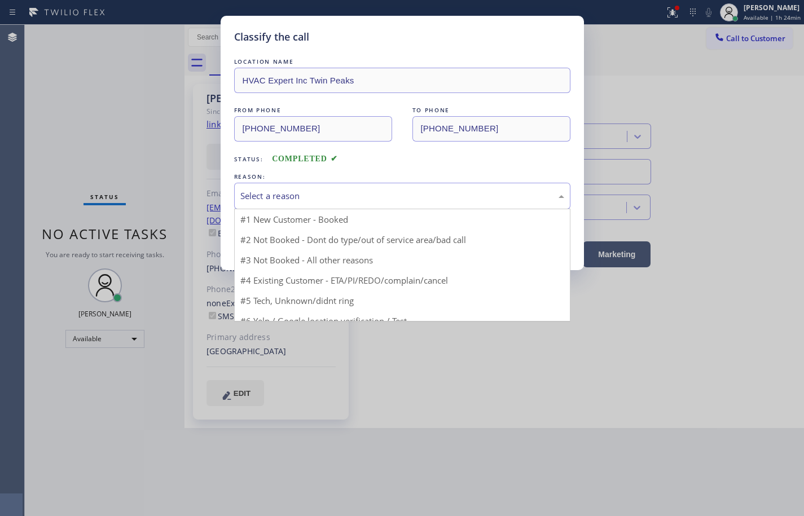
click at [302, 193] on div "Select a reason" at bounding box center [402, 195] width 324 height 13
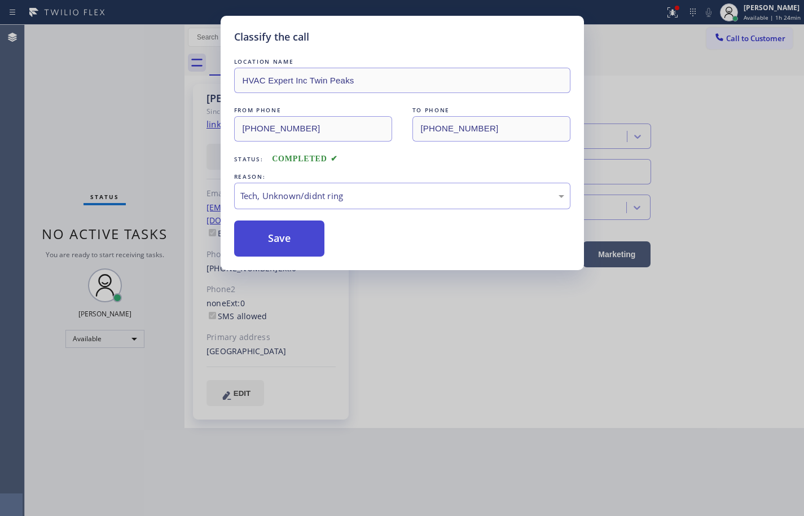
click at [303, 245] on button "Save" at bounding box center [279, 239] width 91 height 36
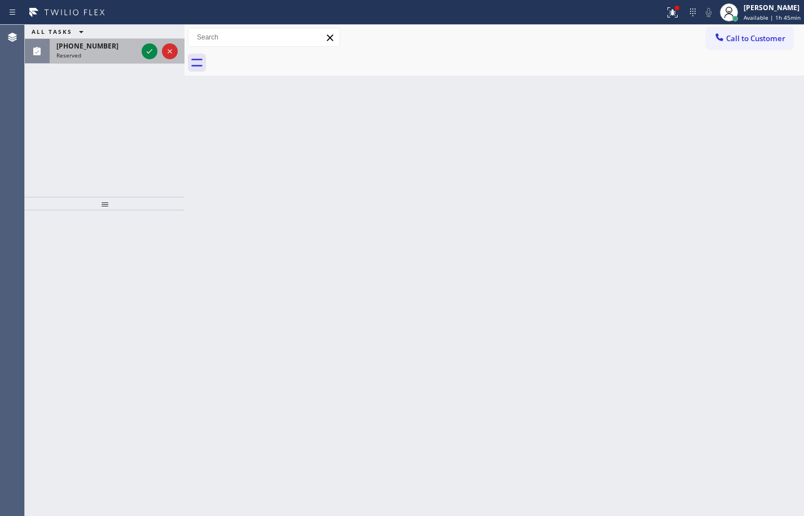
drag, startPoint x: 74, startPoint y: 52, endPoint x: 116, endPoint y: 55, distance: 42.4
click at [74, 52] on span "Reserved" at bounding box center [68, 55] width 25 height 8
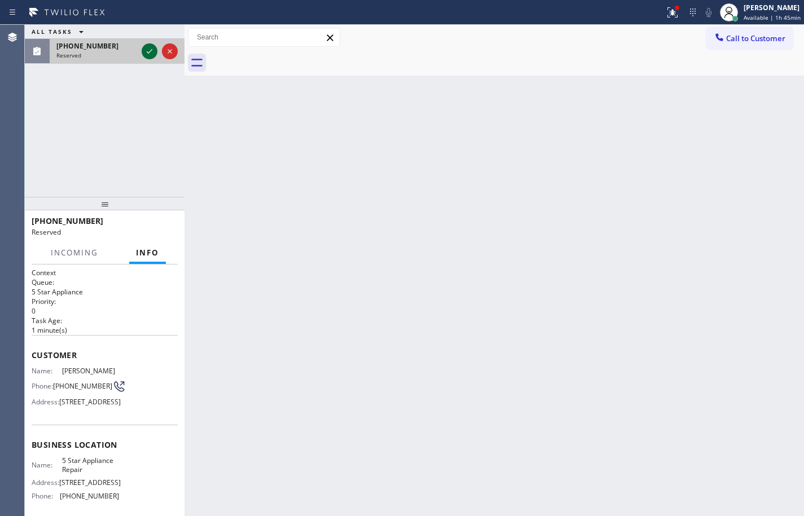
click at [152, 53] on icon at bounding box center [150, 52] width 14 height 14
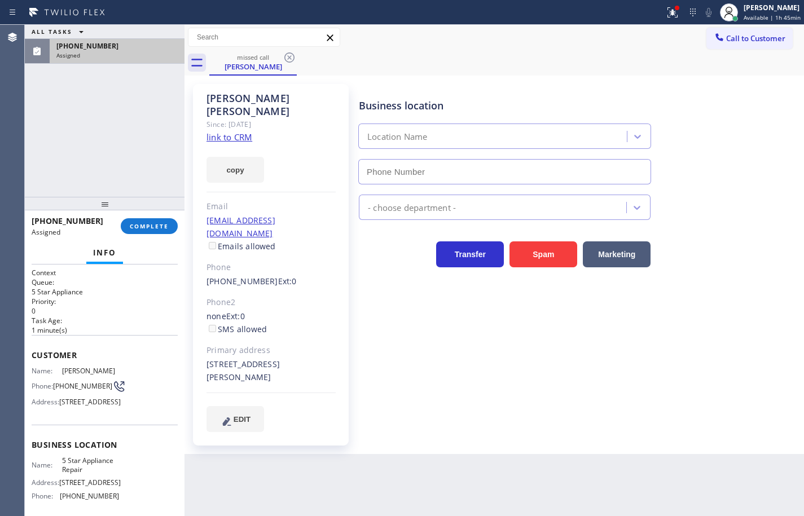
type input "(855) 731-4952"
click at [246, 131] on link "link to CRM" at bounding box center [229, 136] width 46 height 11
drag, startPoint x: 243, startPoint y: 150, endPoint x: 309, endPoint y: 162, distance: 67.0
click at [243, 157] on button "copy" at bounding box center [235, 170] width 58 height 26
click at [156, 217] on div "(408) 930-9412 Assigned COMPLETE" at bounding box center [105, 225] width 146 height 29
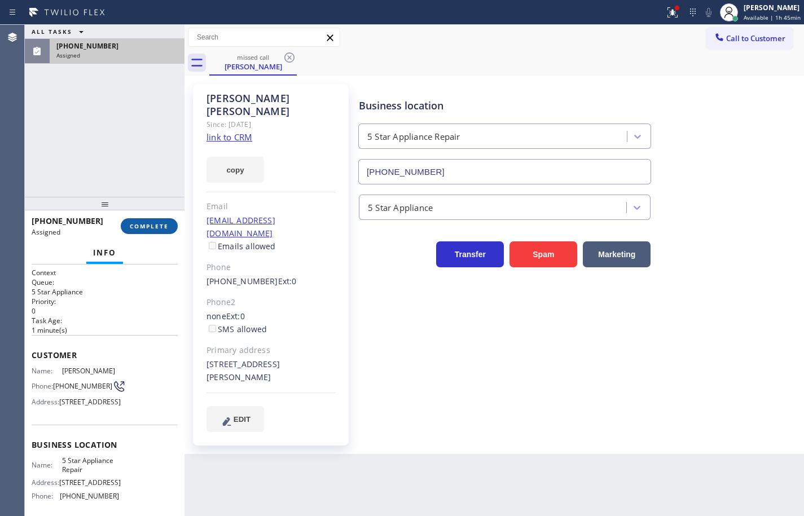
click at [156, 221] on button "COMPLETE" at bounding box center [149, 226] width 57 height 16
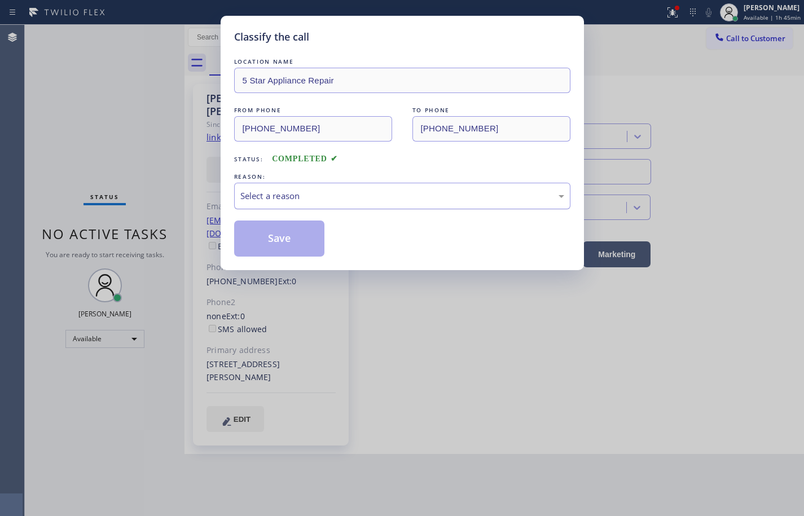
click at [365, 186] on div "Select a reason" at bounding box center [402, 196] width 336 height 27
click at [312, 241] on button "Save" at bounding box center [279, 239] width 91 height 36
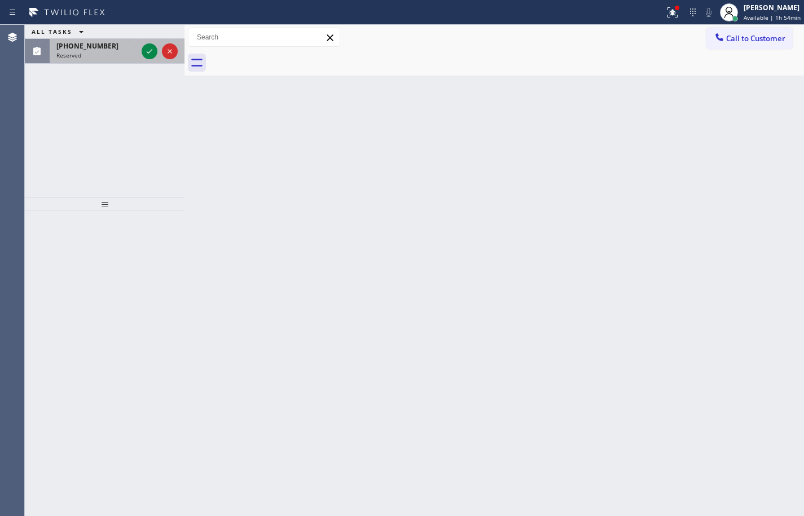
click at [121, 63] on div "(562) 324-1565 Reserved" at bounding box center [105, 51] width 160 height 25
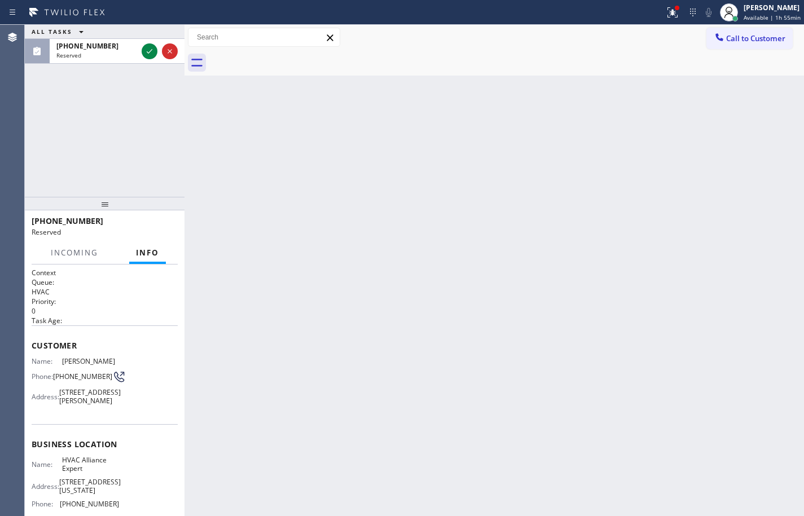
scroll to position [112, 0]
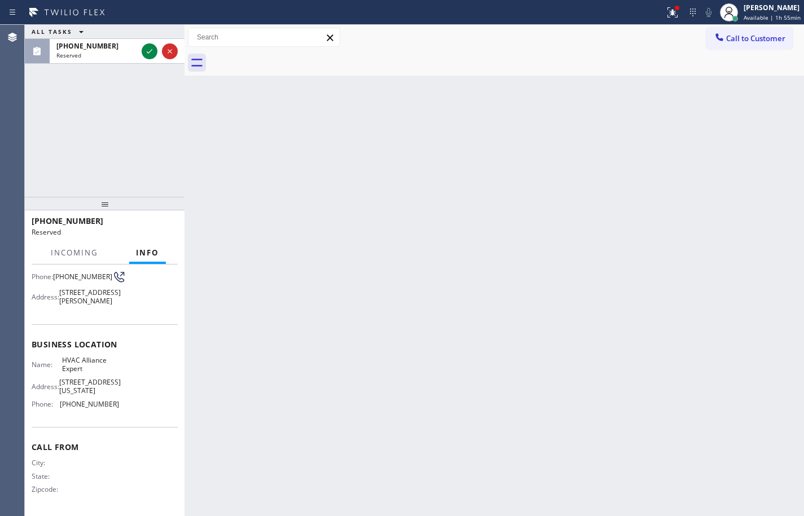
click at [128, 398] on div "Name: HVAC Alliance Expert Address: 10866 Washington Blvd Phone: (855) 999-4417" at bounding box center [105, 384] width 146 height 57
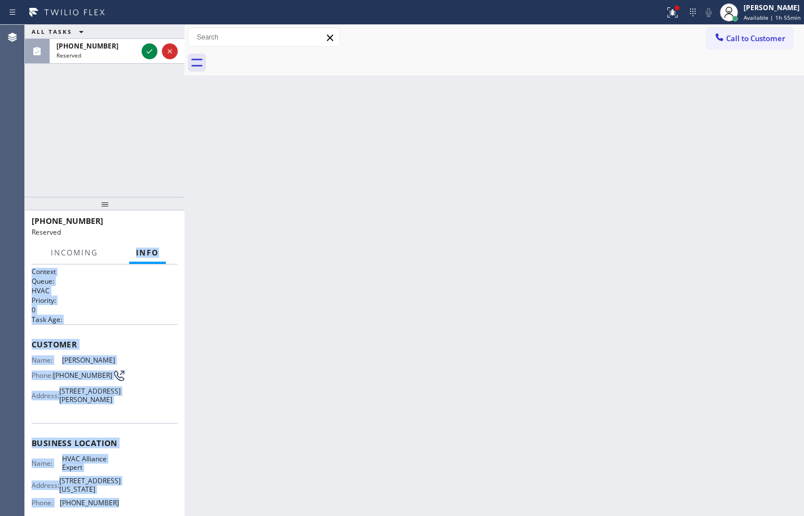
scroll to position [0, 0]
drag, startPoint x: 127, startPoint y: 402, endPoint x: 30, endPoint y: 346, distance: 112.4
click at [30, 346] on div "Context Queue: HVAC Priority: 0 Task Age: Customer Name: Chris Guzman Phone: (5…" at bounding box center [105, 391] width 160 height 252
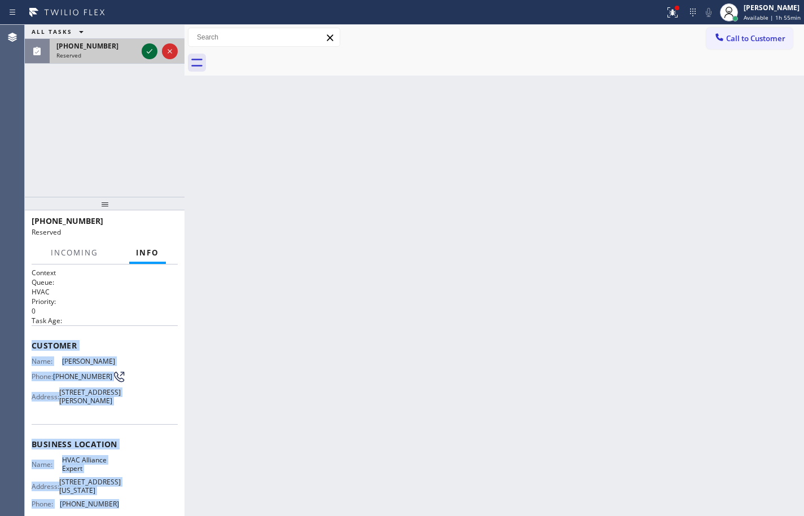
click at [148, 56] on icon at bounding box center [150, 52] width 14 height 14
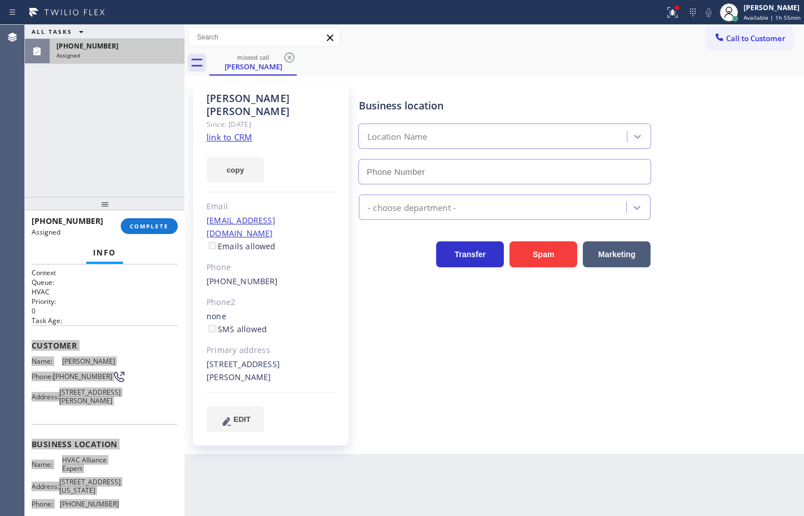
type input "(855) 999-4417"
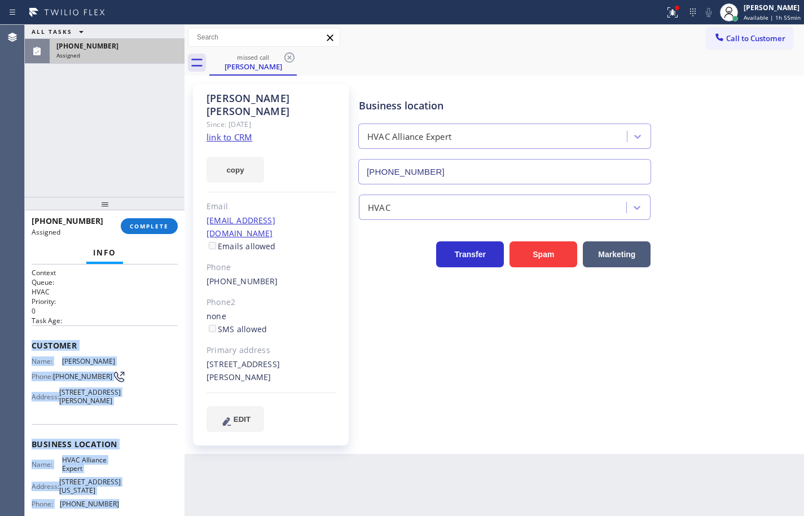
click at [245, 131] on link "link to CRM" at bounding box center [229, 136] width 46 height 11
click at [256, 167] on button "copy" at bounding box center [235, 170] width 58 height 26
click at [159, 228] on span "COMPLETE" at bounding box center [149, 226] width 39 height 8
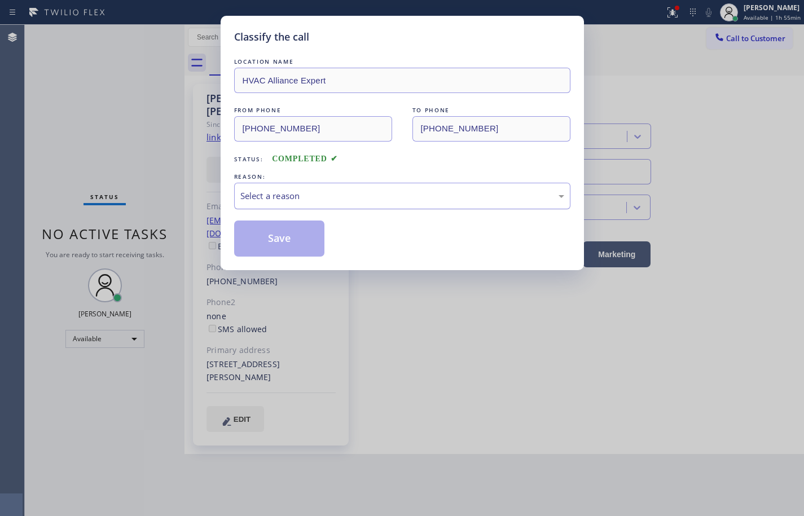
click at [325, 196] on div "Select a reason" at bounding box center [402, 195] width 324 height 13
click at [303, 244] on button "Save" at bounding box center [279, 239] width 91 height 36
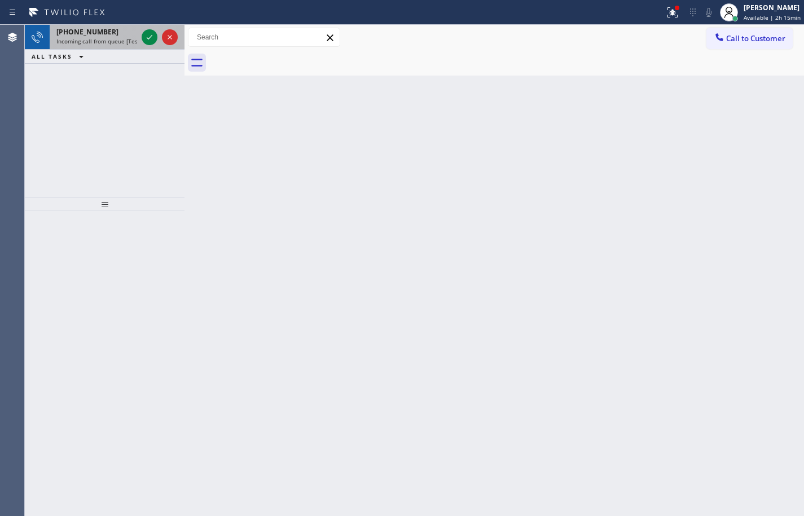
drag, startPoint x: 76, startPoint y: 30, endPoint x: 125, endPoint y: 33, distance: 49.7
click at [76, 30] on span "+16198908599" at bounding box center [87, 32] width 62 height 10
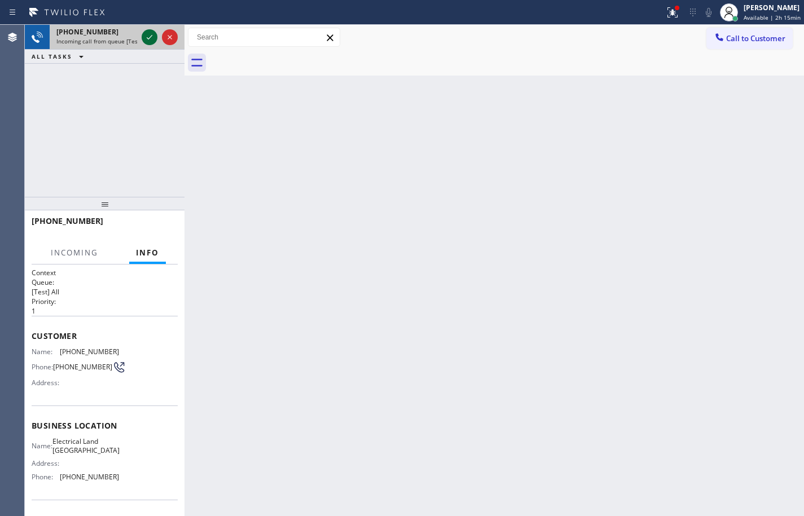
click at [148, 36] on icon at bounding box center [150, 37] width 14 height 14
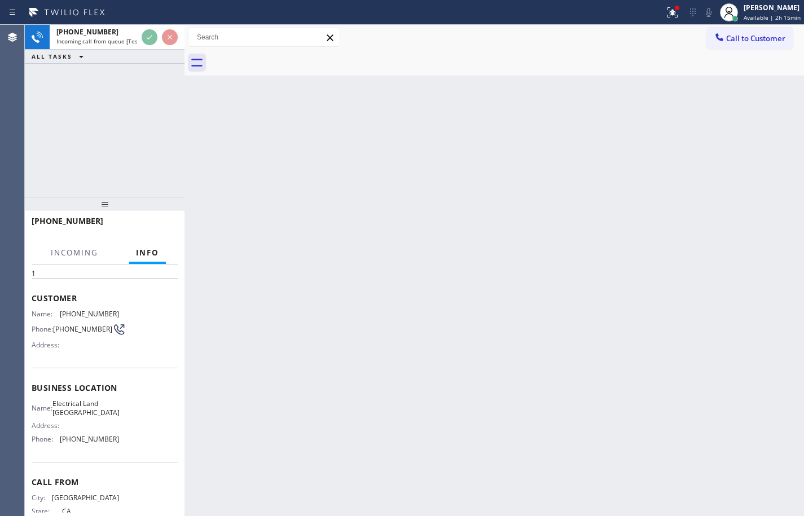
scroll to position [77, 0]
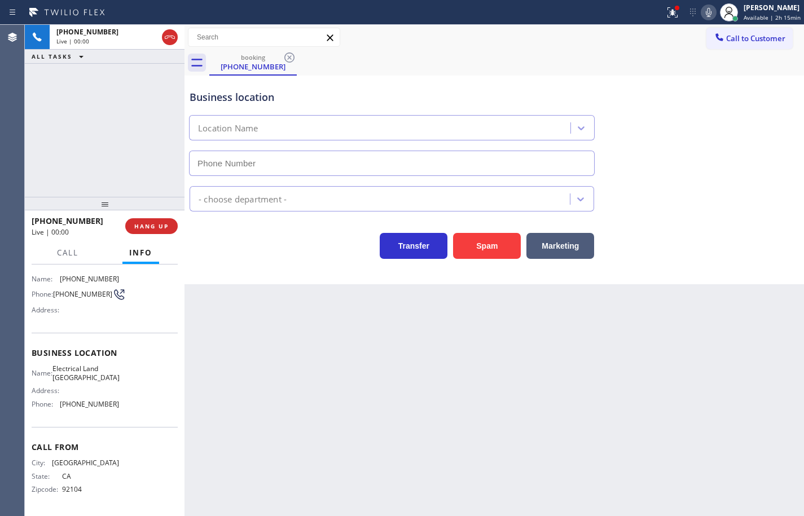
type input "(562) 309-4505"
click at [114, 408] on div "Name: Electrical Land Long Beach Address: Phone: (562) 309-4505" at bounding box center [105, 388] width 146 height 49
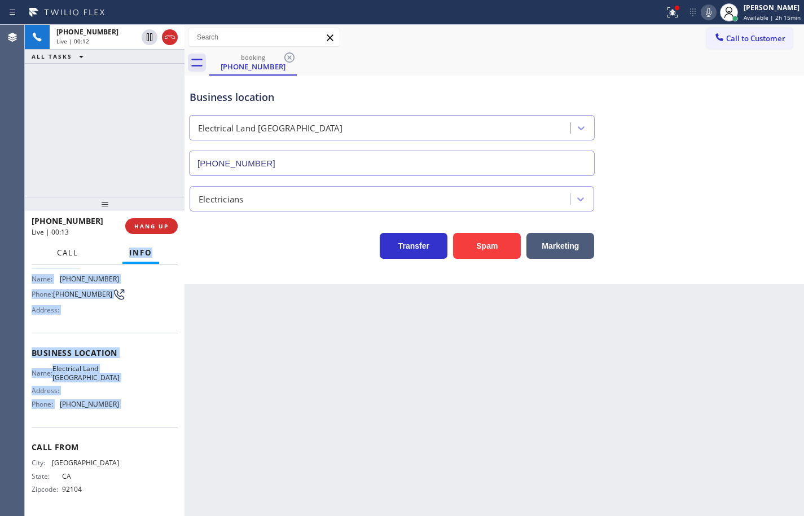
scroll to position [0, 0]
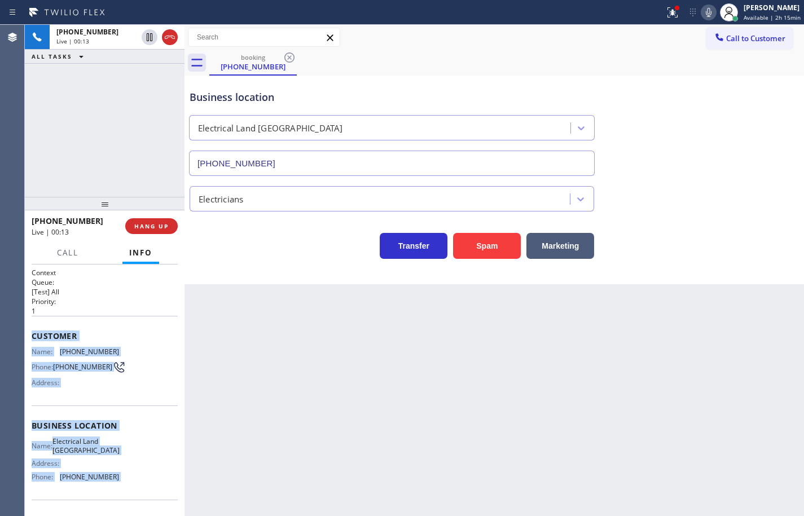
drag, startPoint x: 114, startPoint y: 408, endPoint x: 777, endPoint y: 141, distance: 714.1
click at [47, 338] on div "Context Queue: [Test] All Priority: 1 Customer Name: (619) 890-8599 Phone: (619…" at bounding box center [105, 427] width 146 height 318
click at [702, 14] on icon at bounding box center [709, 13] width 14 height 14
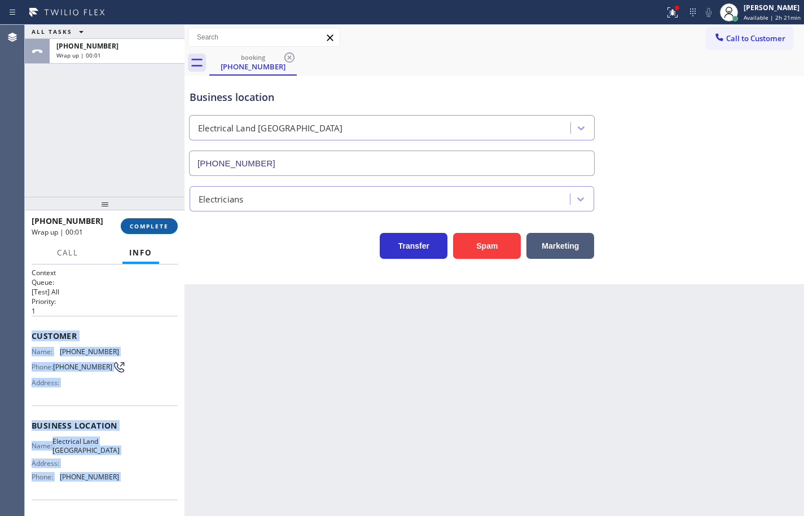
click at [139, 222] on span "COMPLETE" at bounding box center [149, 226] width 39 height 8
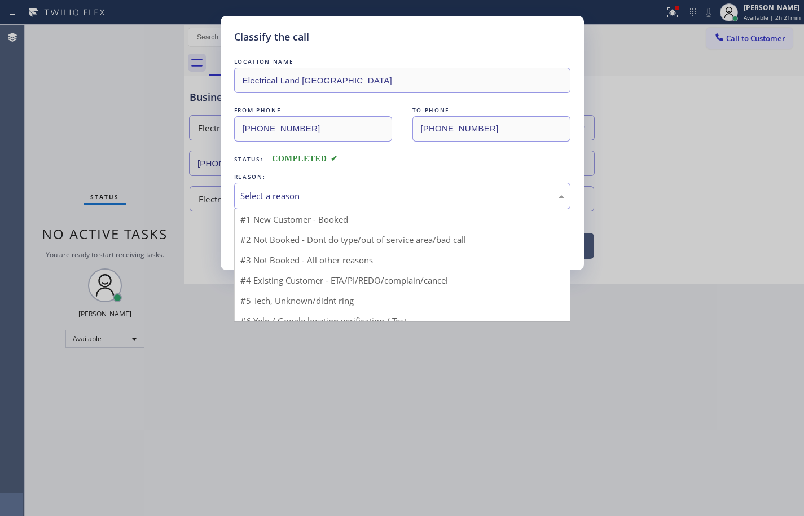
click at [305, 193] on div "Select a reason" at bounding box center [402, 195] width 324 height 13
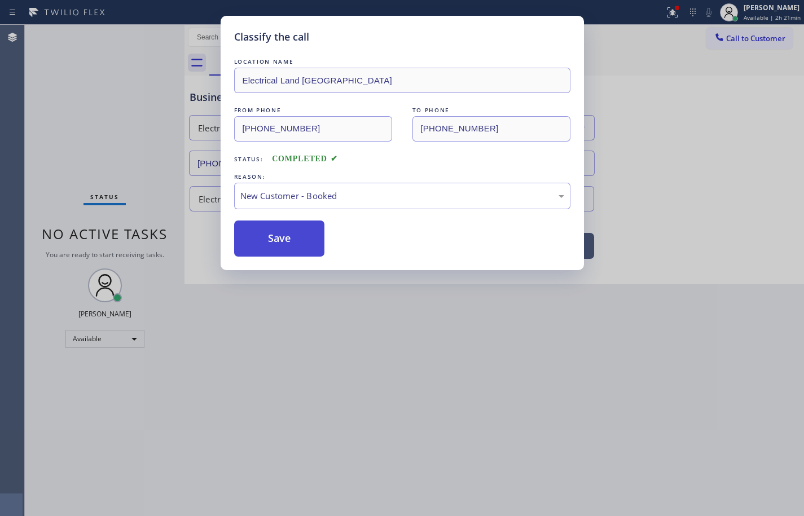
click at [298, 233] on button "Save" at bounding box center [279, 239] width 91 height 36
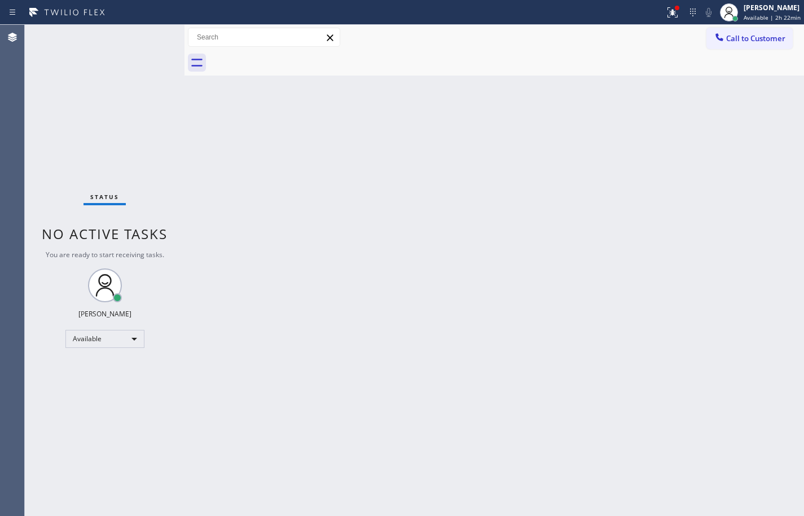
click at [784, 130] on div "Back to Dashboard Change Sender ID Customers Technicians Select a contact Outbo…" at bounding box center [493, 270] width 619 height 491
click at [789, 14] on span "Available | 2h 29min" at bounding box center [771, 18] width 57 height 8
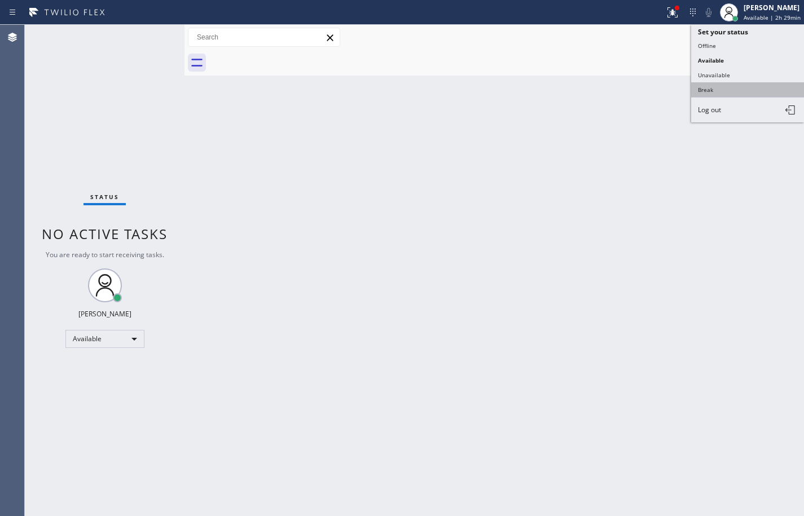
click at [780, 83] on button "Break" at bounding box center [747, 89] width 113 height 15
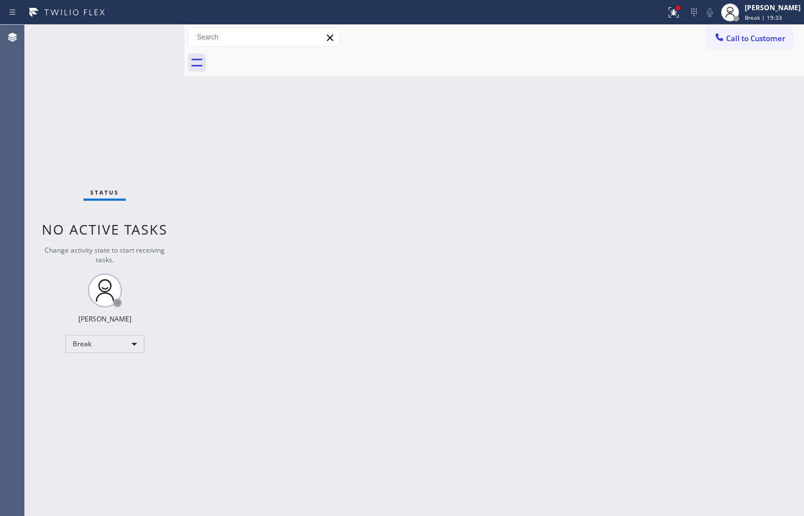
drag, startPoint x: 690, startPoint y: 94, endPoint x: 707, endPoint y: 59, distance: 38.8
click at [690, 94] on div "Back to Dashboard Change Sender ID Customers Technicians Select a contact Outbo…" at bounding box center [493, 270] width 619 height 491
click at [748, 17] on span "Break | 19:33" at bounding box center [762, 18] width 37 height 8
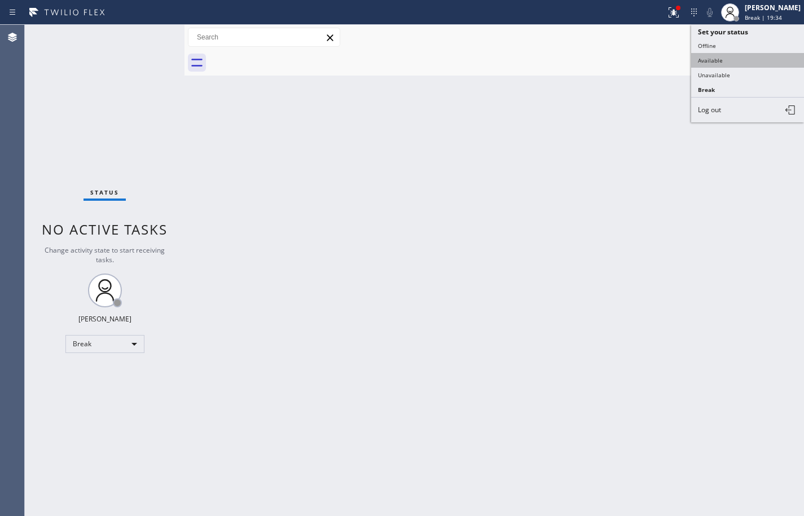
click at [744, 65] on button "Available" at bounding box center [747, 60] width 113 height 15
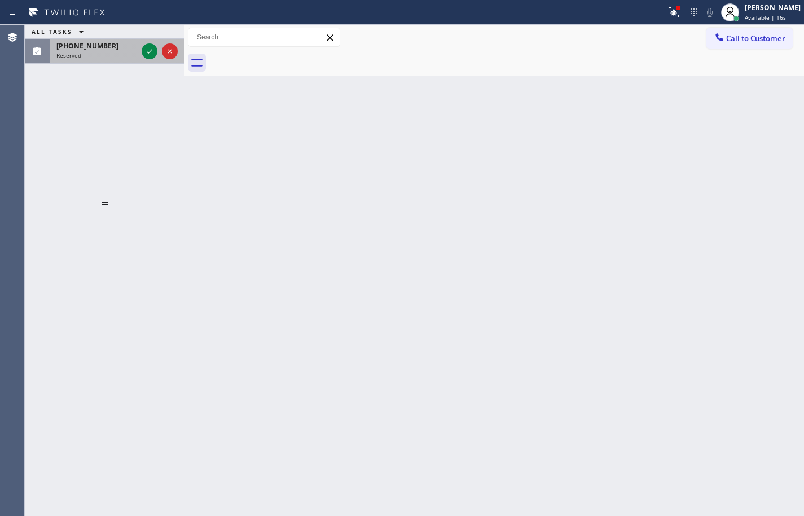
click at [114, 45] on div "(949) 573-3202" at bounding box center [96, 46] width 81 height 10
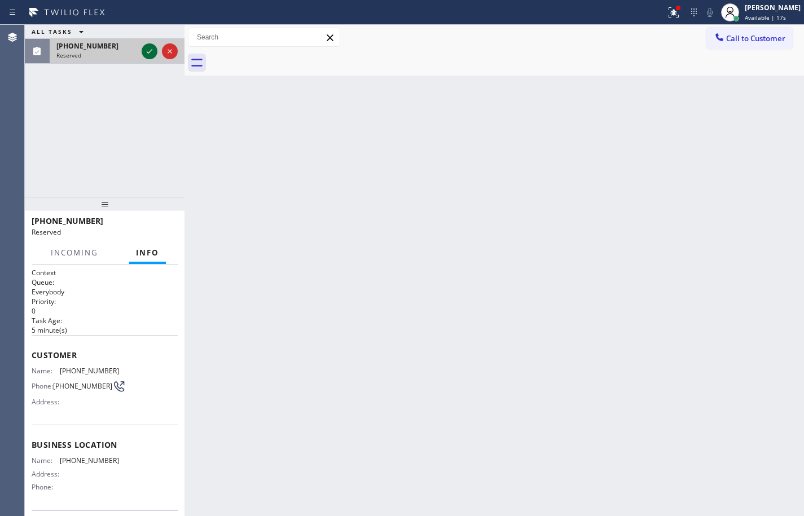
click at [149, 52] on icon at bounding box center [150, 51] width 6 height 5
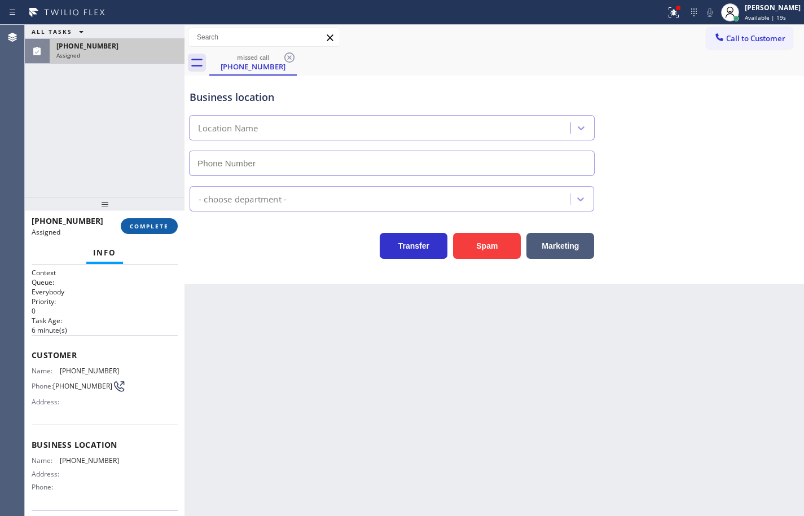
click at [154, 225] on span "COMPLETE" at bounding box center [149, 226] width 39 height 8
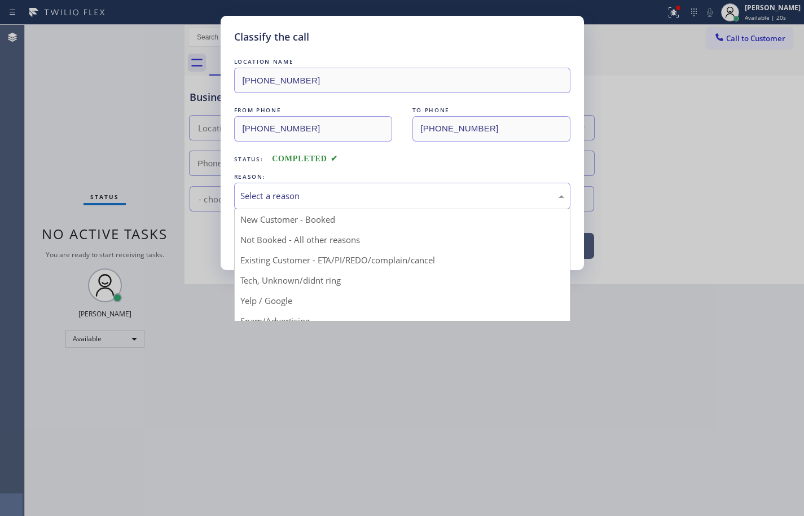
click at [261, 199] on div "Select a reason" at bounding box center [402, 195] width 324 height 13
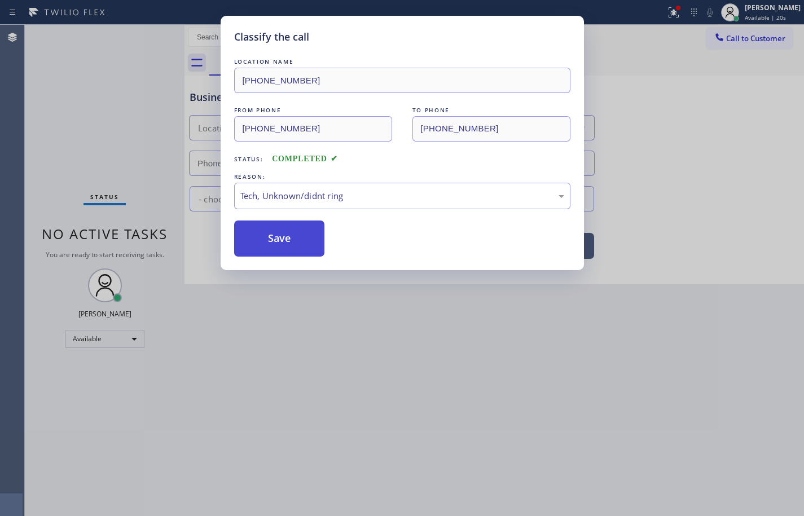
click at [299, 243] on button "Save" at bounding box center [279, 239] width 91 height 36
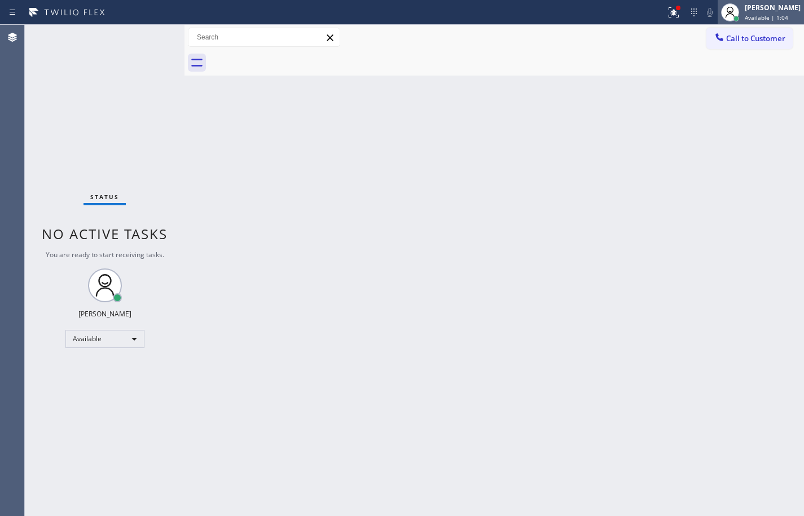
click at [752, 21] on span "Available | 1:04" at bounding box center [765, 18] width 43 height 8
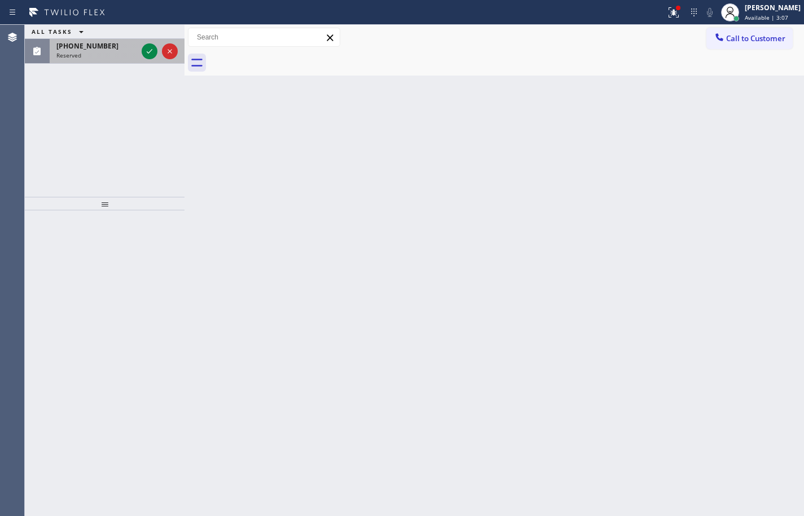
click at [74, 49] on div "(213) 805-1505 Reserved" at bounding box center [95, 51] width 90 height 25
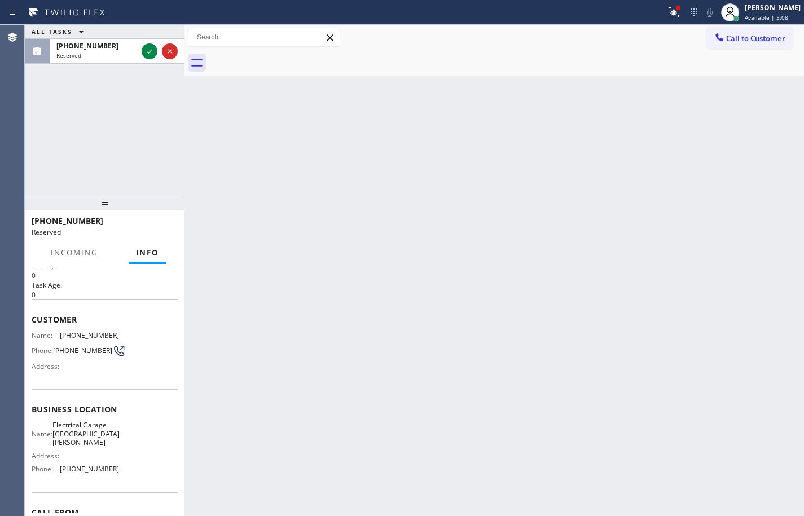
scroll to position [96, 0]
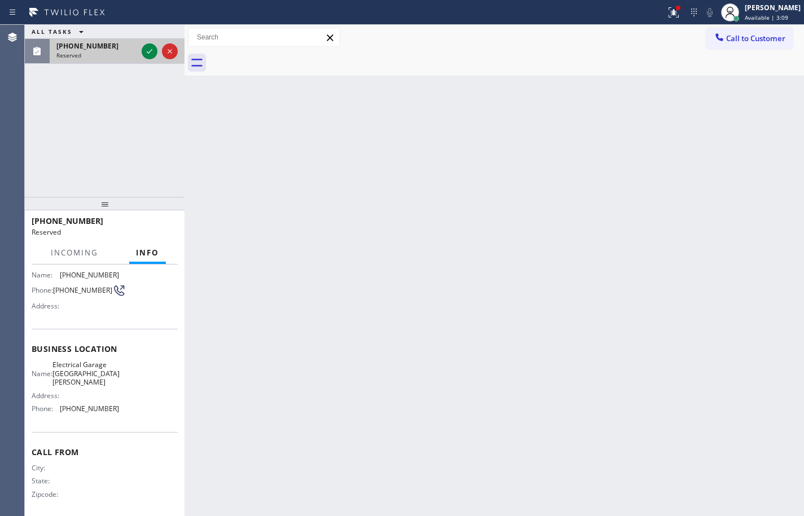
click at [152, 59] on div at bounding box center [159, 51] width 41 height 25
click at [152, 51] on icon at bounding box center [150, 52] width 14 height 14
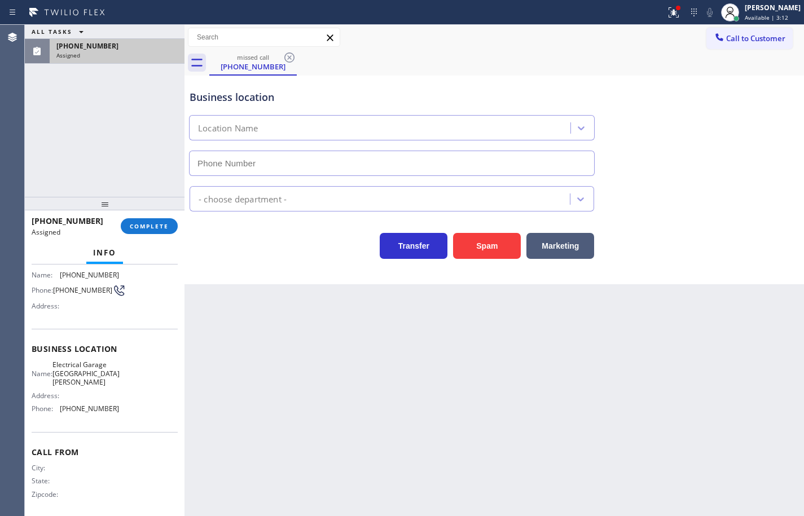
type input "(310) 620-1990"
click at [169, 223] on button "COMPLETE" at bounding box center [149, 226] width 57 height 16
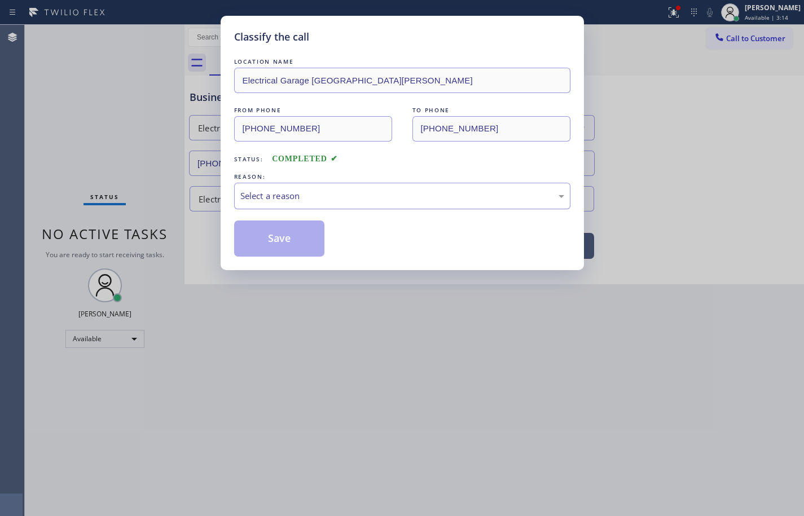
click at [249, 195] on div "Select a reason" at bounding box center [402, 195] width 324 height 13
click at [301, 247] on button "Save" at bounding box center [279, 239] width 91 height 36
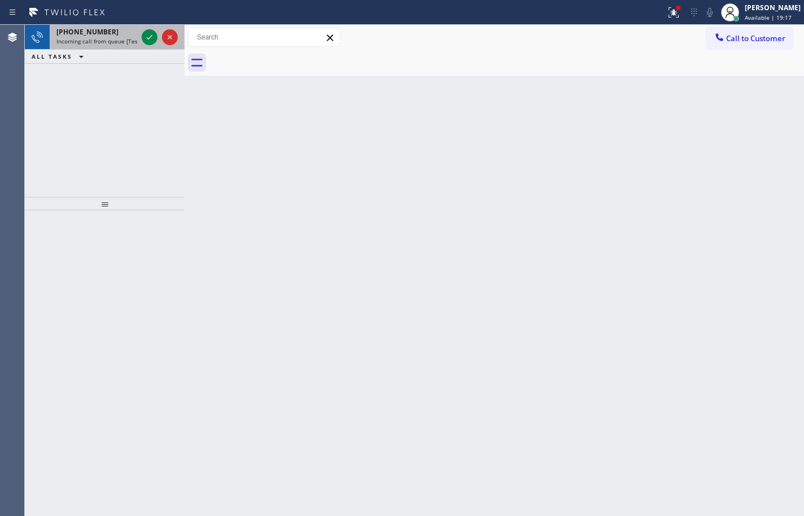
click at [83, 34] on span "+15746478788" at bounding box center [87, 32] width 62 height 10
click at [145, 37] on icon at bounding box center [150, 37] width 14 height 14
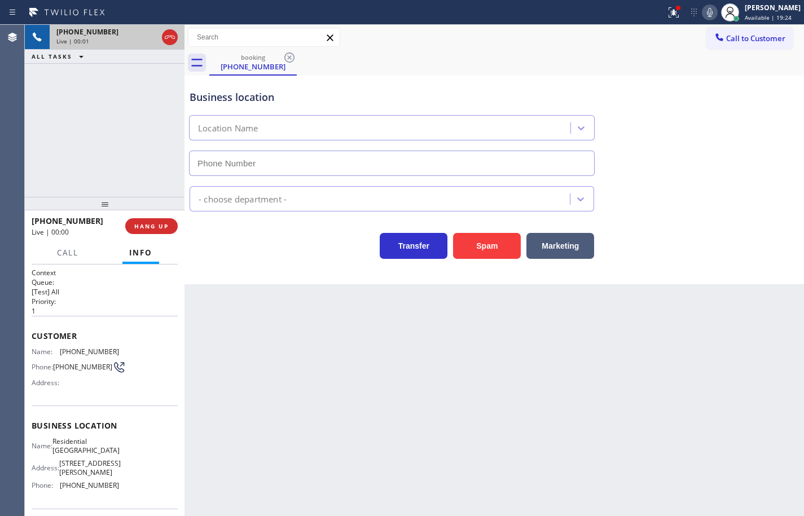
type input "(510) 683-5100"
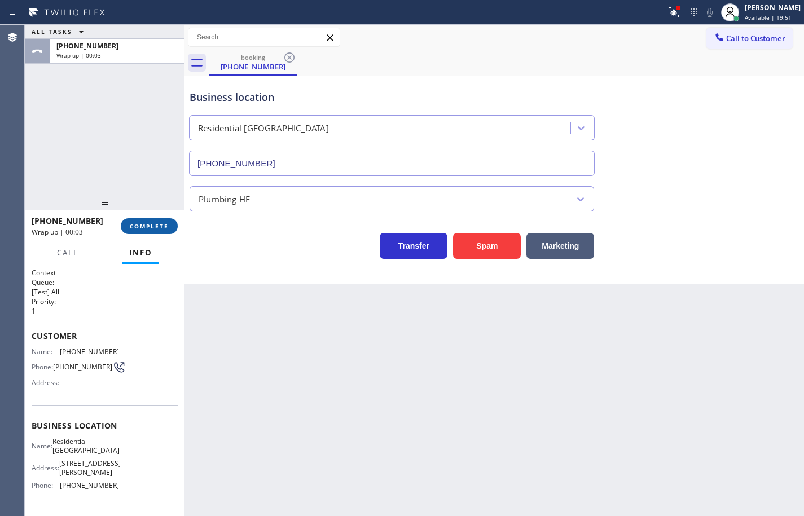
click at [123, 226] on button "COMPLETE" at bounding box center [149, 226] width 57 height 16
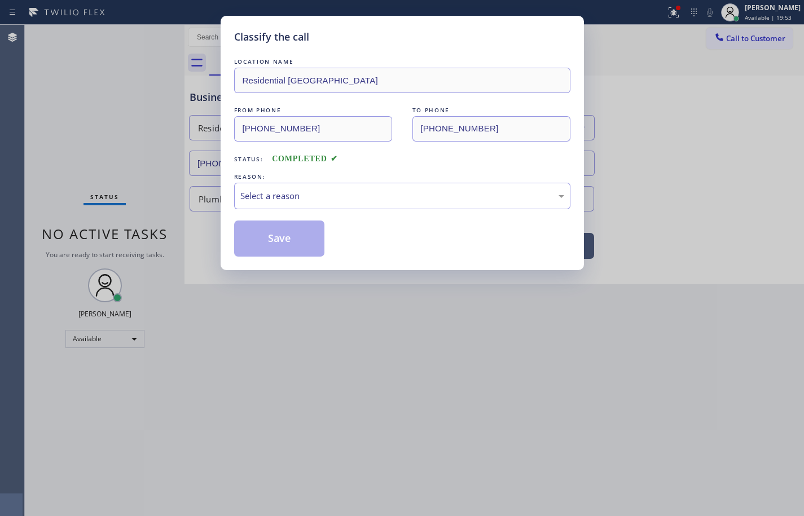
click at [352, 191] on div "Select a reason" at bounding box center [402, 195] width 324 height 13
click at [299, 231] on button "Save" at bounding box center [279, 239] width 91 height 36
